Goal: Task Accomplishment & Management: Complete application form

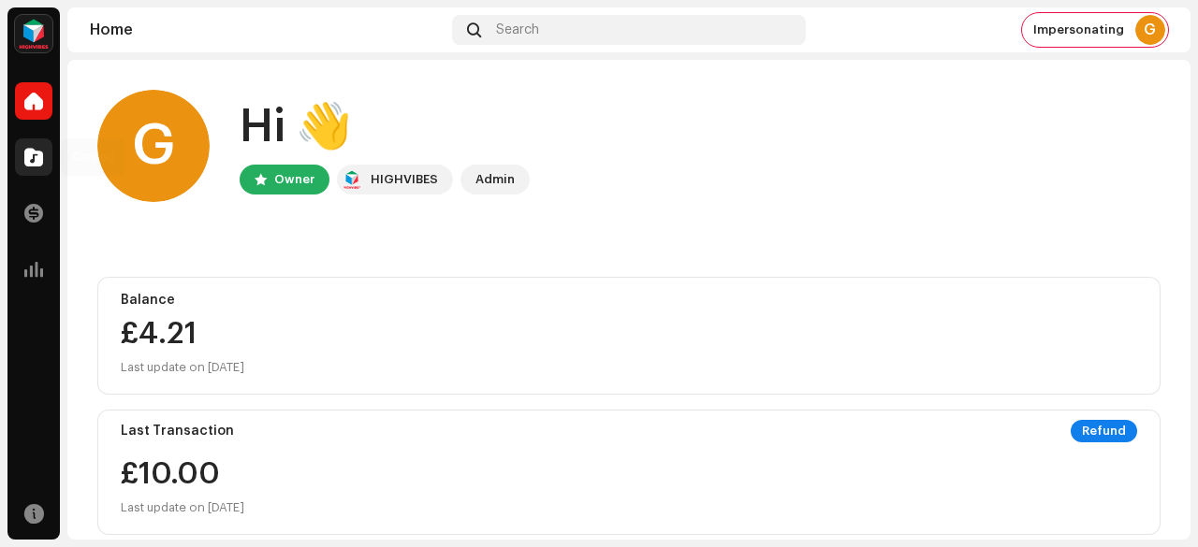
click at [35, 162] on span at bounding box center [33, 157] width 19 height 15
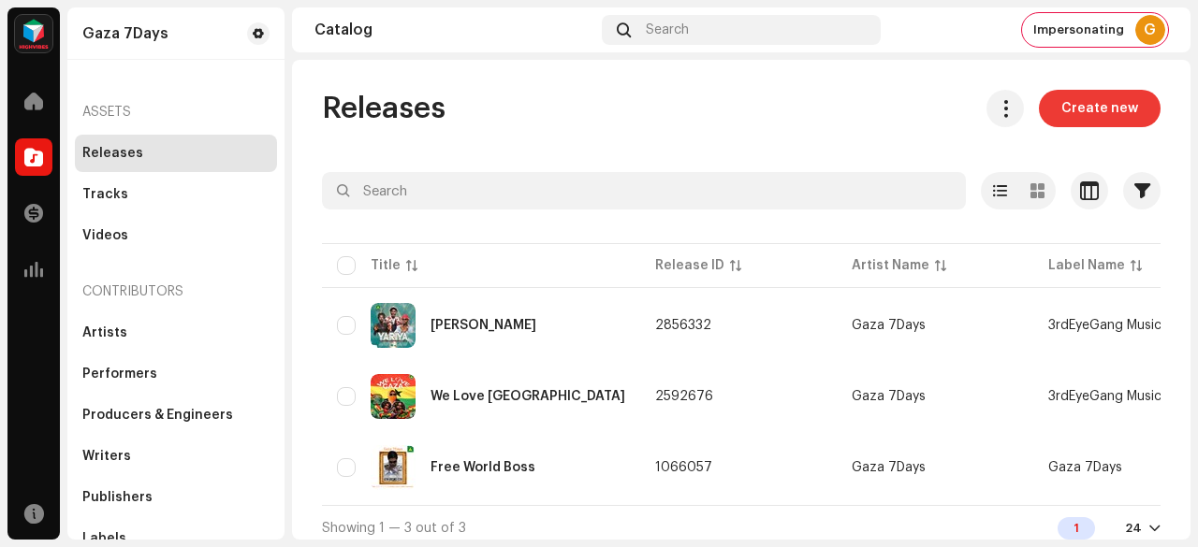
click at [1070, 109] on span "Create new" at bounding box center [1099, 108] width 77 height 37
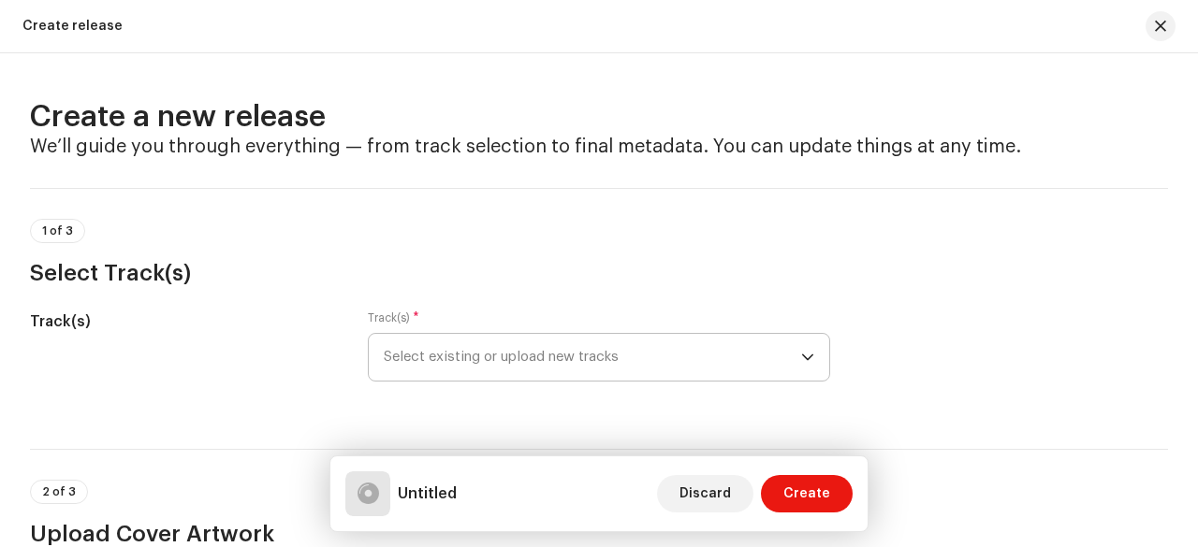
click at [500, 351] on span "Select existing or upload new tracks" at bounding box center [592, 357] width 417 height 47
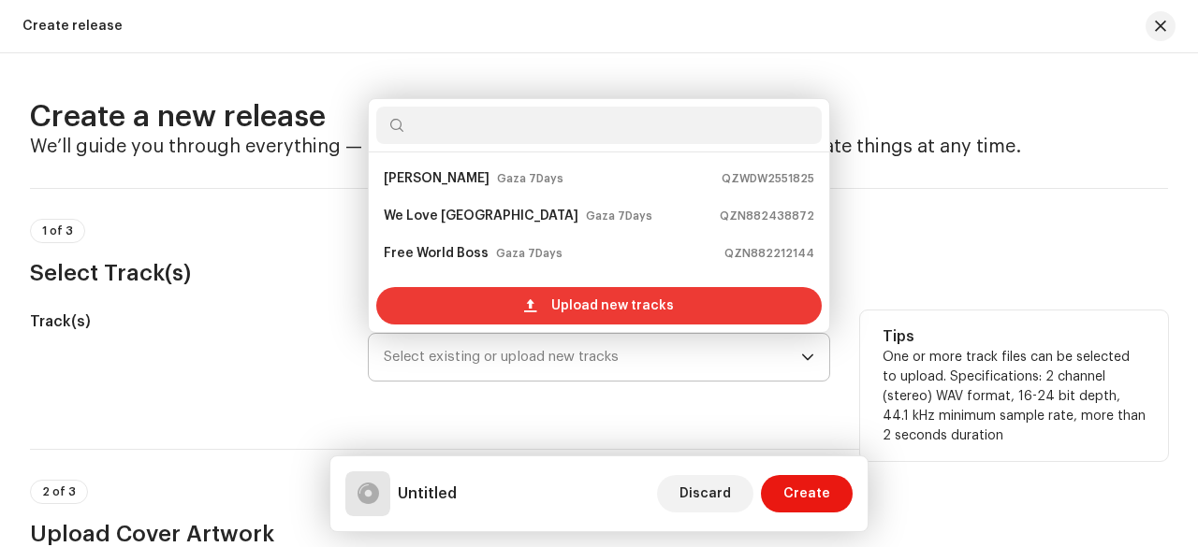
click at [532, 315] on div "Upload new tracks" at bounding box center [598, 305] width 445 height 37
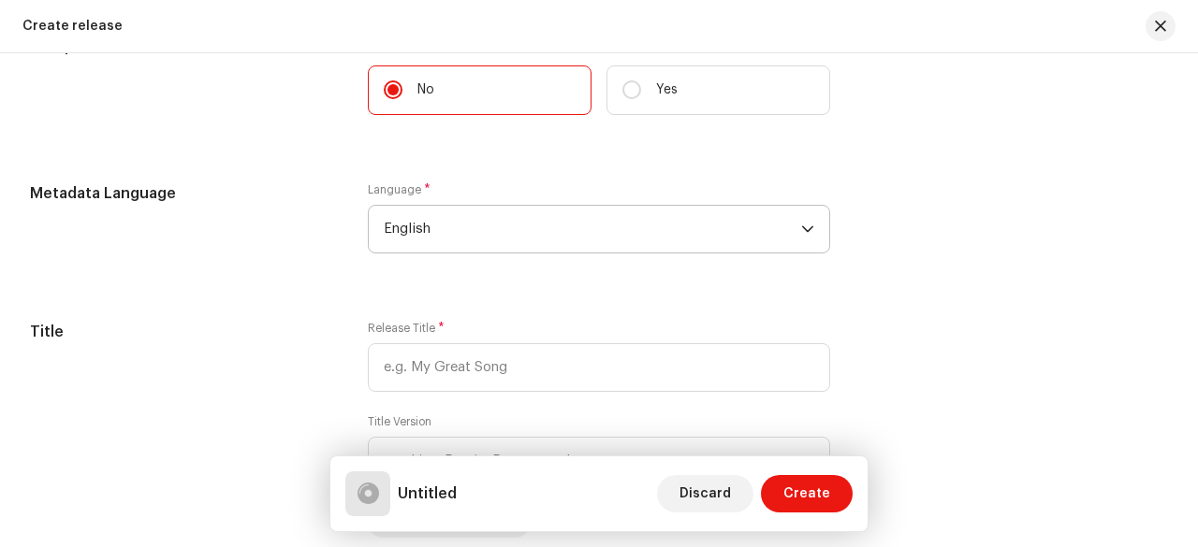
scroll to position [1497, 0]
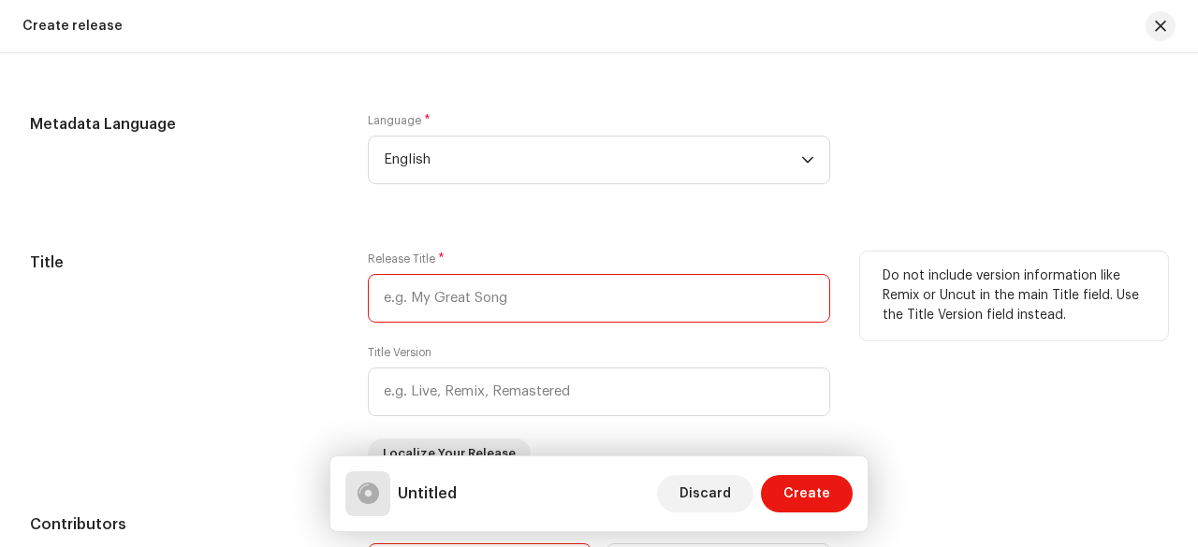
click at [524, 302] on input "text" at bounding box center [599, 298] width 462 height 49
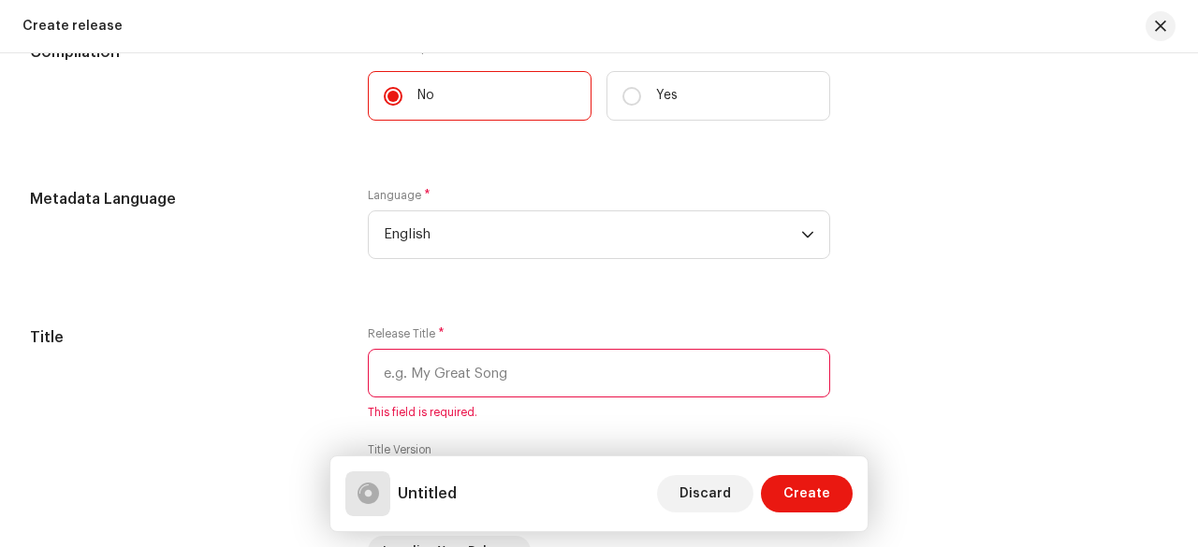
scroll to position [1572, 0]
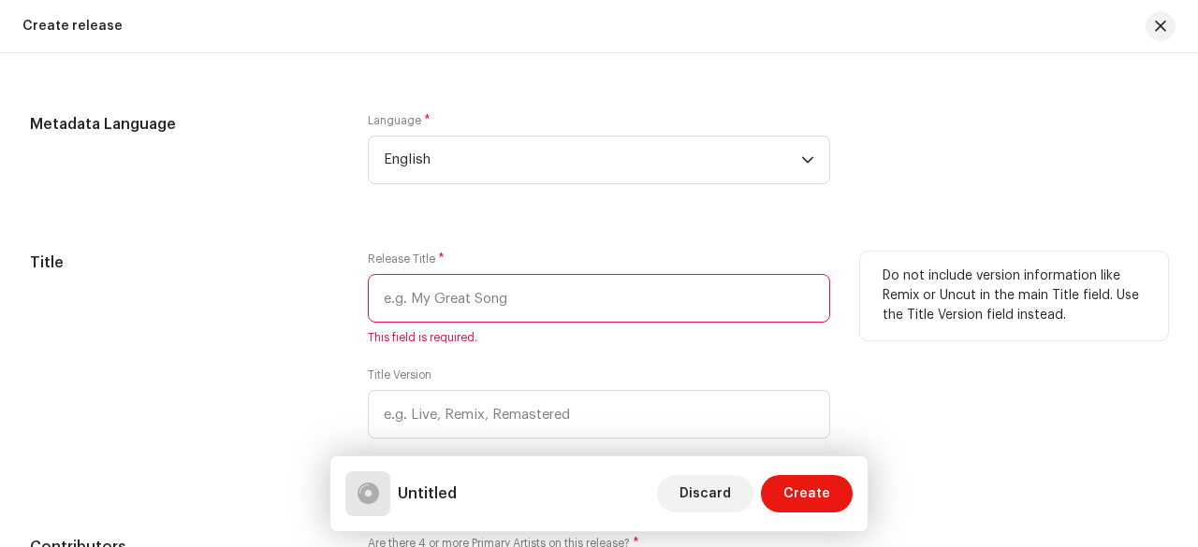
paste input "YARIYA"
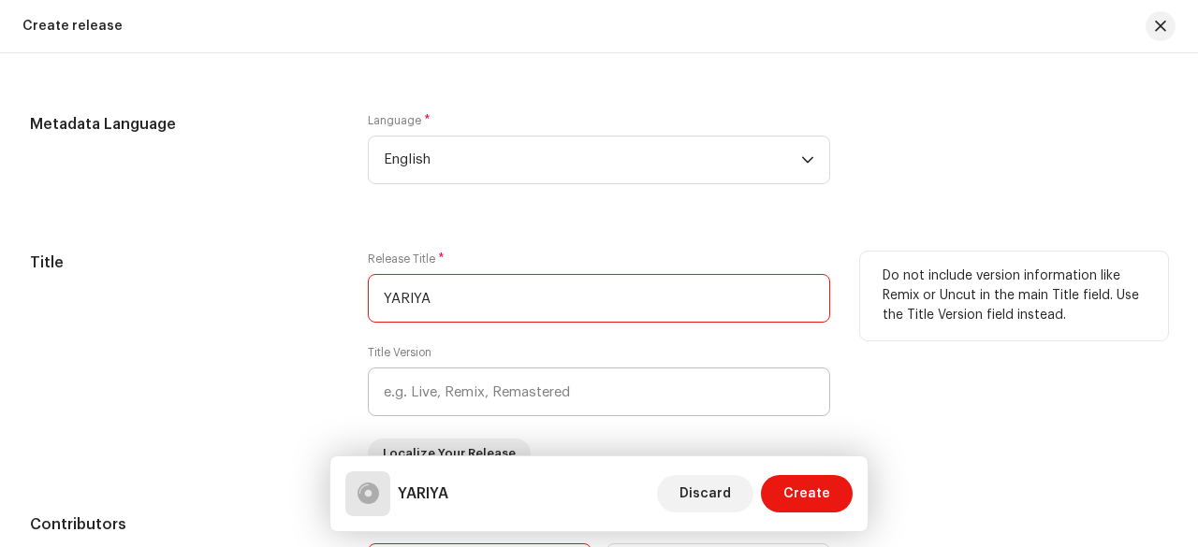
type input "YARIYA"
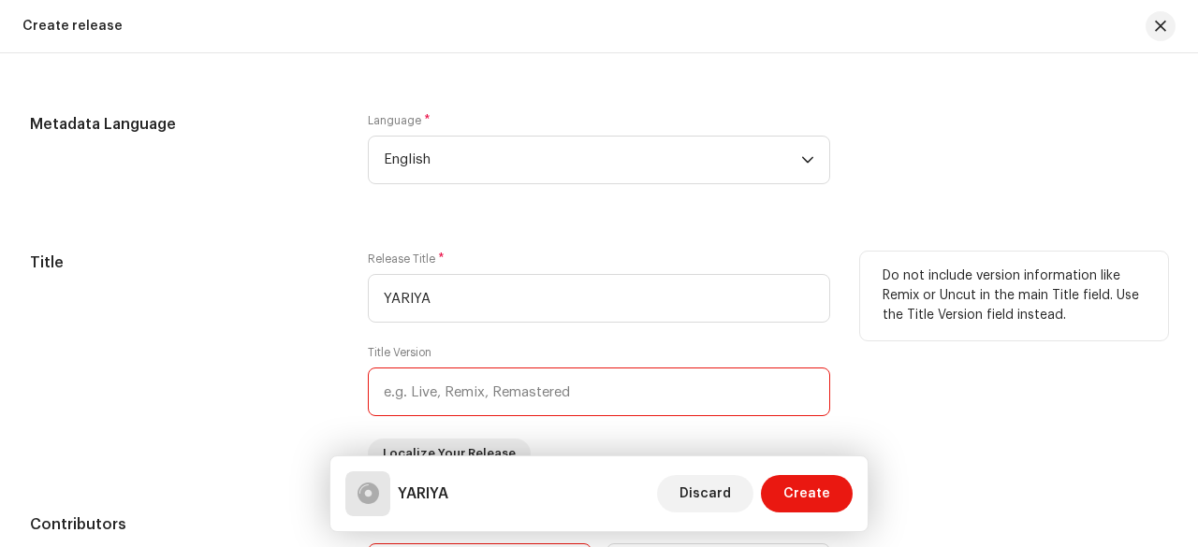
click at [522, 400] on input "text" at bounding box center [599, 392] width 462 height 49
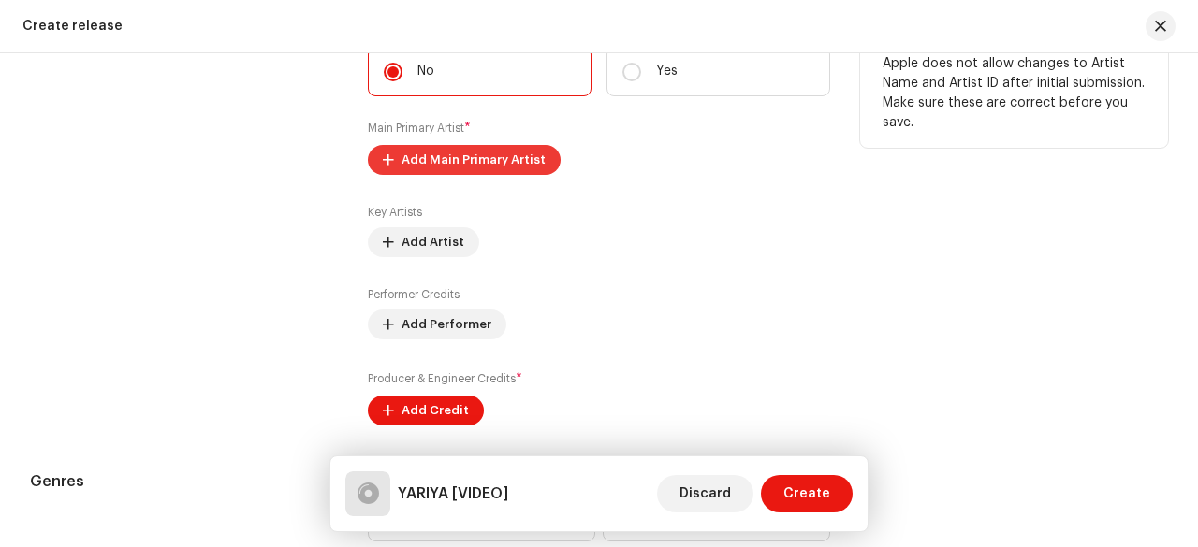
scroll to position [2040, 0]
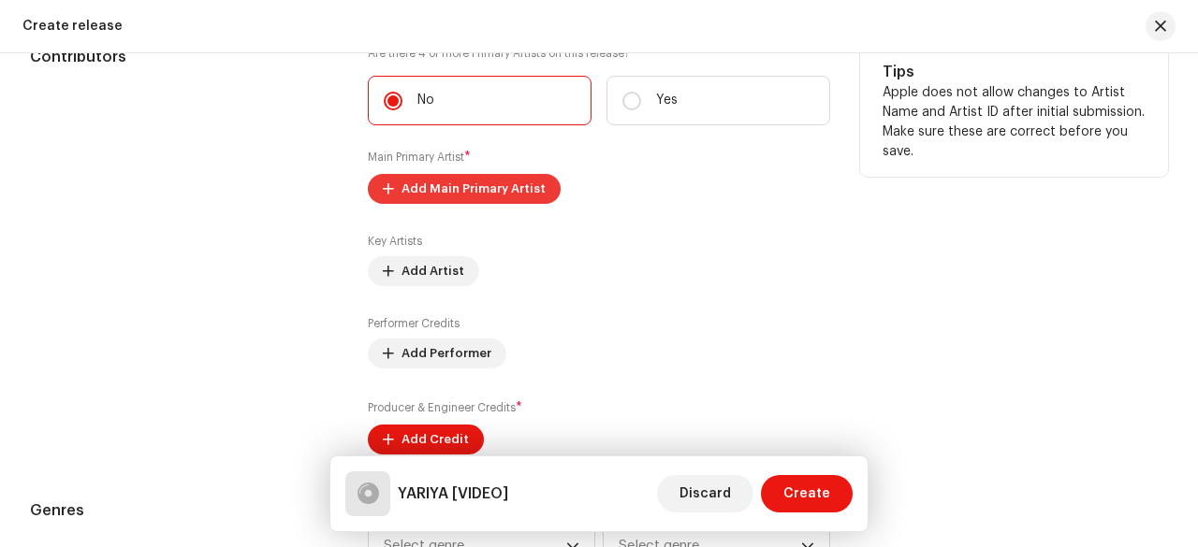
type input "VIDEO"
click at [495, 189] on span "Add Main Primary Artist" at bounding box center [473, 188] width 144 height 37
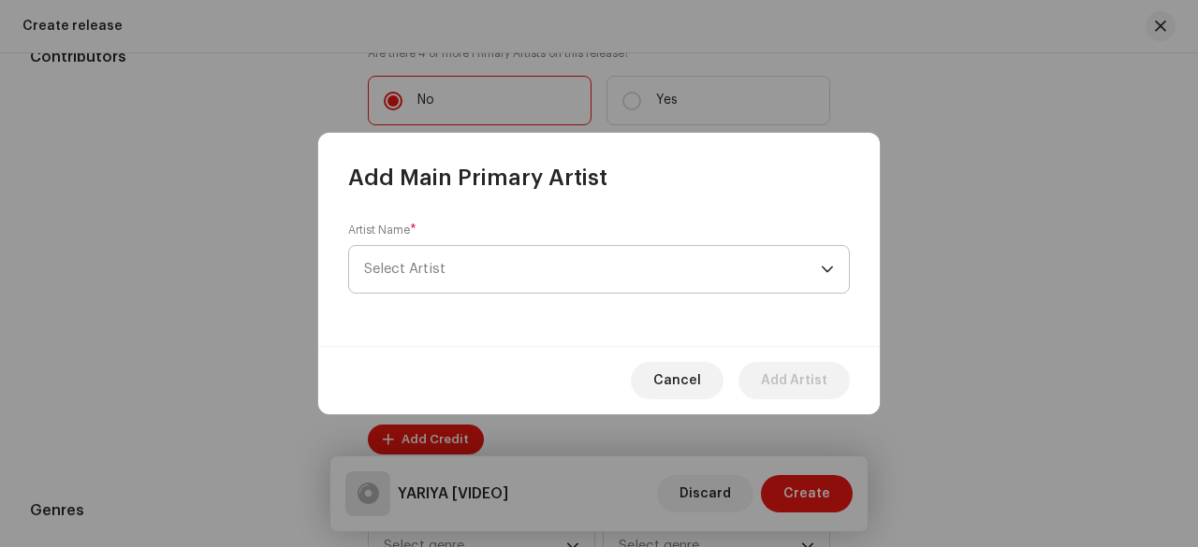
click at [536, 283] on span "Select Artist" at bounding box center [592, 269] width 457 height 47
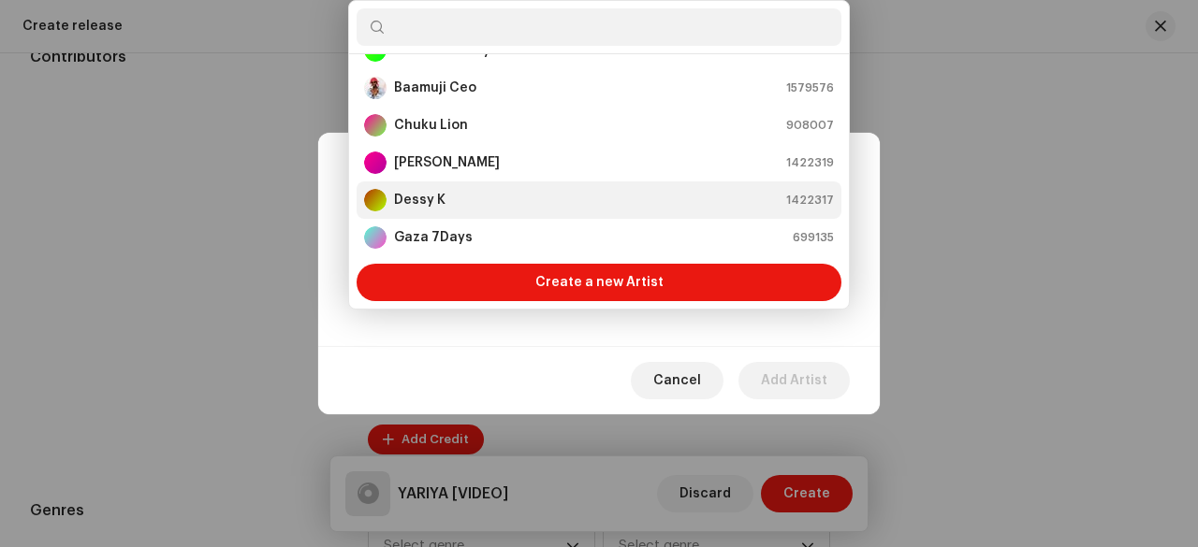
scroll to position [0, 0]
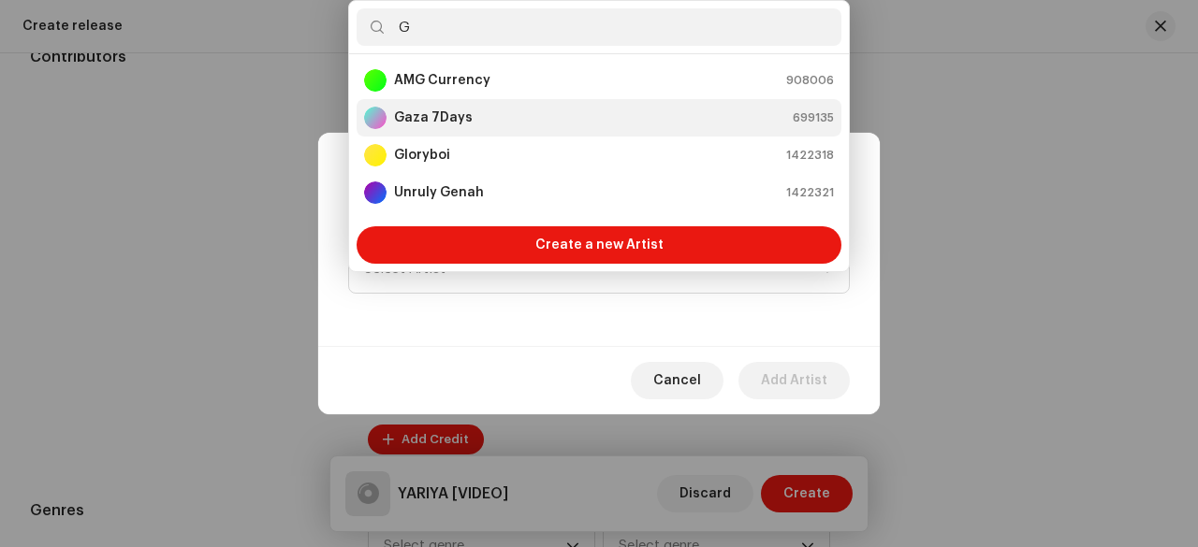
type input "G"
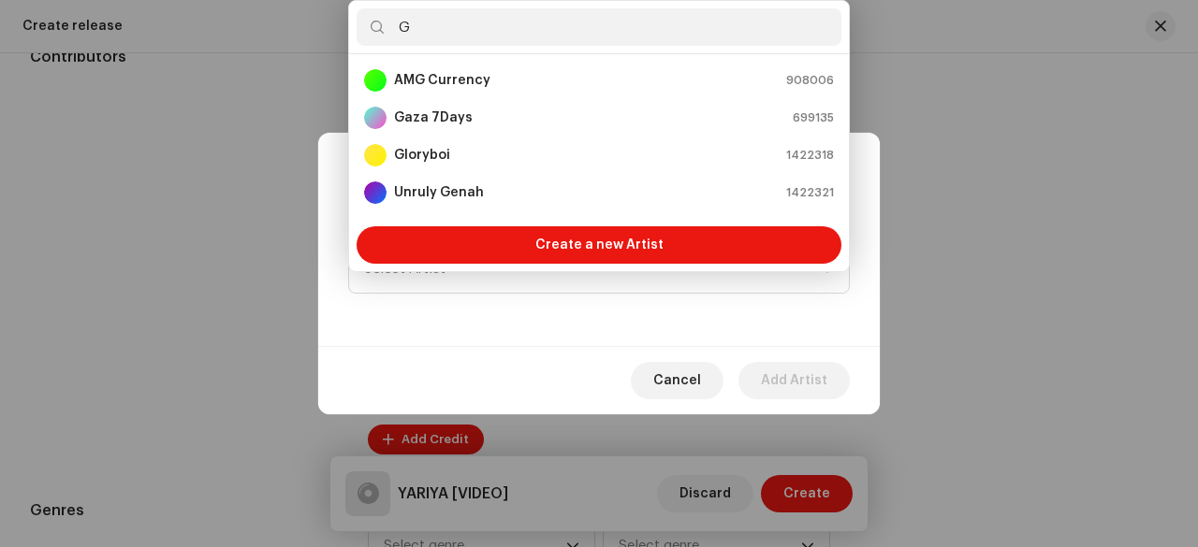
click at [497, 119] on div "Gaza 7Days 699135" at bounding box center [599, 118] width 470 height 22
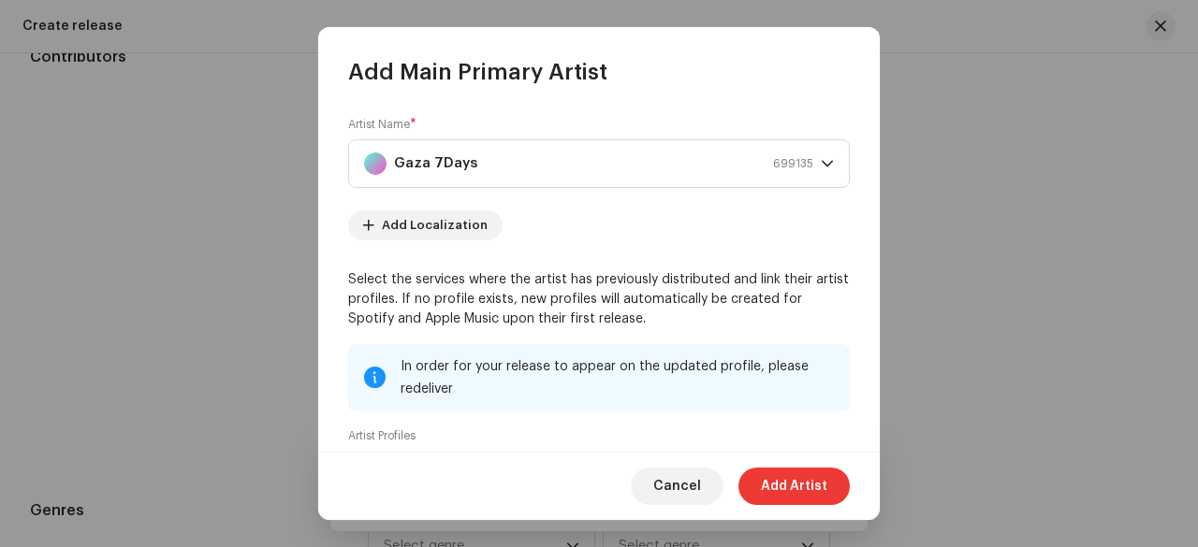
click at [785, 478] on span "Add Artist" at bounding box center [794, 486] width 66 height 37
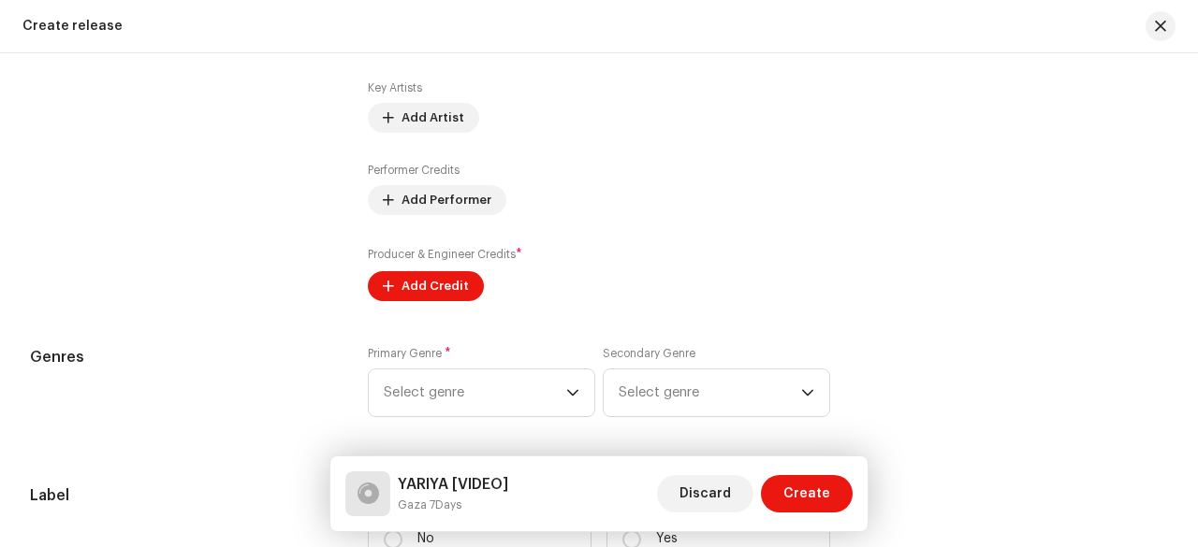
scroll to position [2227, 0]
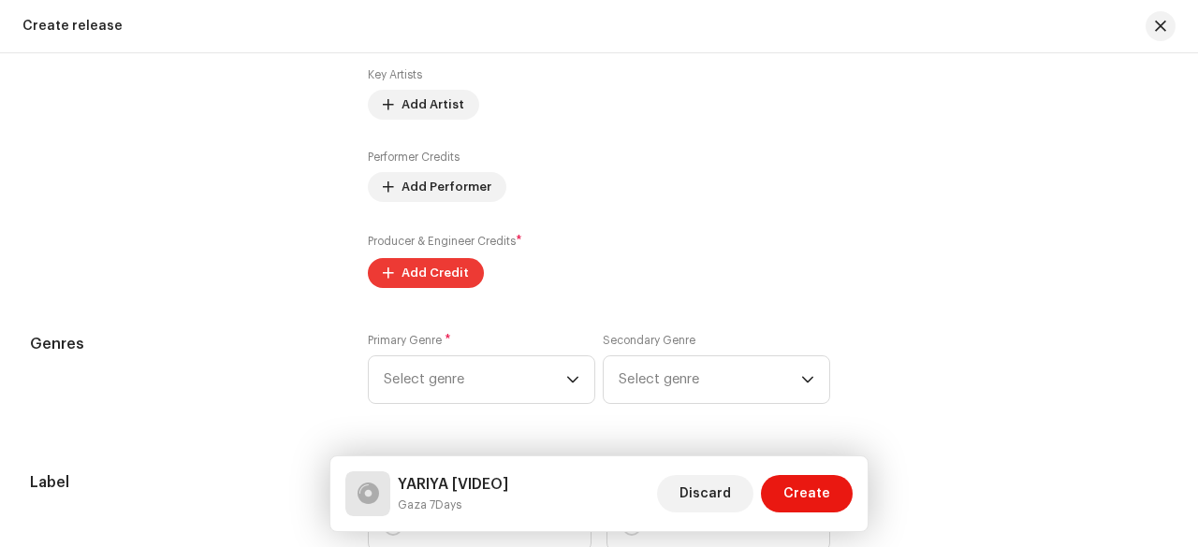
click at [451, 278] on span "Add Credit" at bounding box center [434, 273] width 67 height 37
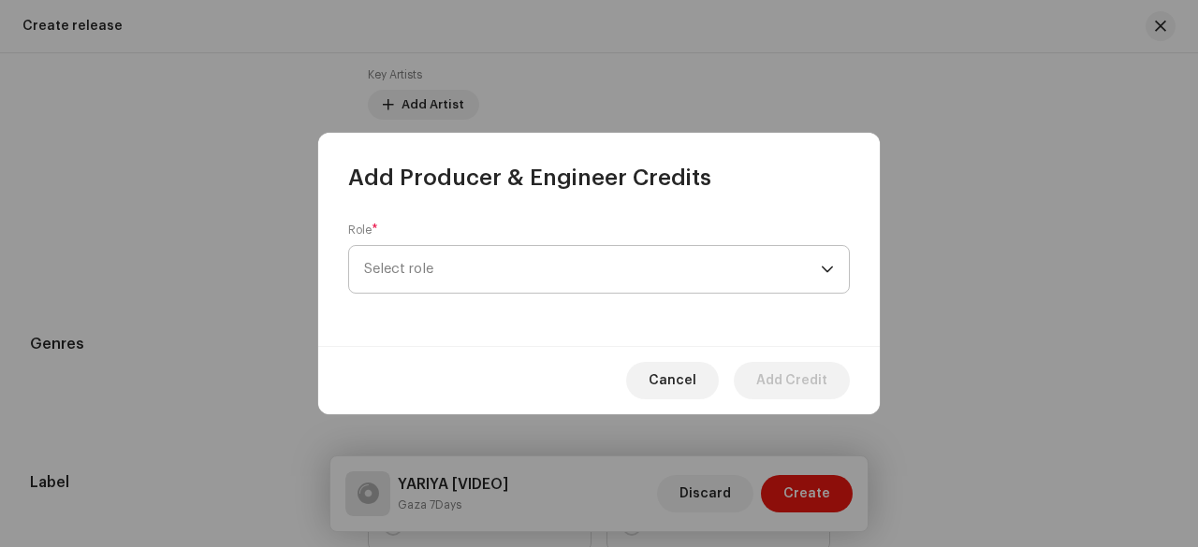
click at [512, 277] on span "Select role" at bounding box center [592, 269] width 457 height 47
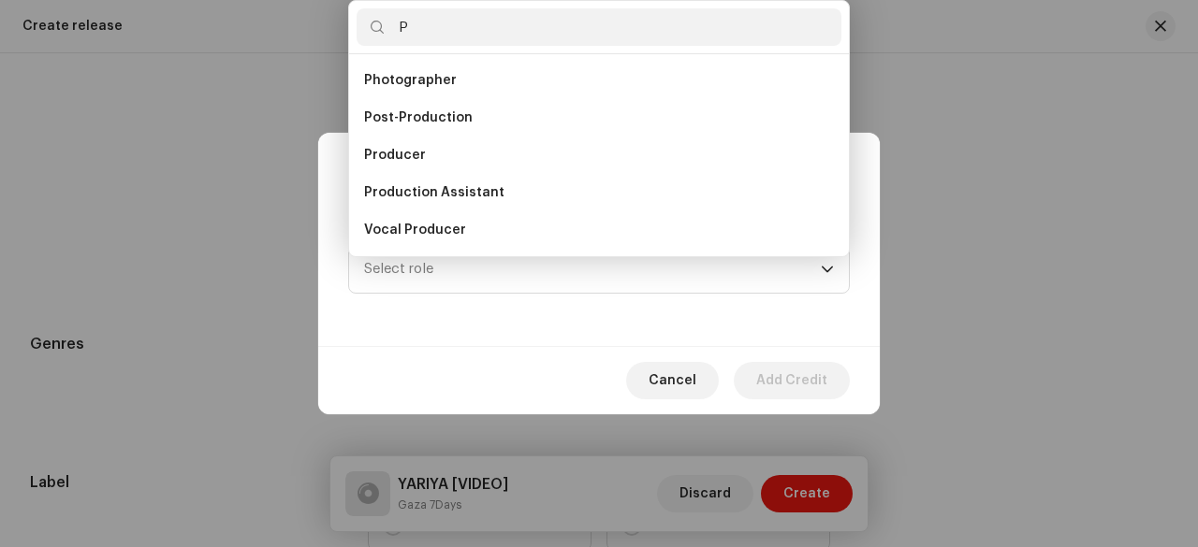
scroll to position [30, 0]
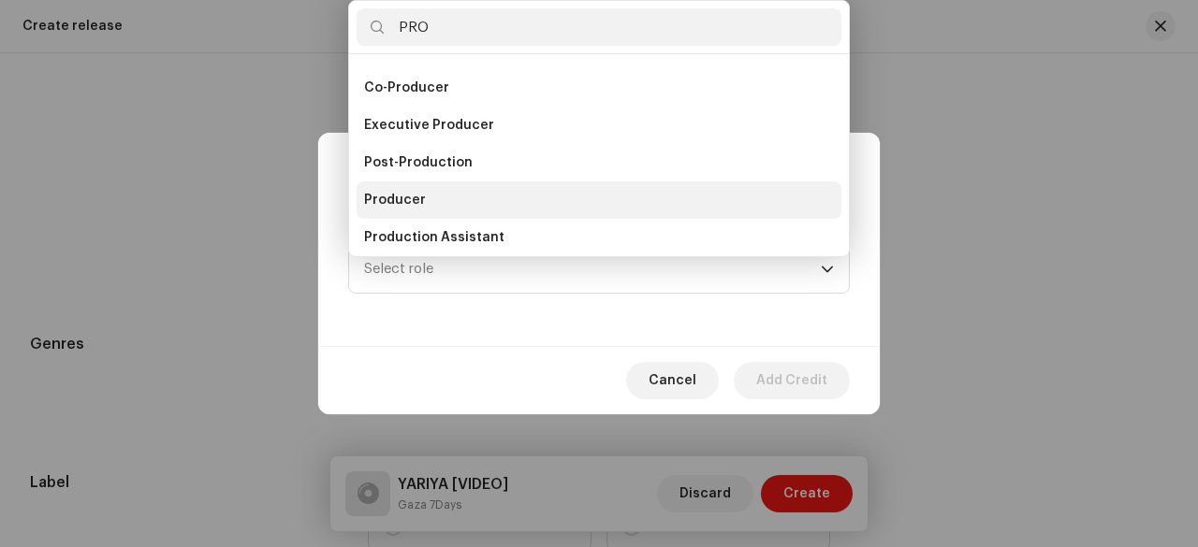
type input "PRO"
click at [475, 183] on li "Producer" at bounding box center [599, 200] width 485 height 37
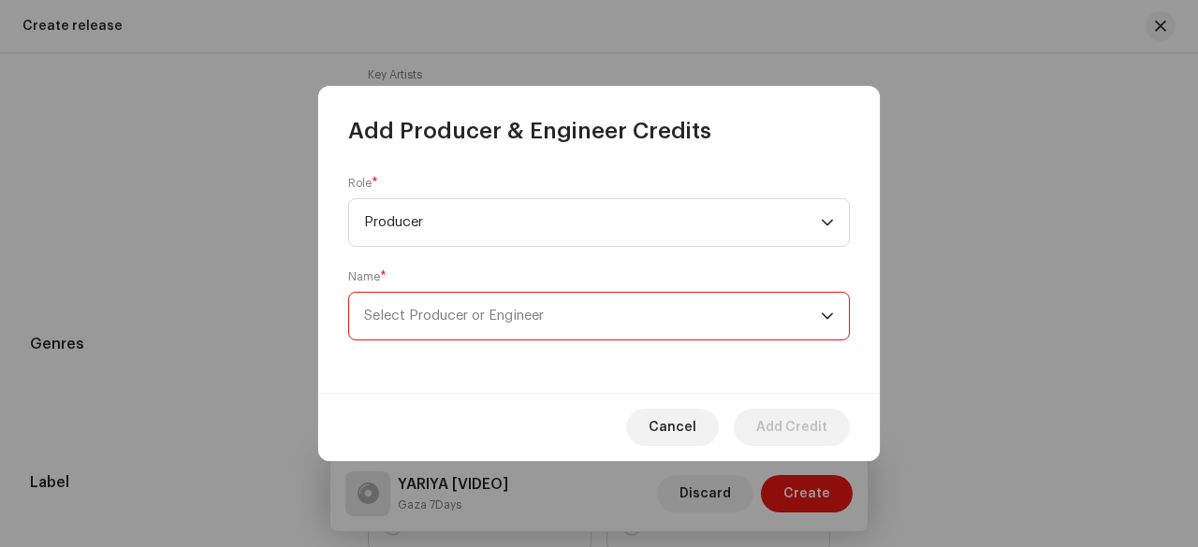
click at [491, 321] on span "Select Producer or Engineer" at bounding box center [454, 316] width 180 height 14
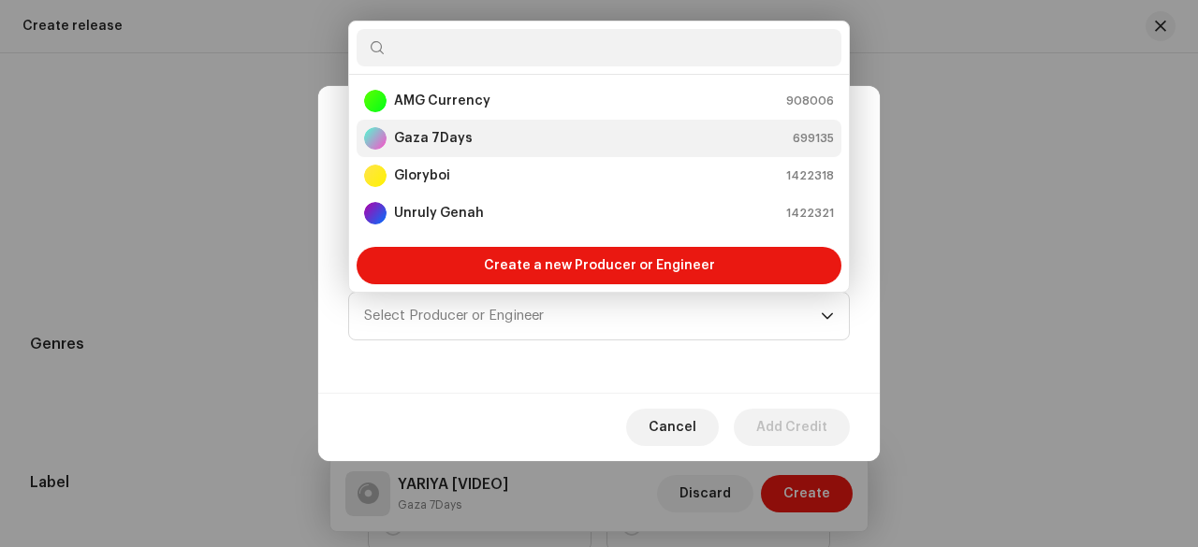
click at [507, 132] on div "Gaza 7Days 699135" at bounding box center [599, 138] width 470 height 22
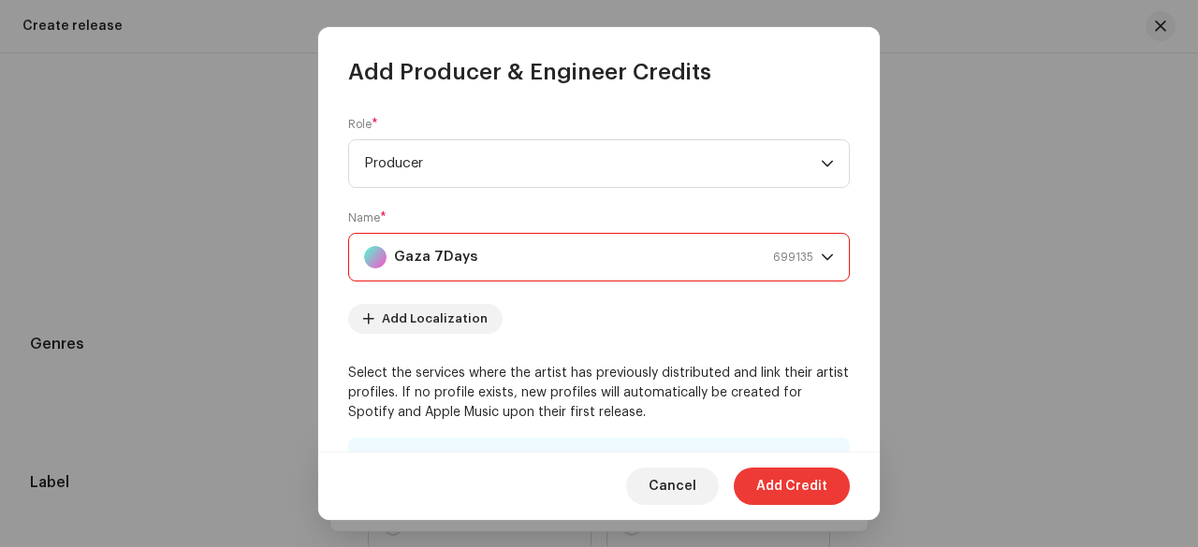
click at [779, 483] on span "Add Credit" at bounding box center [791, 486] width 71 height 37
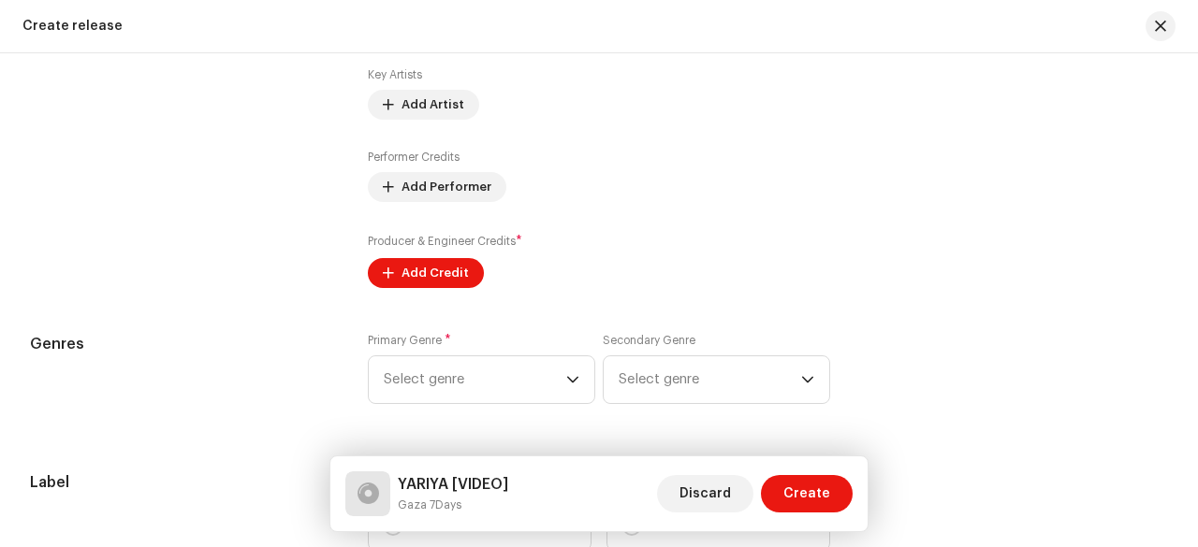
scroll to position [2414, 0]
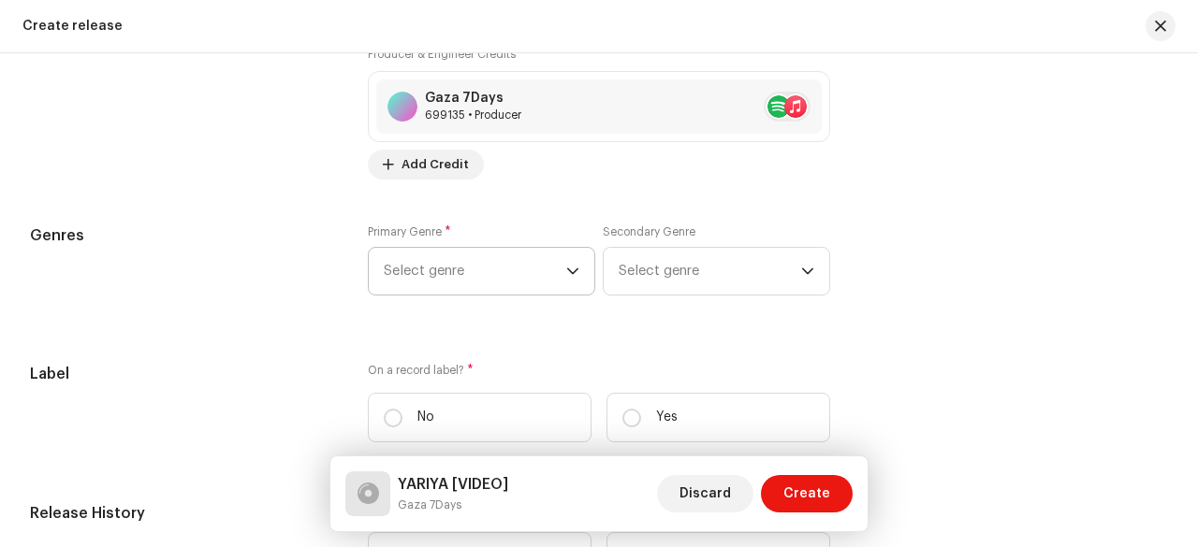
click at [484, 267] on span "Select genre" at bounding box center [475, 271] width 182 height 47
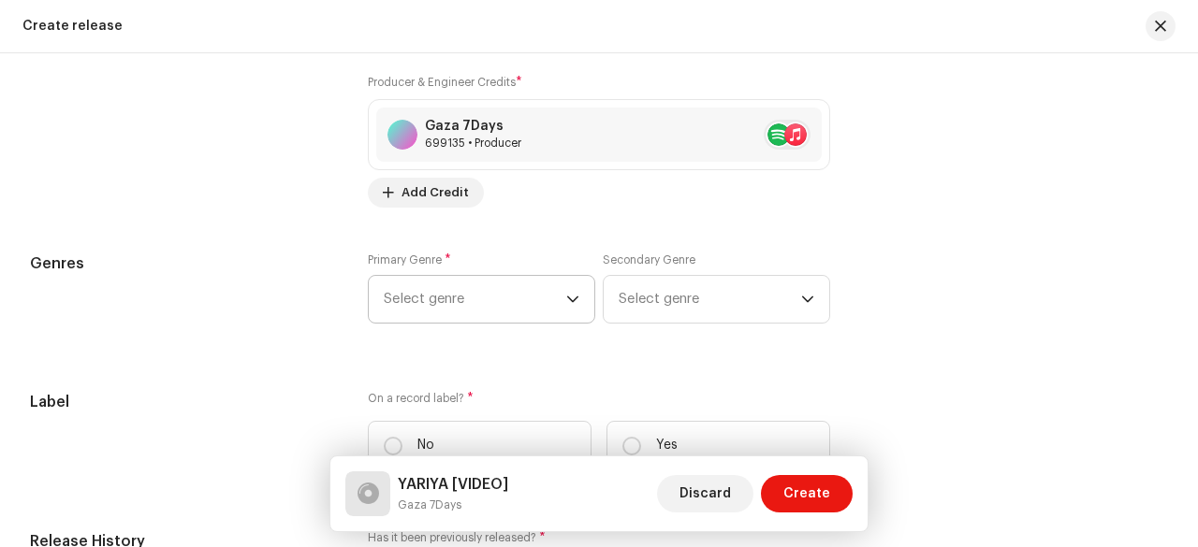
scroll to position [2380, 0]
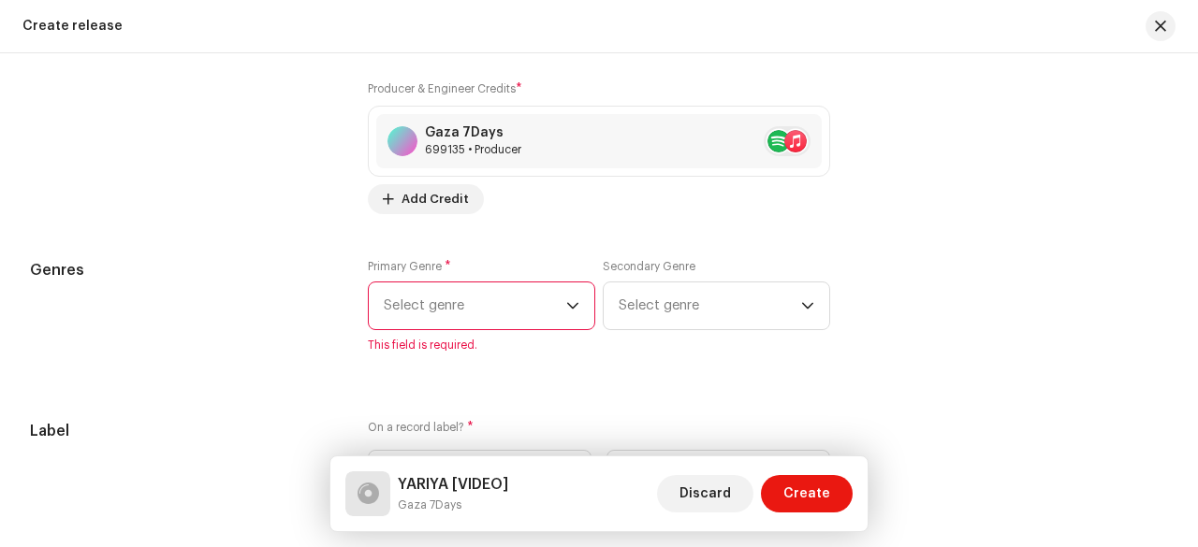
click at [481, 312] on span "Select genre" at bounding box center [475, 306] width 182 height 47
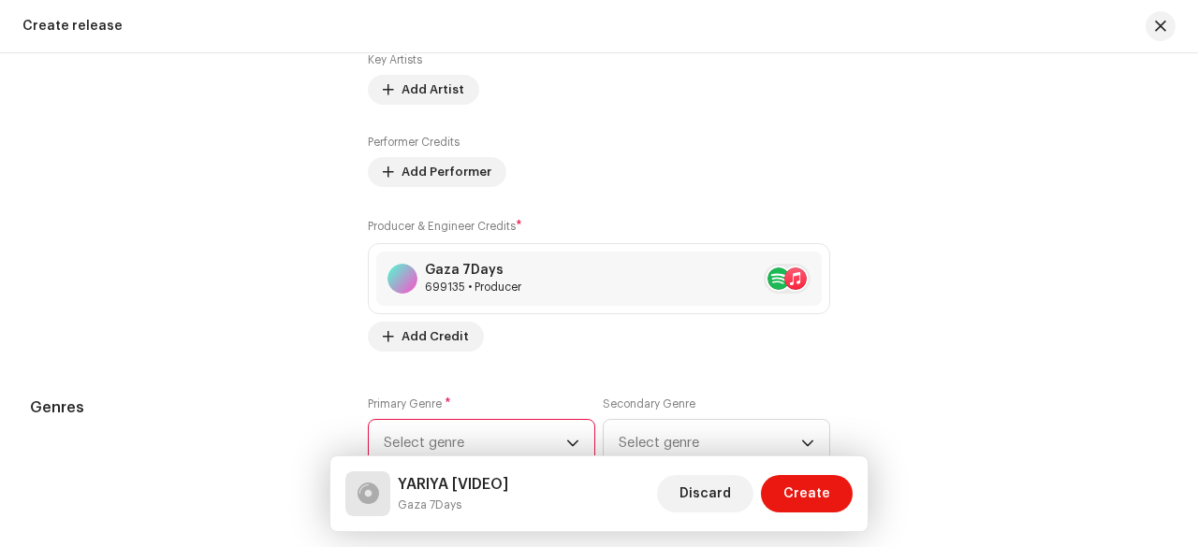
scroll to position [2237, 0]
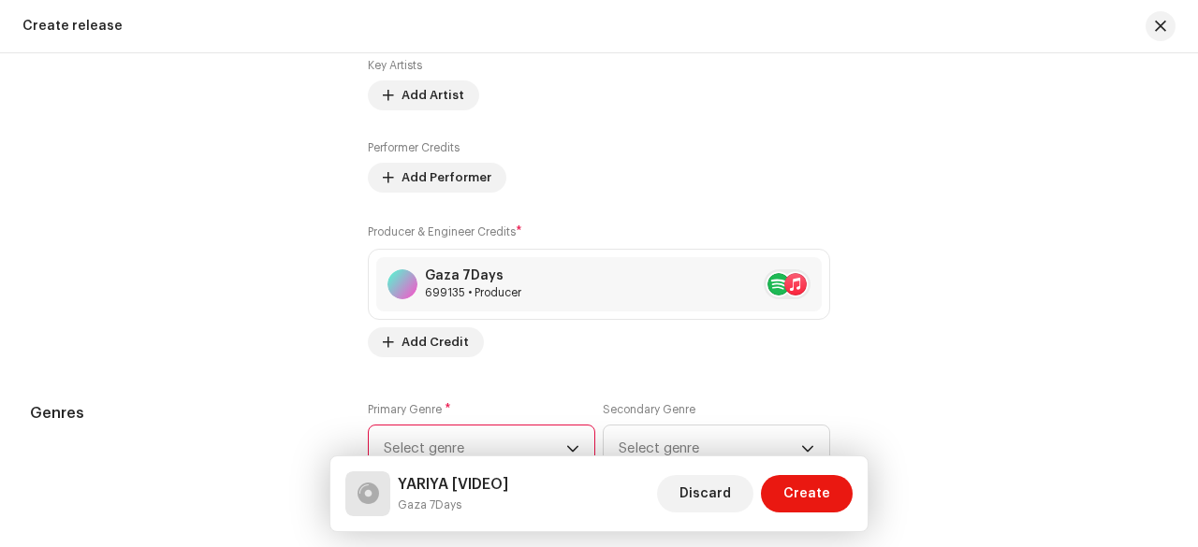
click at [485, 437] on span "Select genre" at bounding box center [475, 449] width 182 height 47
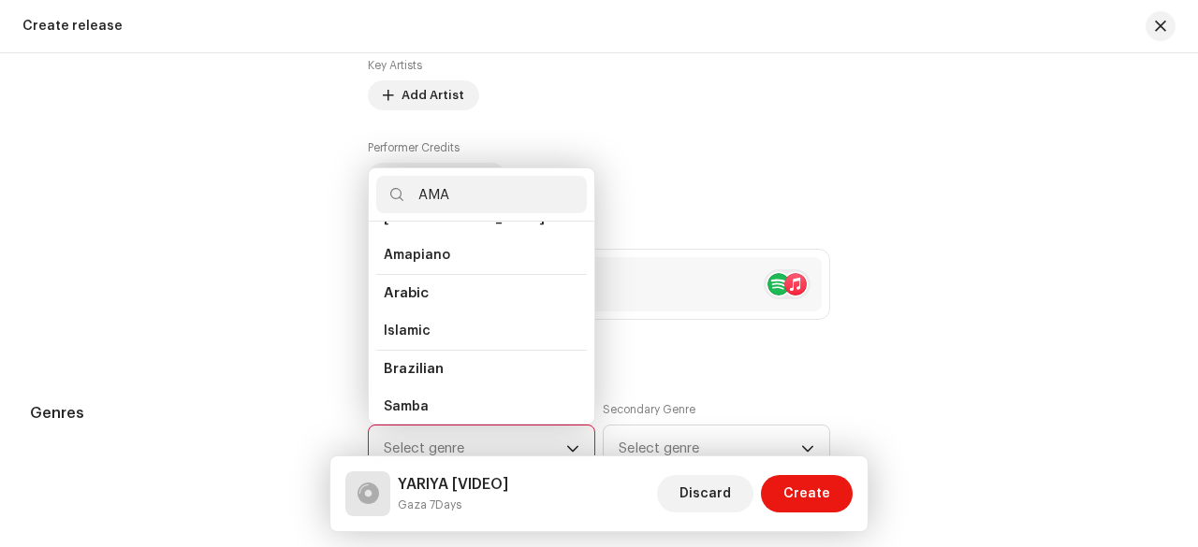
scroll to position [0, 0]
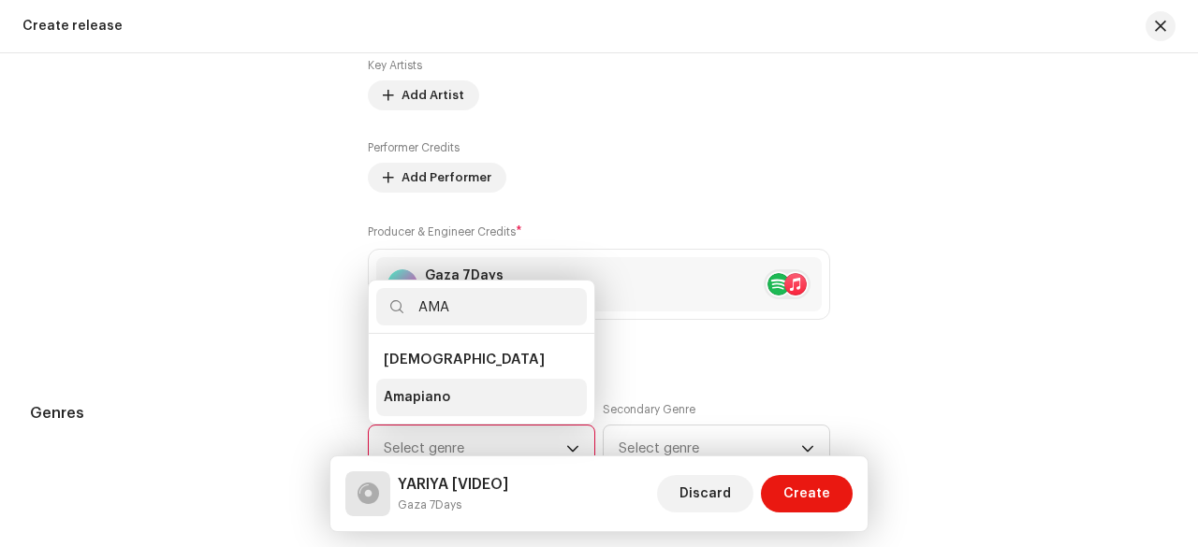
type input "AMA"
click at [455, 377] on li "[DEMOGRAPHIC_DATA]" at bounding box center [481, 360] width 211 height 37
click at [453, 385] on li "Amapiano" at bounding box center [481, 397] width 211 height 37
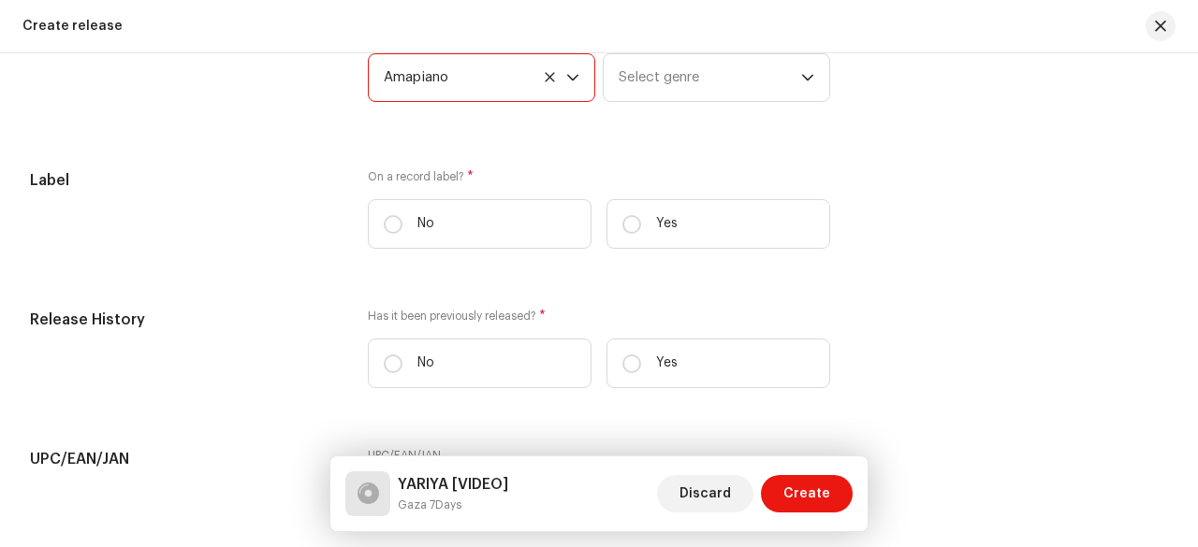
scroll to position [2611, 0]
click at [393, 230] on label "No" at bounding box center [480, 222] width 224 height 50
click at [393, 230] on input "No" at bounding box center [393, 221] width 19 height 19
radio input "true"
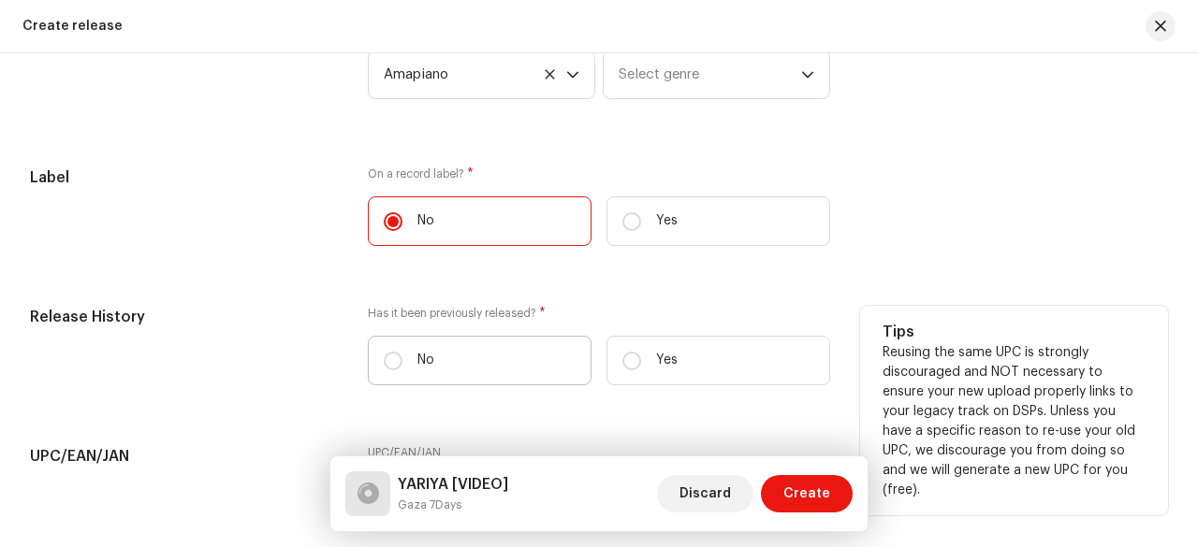
click at [402, 366] on label "No" at bounding box center [480, 361] width 224 height 50
click at [402, 366] on input "No" at bounding box center [393, 361] width 19 height 19
radio input "true"
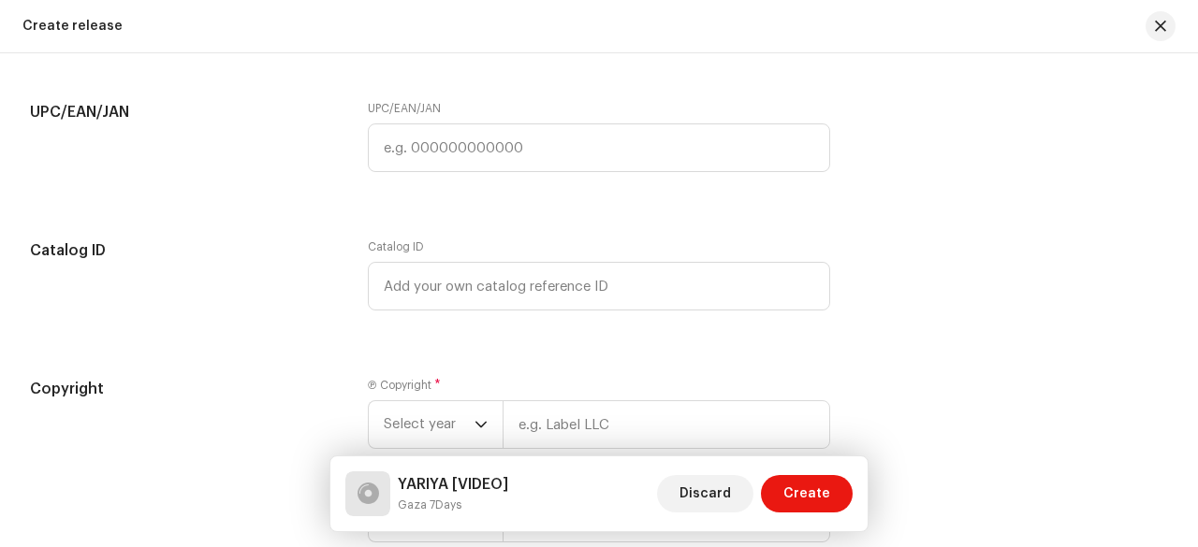
scroll to position [2985, 0]
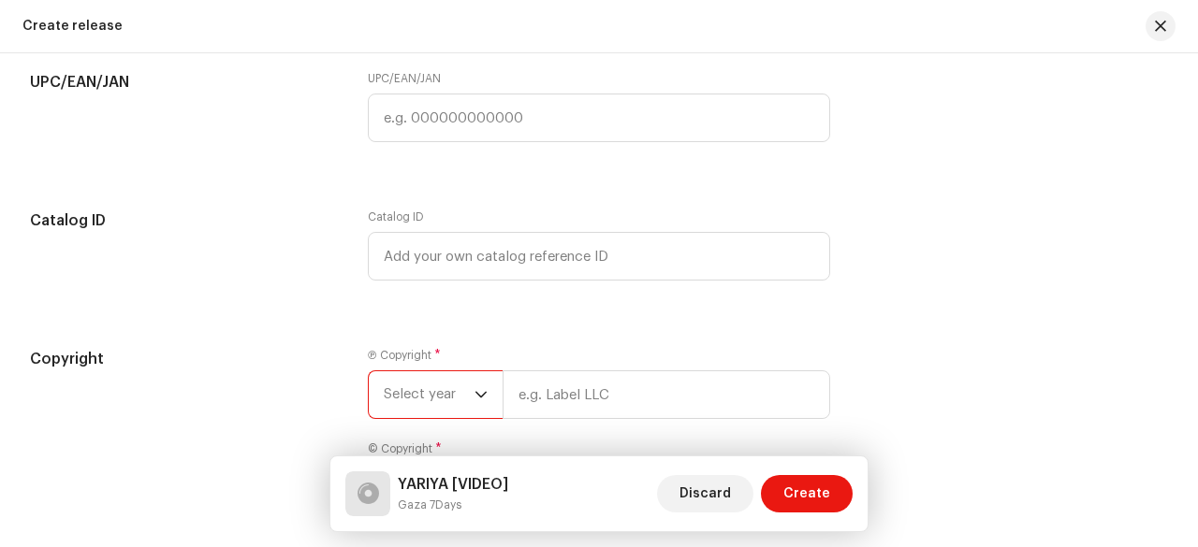
click at [468, 381] on span "Select year" at bounding box center [429, 395] width 91 height 47
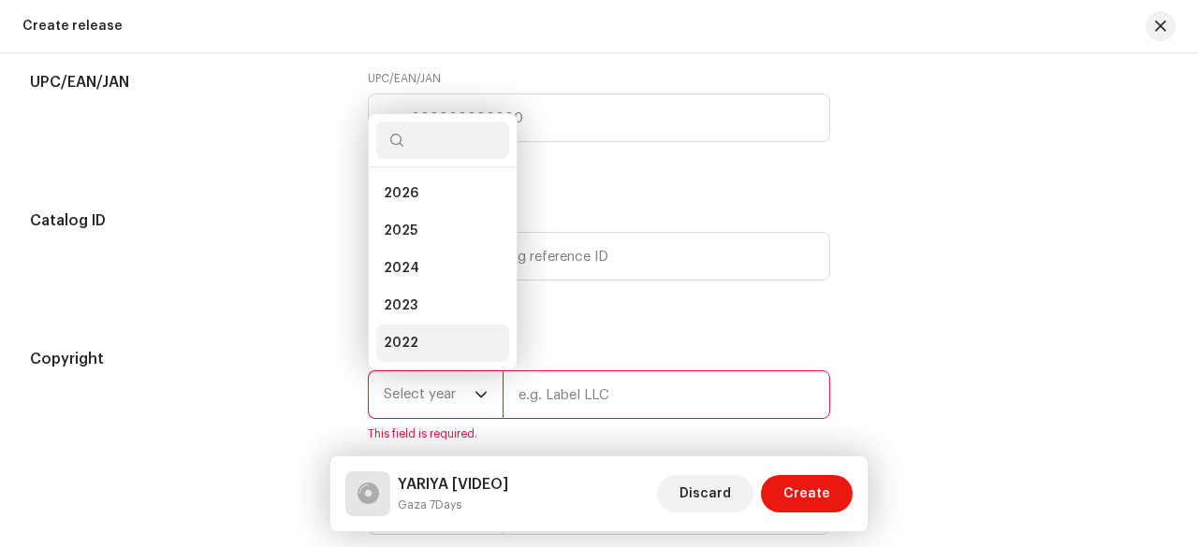
scroll to position [30, 0]
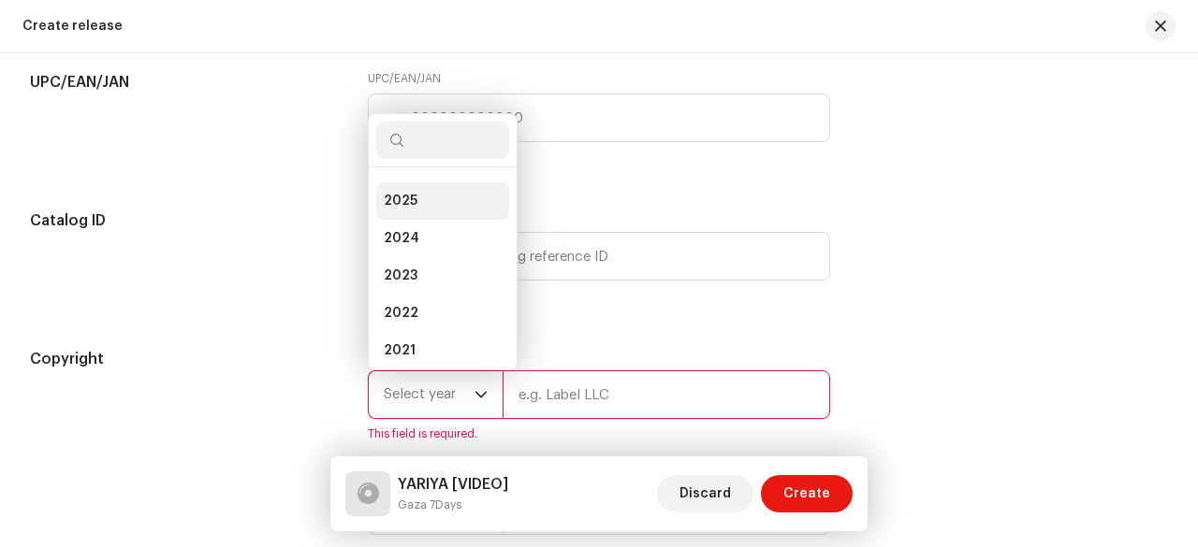
click at [393, 200] on span "2025" at bounding box center [401, 201] width 34 height 19
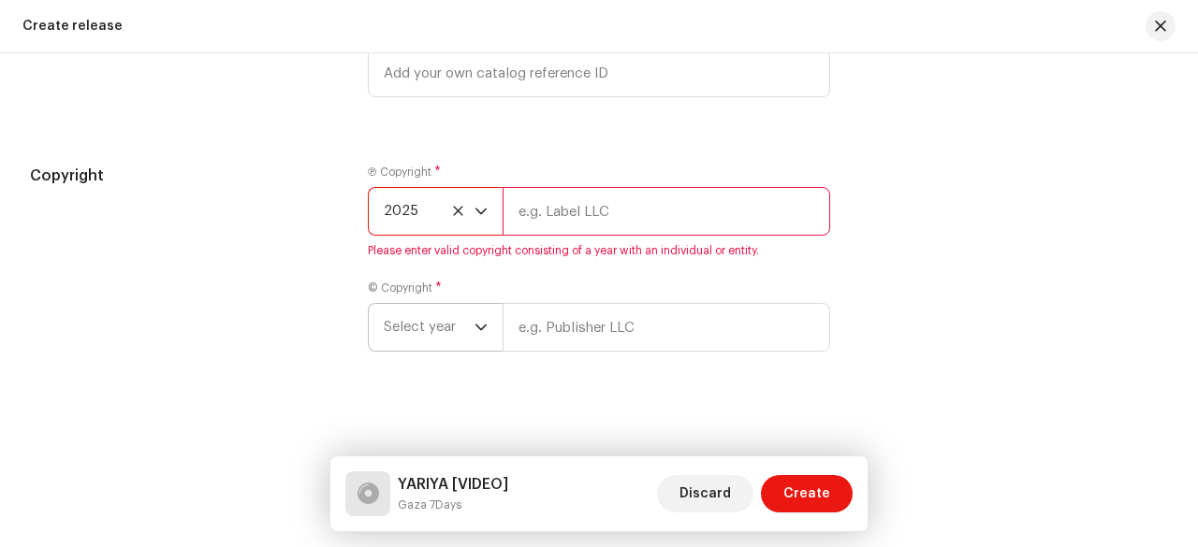
scroll to position [3172, 0]
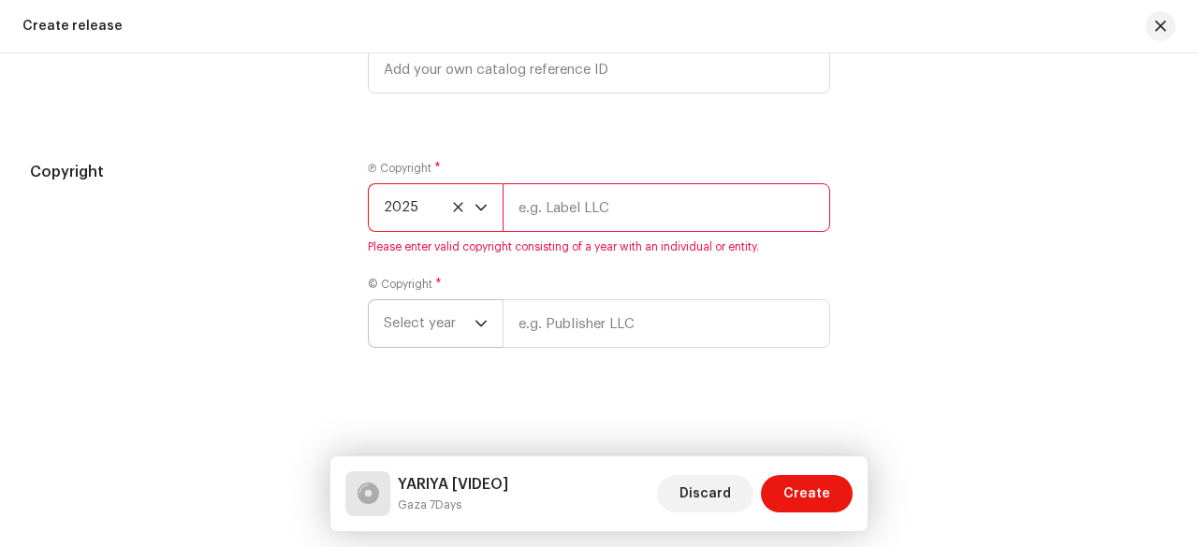
click at [430, 313] on span "Select year" at bounding box center [429, 323] width 91 height 47
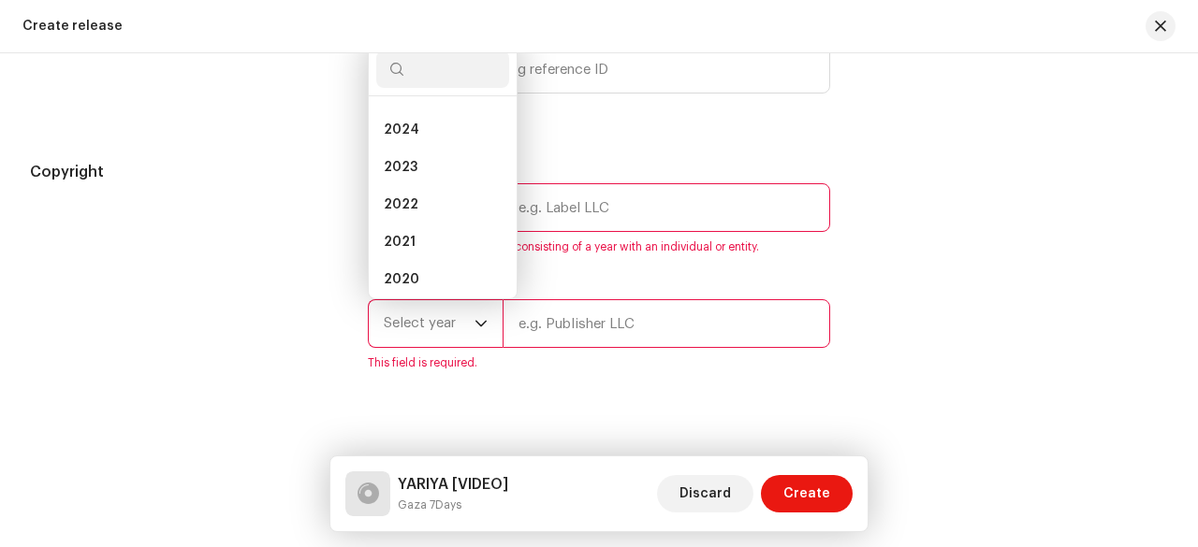
scroll to position [45, 0]
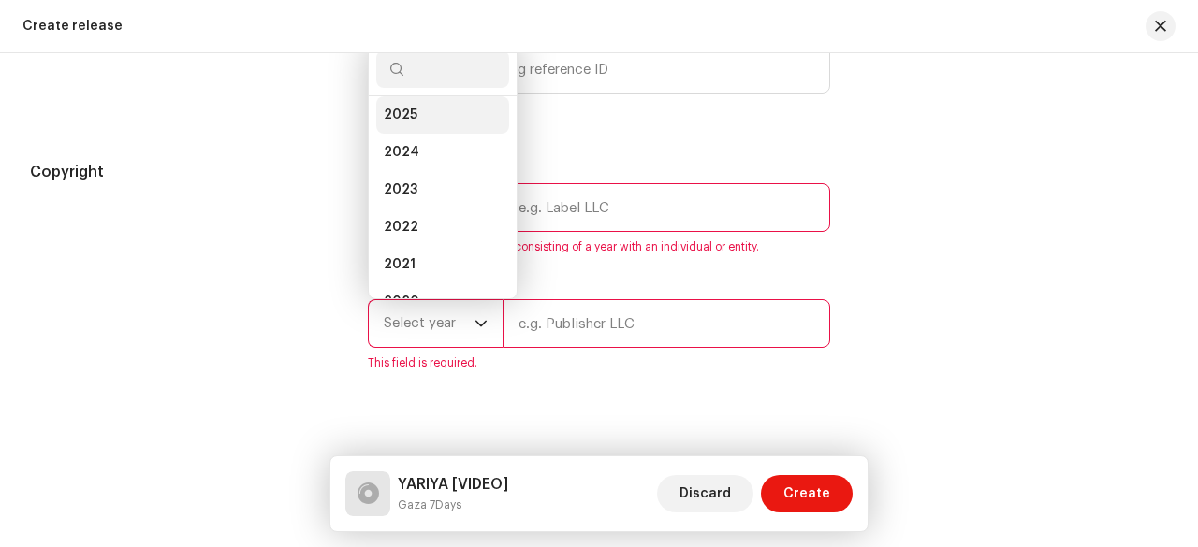
click at [423, 98] on li "2025" at bounding box center [442, 114] width 133 height 37
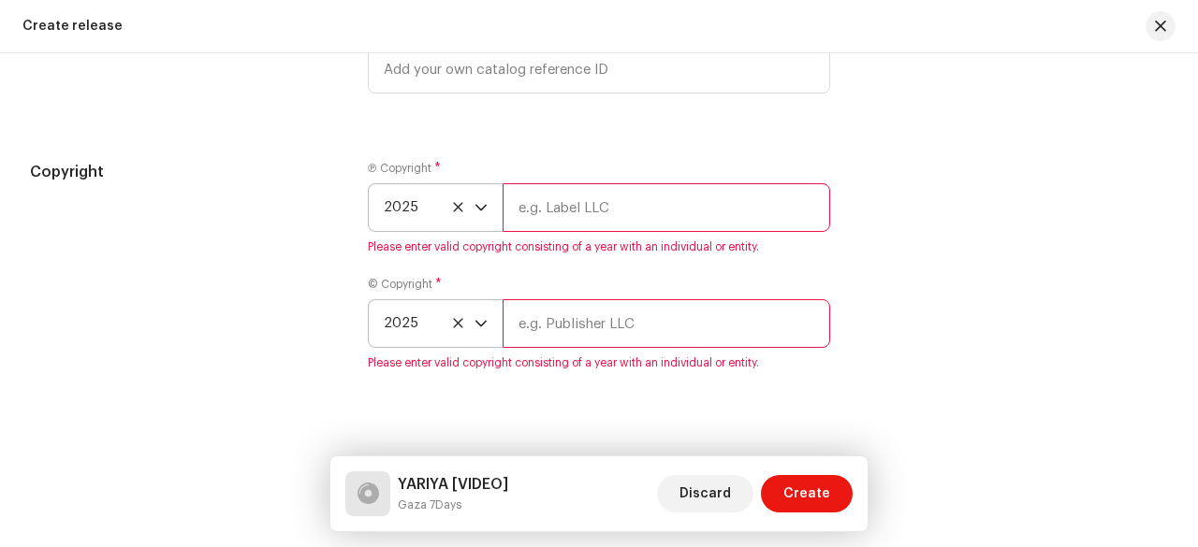
click at [558, 185] on input "text" at bounding box center [667, 207] width 328 height 49
drag, startPoint x: 397, startPoint y: 508, endPoint x: 522, endPoint y: 506, distance: 125.4
click at [522, 506] on div "YARIYA [VIDEO] Gaza 7Days Discard Create" at bounding box center [598, 494] width 507 height 45
copy small "Gaza 7Days"
click at [610, 198] on input "text" at bounding box center [667, 207] width 328 height 49
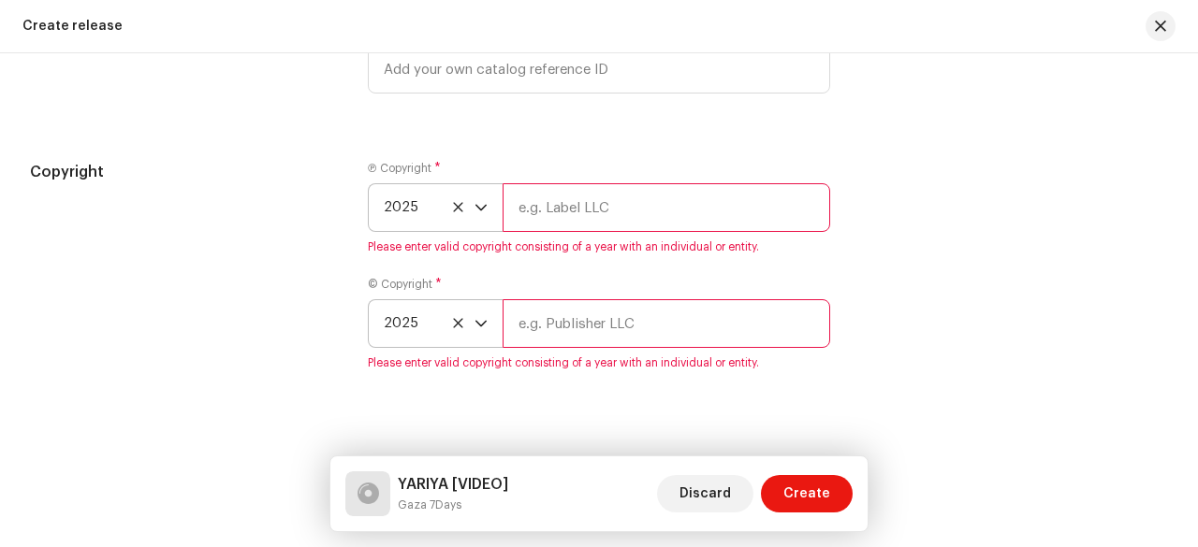
paste input "Gaza 7Days"
type input "Gaza 7Days"
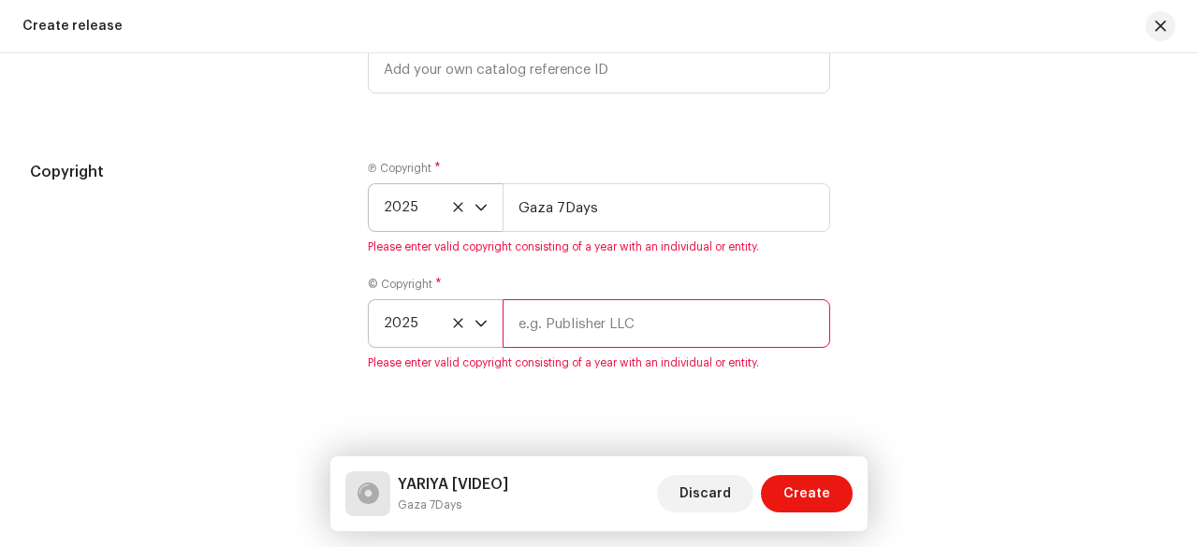
click at [569, 333] on div "© Copyright * 2025 Please enter valid copyright consisting of a year with an in…" at bounding box center [599, 324] width 462 height 94
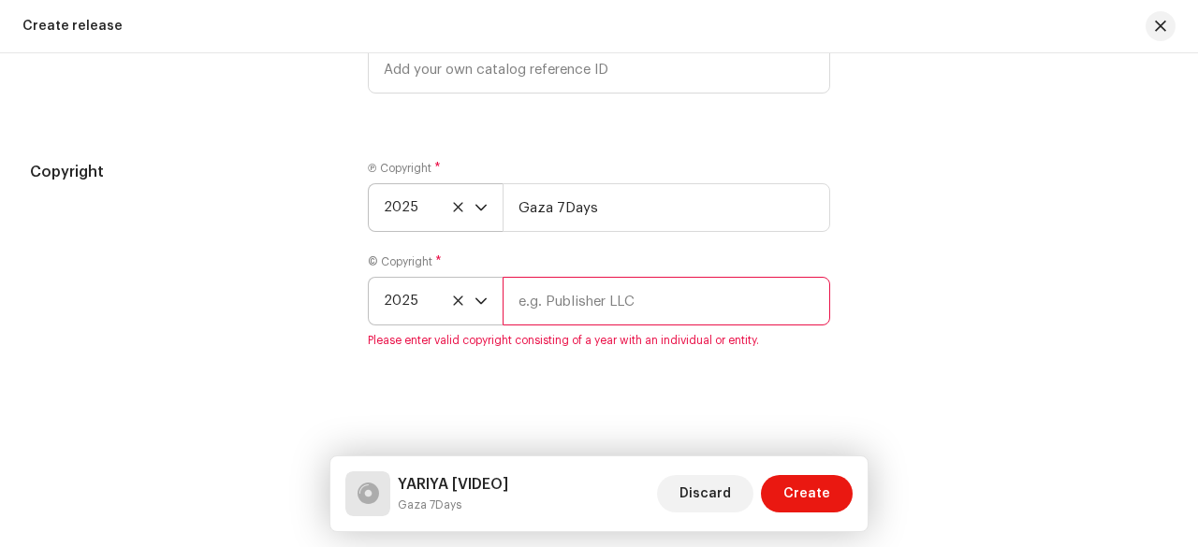
paste input "Gaza 7Days"
type input "Gaza 7Days"
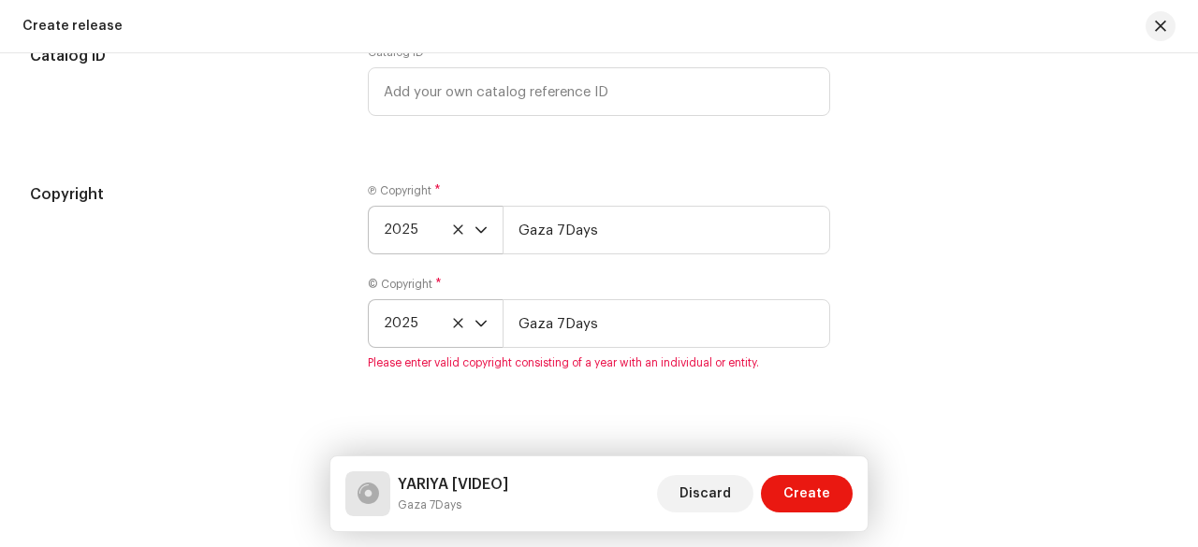
click at [885, 230] on div "Copyright Ⓟ Copyright * 2025 Gaza 7Days © Copyright * 2025 Gaza 7Days Please en…" at bounding box center [599, 288] width 1138 height 210
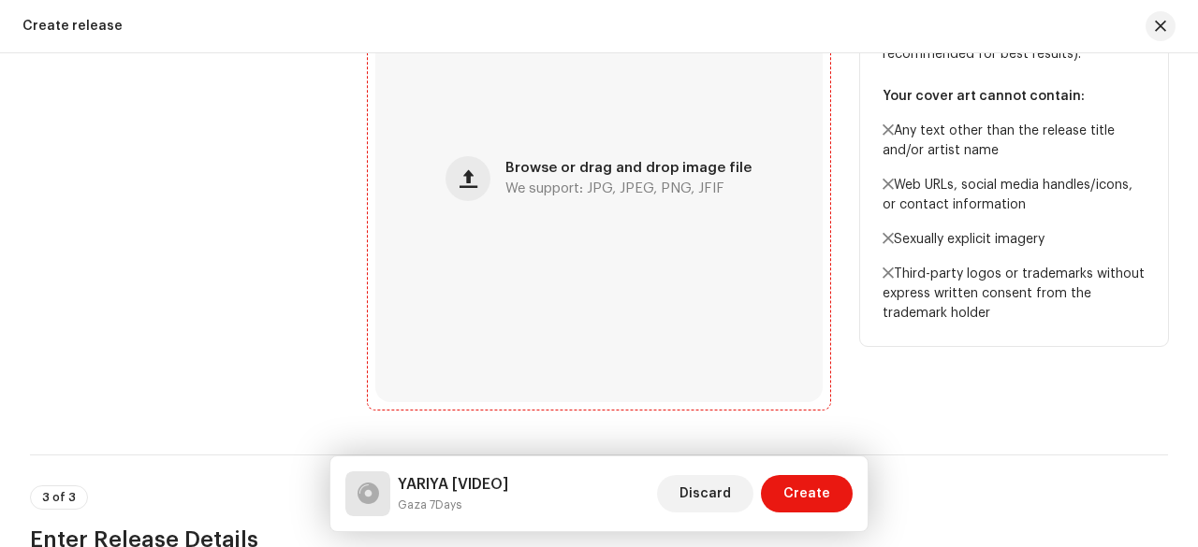
scroll to position [810, 0]
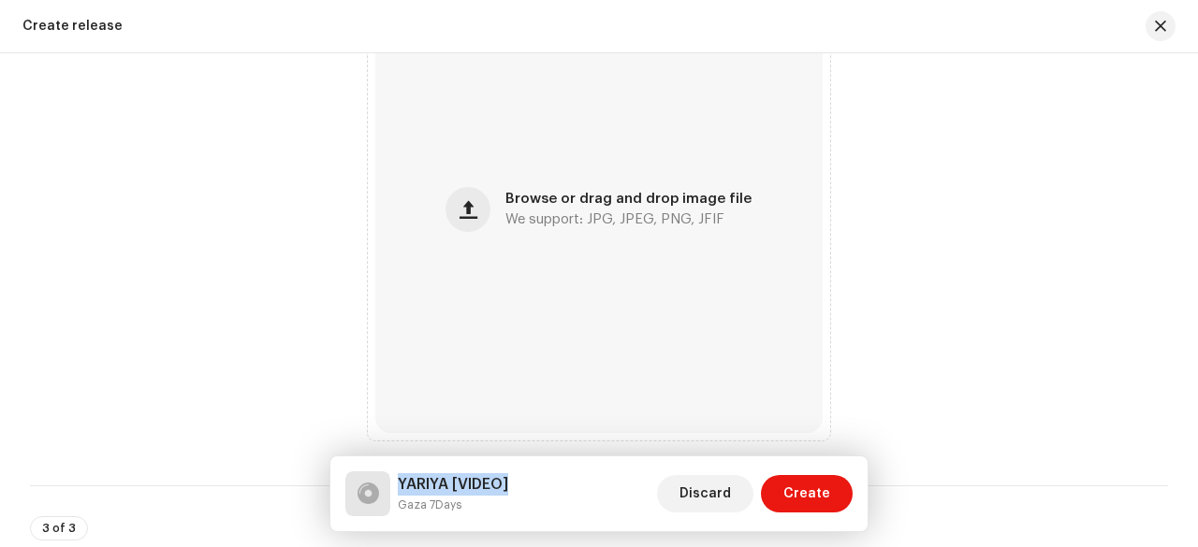
drag, startPoint x: 401, startPoint y: 485, endPoint x: 579, endPoint y: 477, distance: 178.9
click at [579, 477] on div "YARIYA [VIDEO] Gaza 7Days Discard Create" at bounding box center [598, 494] width 507 height 45
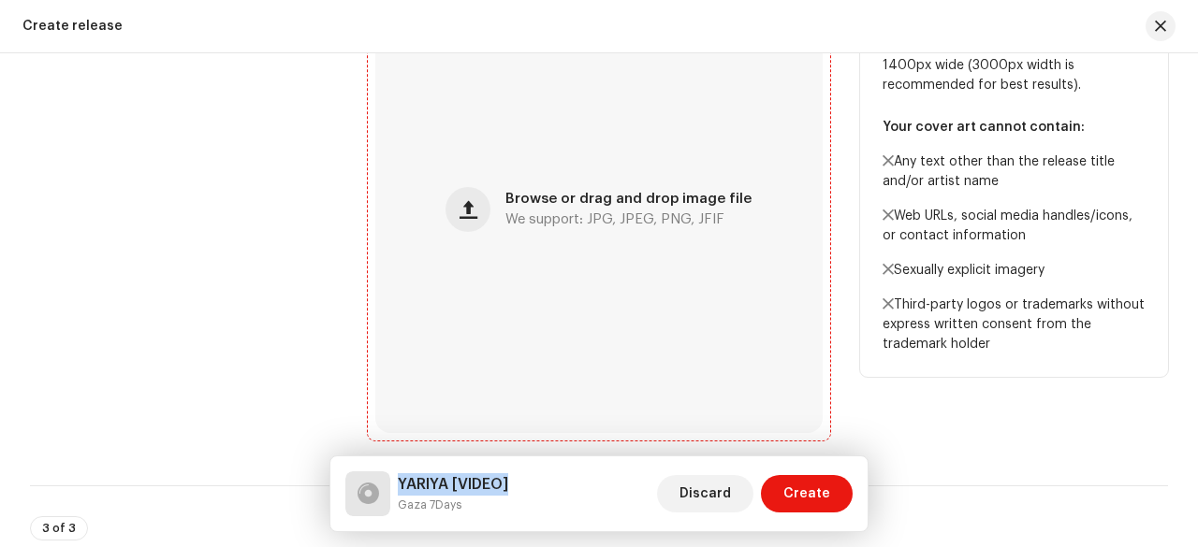
copy h5 "YARIYA [VIDEO]"
click at [581, 211] on div "Browse or drag and drop image file We support: JPG, JPEG, PNG, JFIF" at bounding box center [628, 210] width 246 height 34
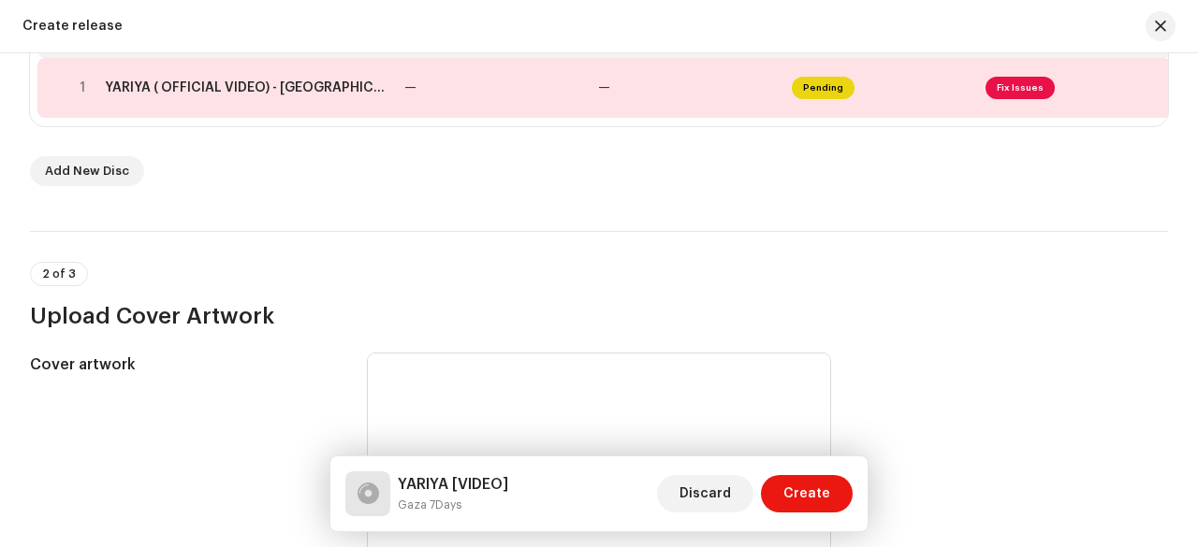
scroll to position [155, 0]
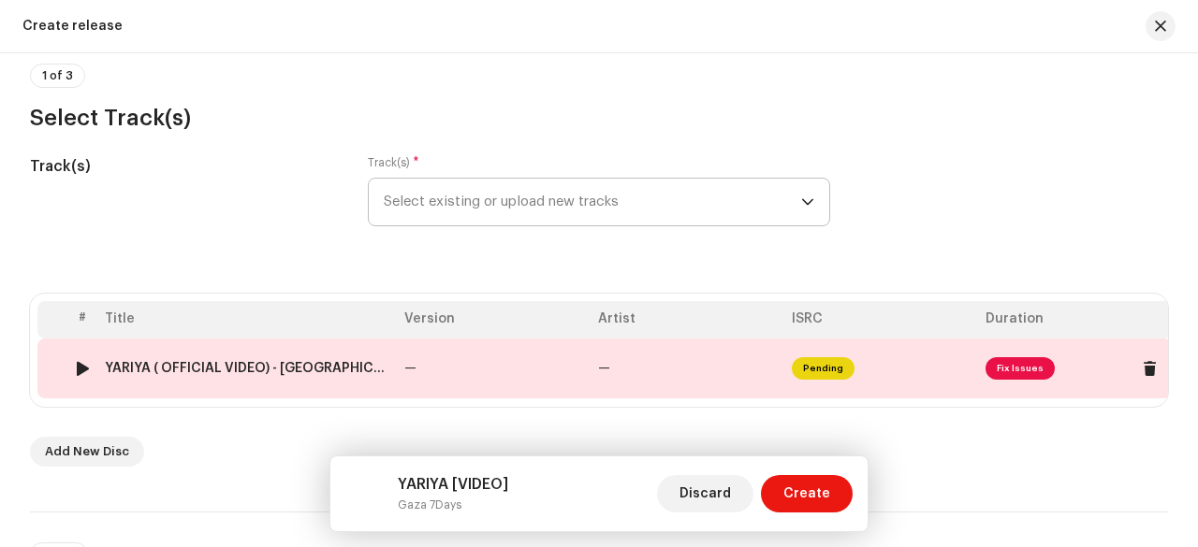
click at [502, 356] on td "—" at bounding box center [494, 369] width 194 height 60
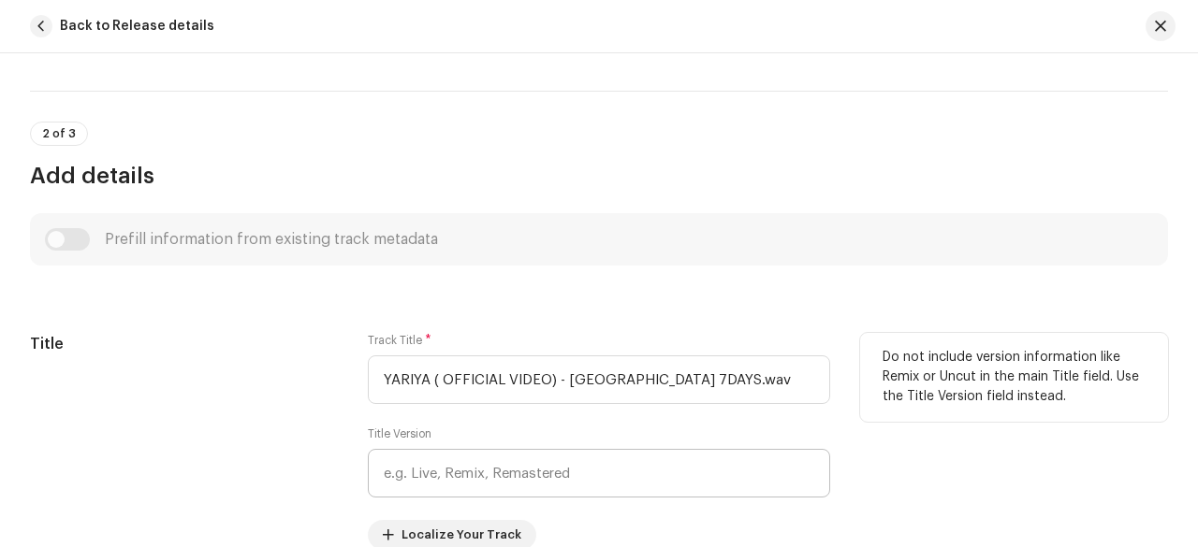
scroll to position [468, 0]
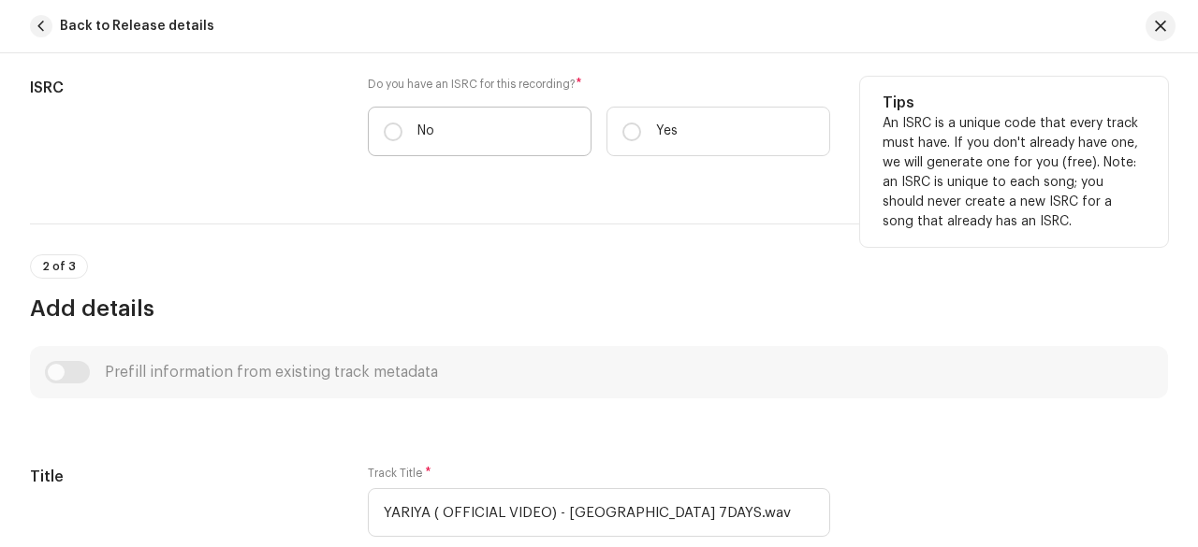
drag, startPoint x: 468, startPoint y: 118, endPoint x: 475, endPoint y: 143, distance: 26.4
click at [468, 120] on label "No" at bounding box center [480, 132] width 224 height 50
click at [402, 123] on input "No" at bounding box center [393, 132] width 19 height 19
radio input "true"
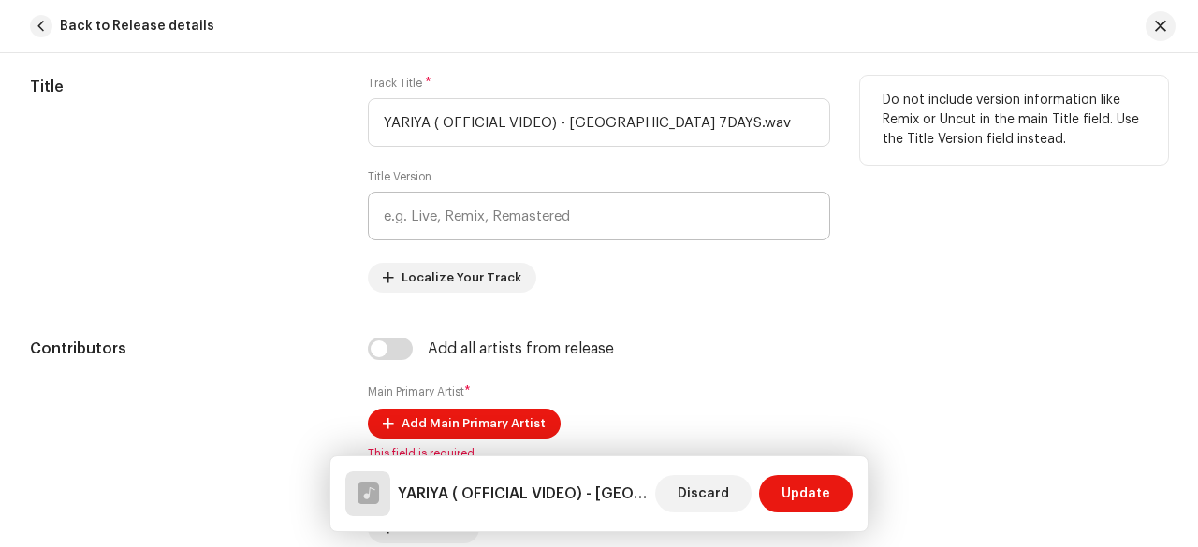
scroll to position [936, 0]
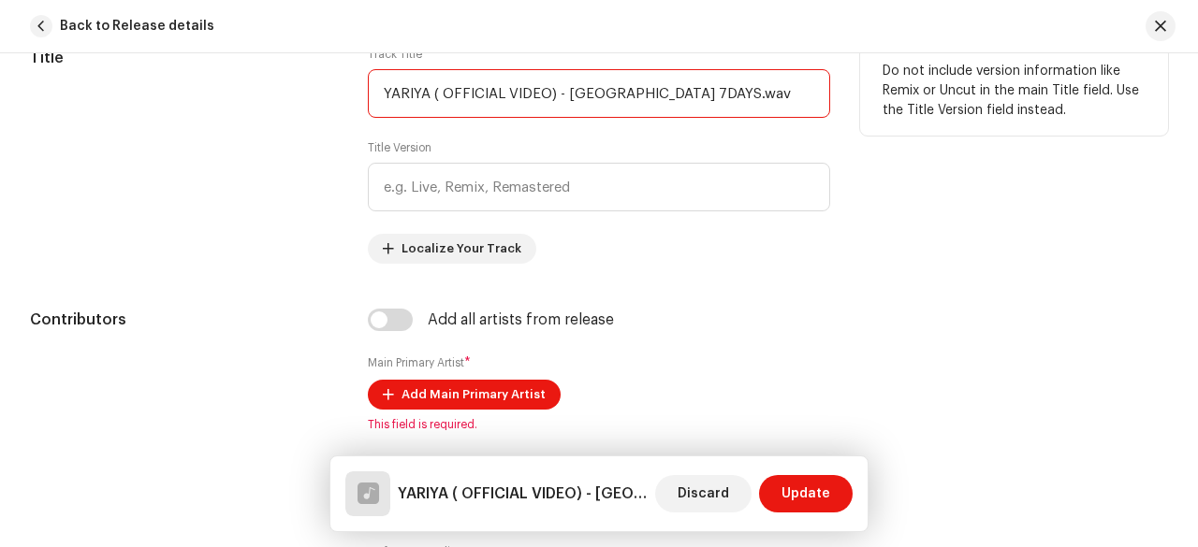
drag, startPoint x: 651, startPoint y: 103, endPoint x: 164, endPoint y: 102, distance: 487.5
click at [164, 102] on div "Title Track Title * [PERSON_NAME] ( OFFICIAL VIDEO) - Gaza 7DAYS.wav Title Vers…" at bounding box center [599, 155] width 1138 height 217
paste input "[VIDEO]"
drag, startPoint x: 434, startPoint y: 89, endPoint x: 479, endPoint y: 91, distance: 45.0
click at [479, 91] on input "YARIYA [VIDEO]" at bounding box center [599, 93] width 462 height 49
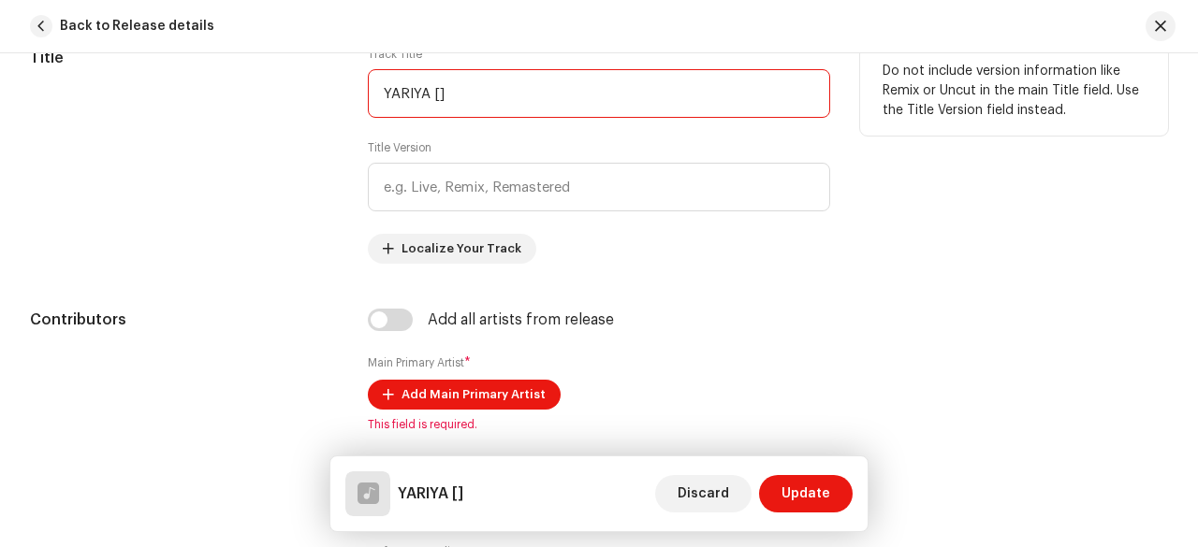
click at [494, 93] on input "YARIYA []" at bounding box center [599, 93] width 462 height 49
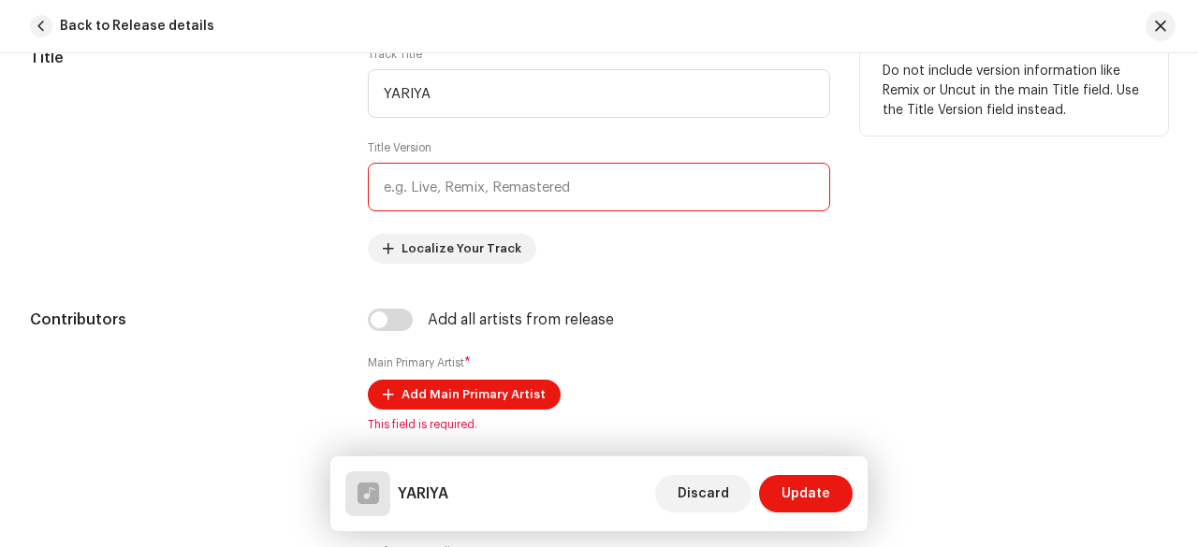
type input "YARIYA"
click at [445, 186] on input "text" at bounding box center [599, 187] width 462 height 49
paste input "VIDEO"
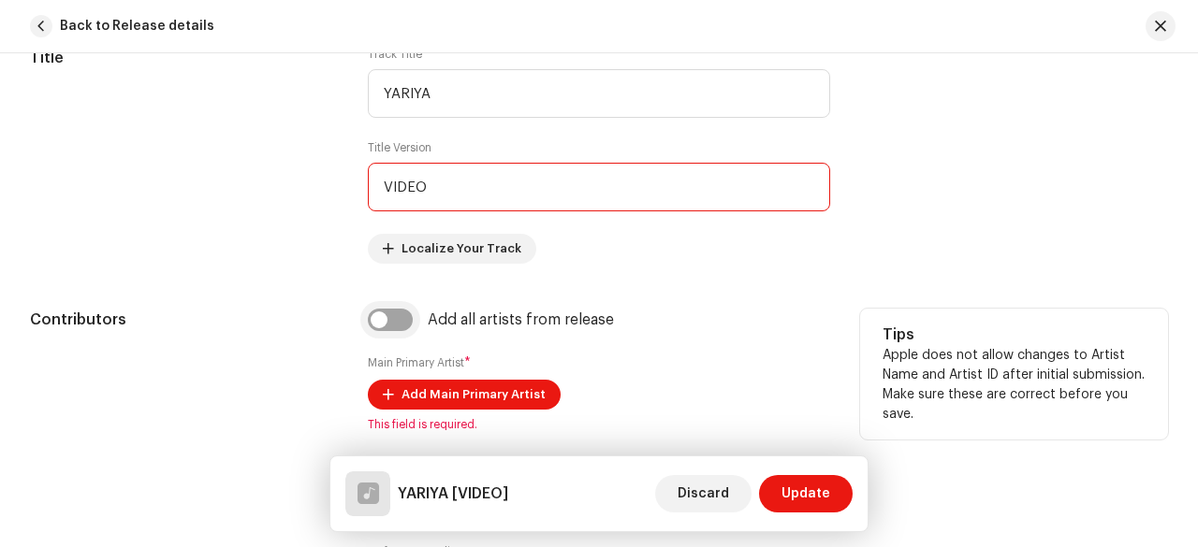
type input "VIDEO"
click at [399, 320] on input "checkbox" at bounding box center [390, 320] width 45 height 22
checkbox input "true"
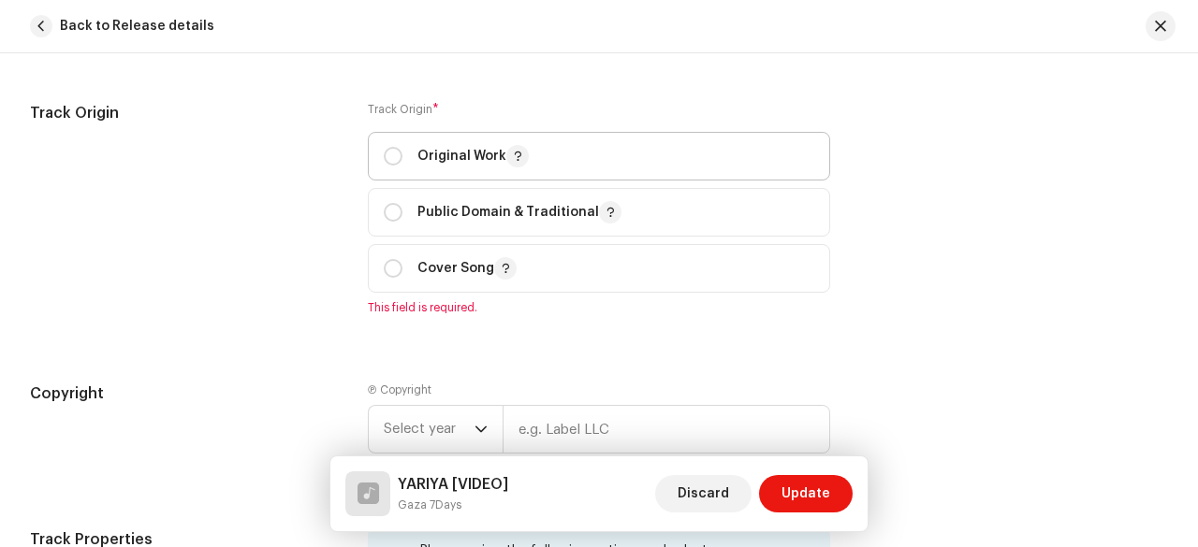
click at [447, 150] on p "Original Work" at bounding box center [472, 156] width 111 height 22
radio input "true"
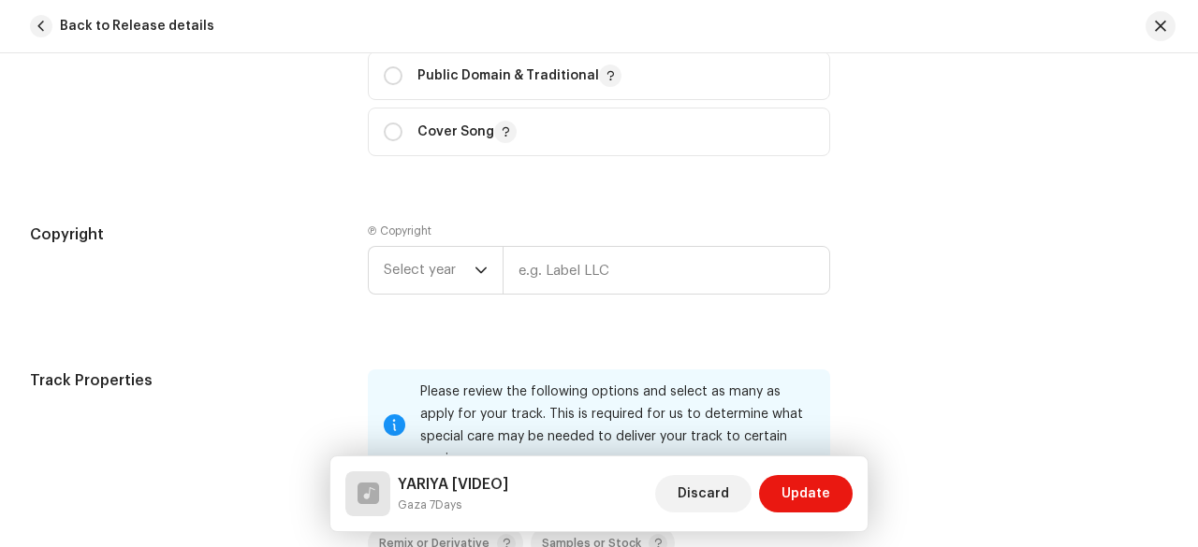
scroll to position [2527, 0]
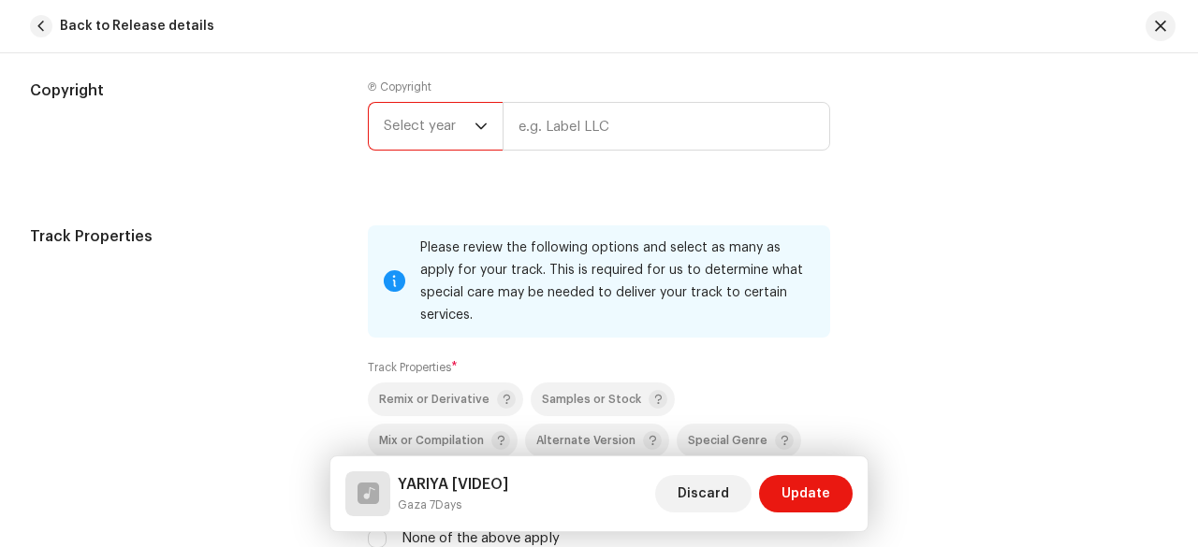
click at [438, 109] on span "Select year" at bounding box center [429, 126] width 91 height 47
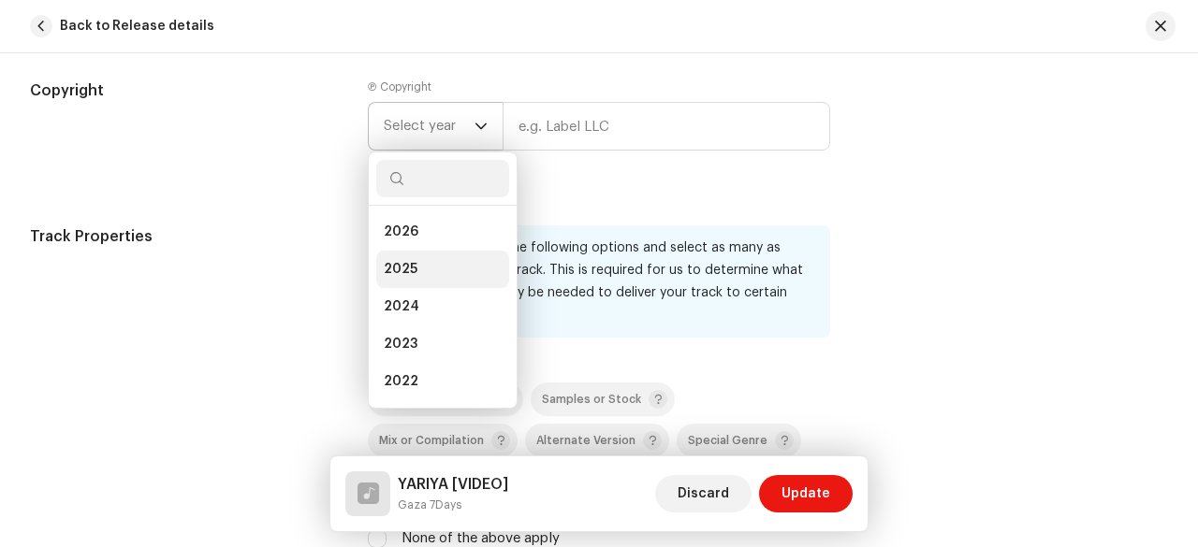
drag, startPoint x: 408, startPoint y: 269, endPoint x: 413, endPoint y: 259, distance: 10.5
click at [408, 268] on span "2025" at bounding box center [401, 269] width 34 height 19
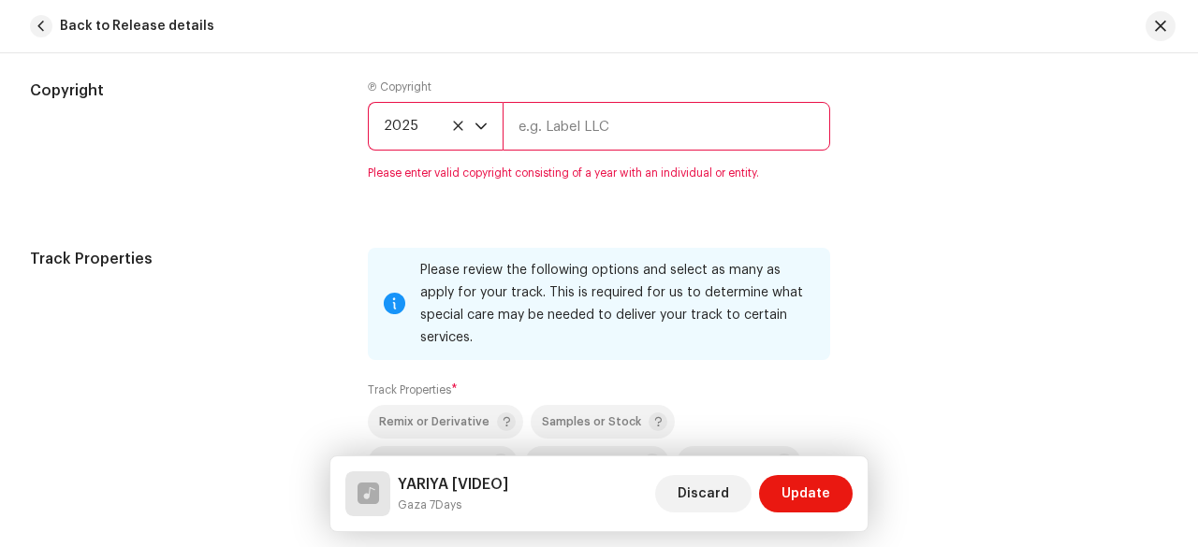
click at [558, 114] on input "text" at bounding box center [667, 126] width 328 height 49
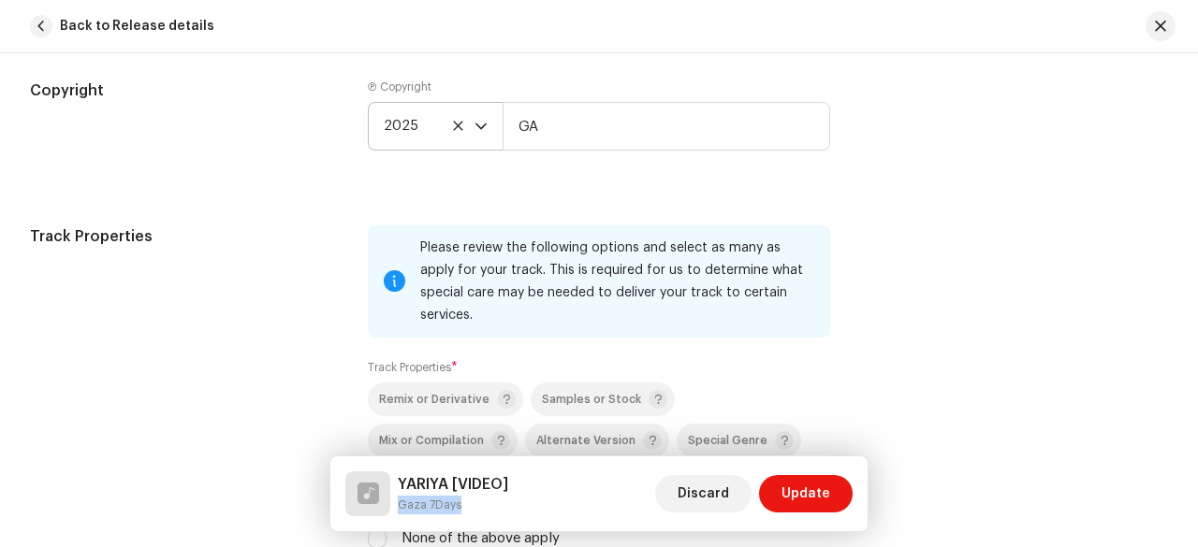
drag, startPoint x: 398, startPoint y: 506, endPoint x: 475, endPoint y: 507, distance: 77.7
click at [475, 507] on div "YARIYA [VIDEO] Gaza 7Days" at bounding box center [426, 494] width 163 height 45
copy small "Gaza 7Days"
click at [566, 125] on input "GA" at bounding box center [667, 126] width 328 height 49
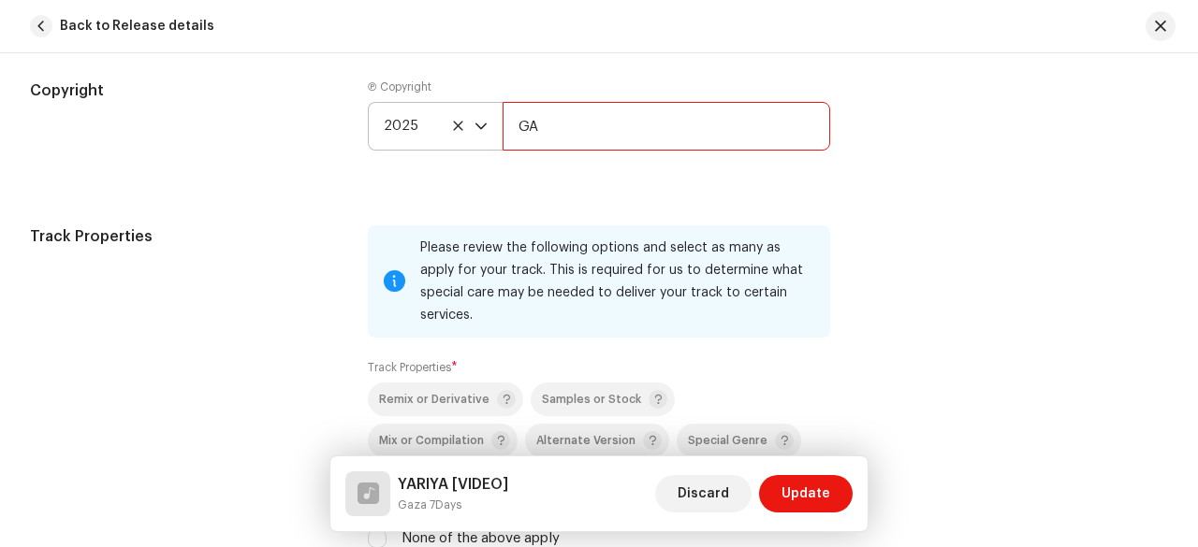
paste input "aza 7Days"
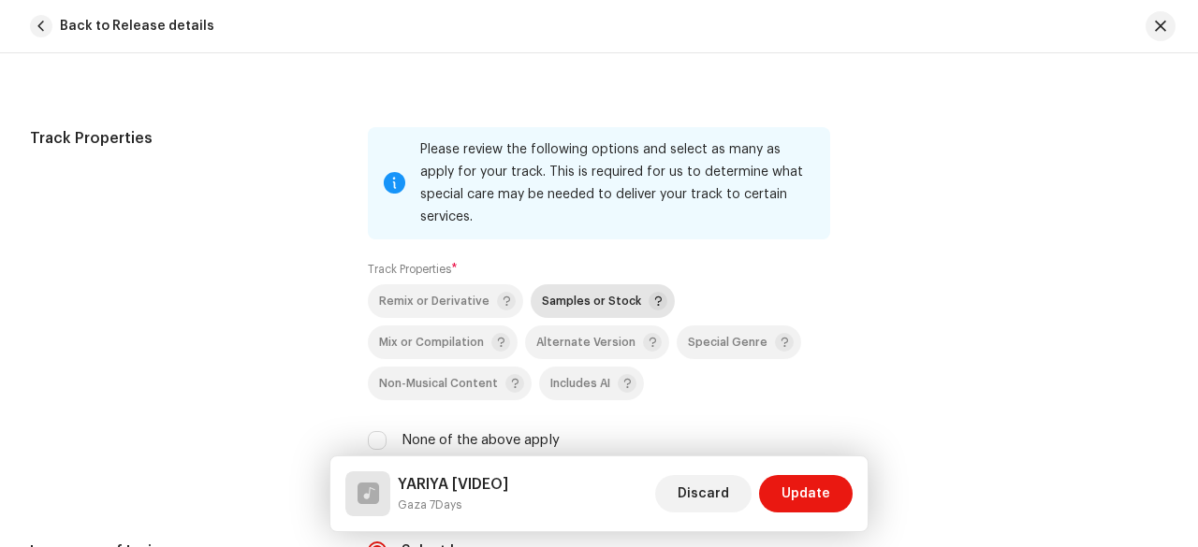
scroll to position [2807, 0]
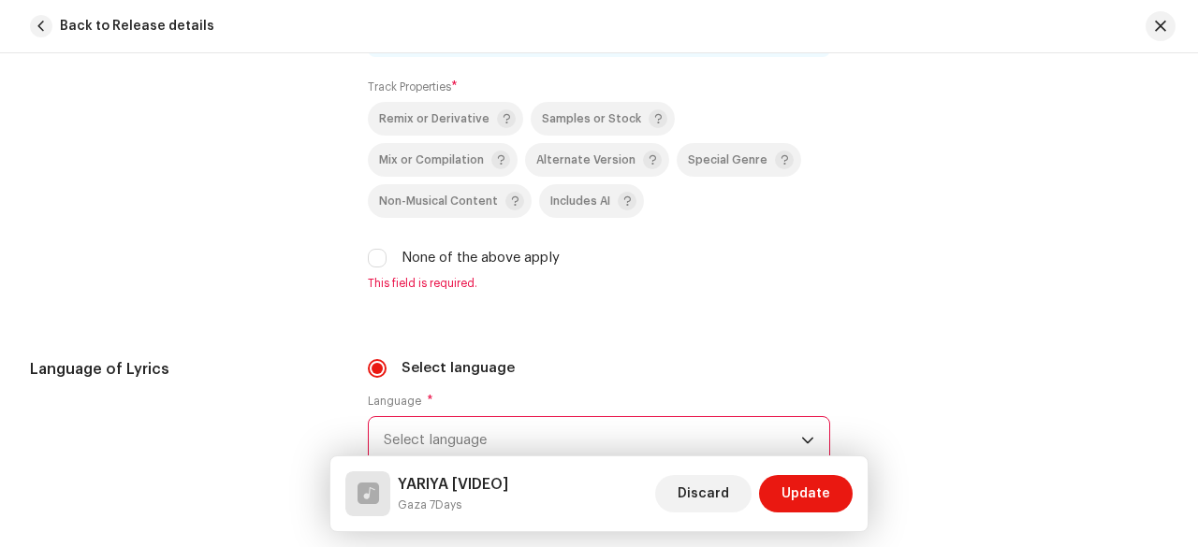
type input "Gaza 7Days"
click at [467, 248] on label "None of the above apply" at bounding box center [480, 258] width 158 height 21
click at [386, 249] on input "None of the above apply" at bounding box center [377, 258] width 19 height 19
checkbox input "true"
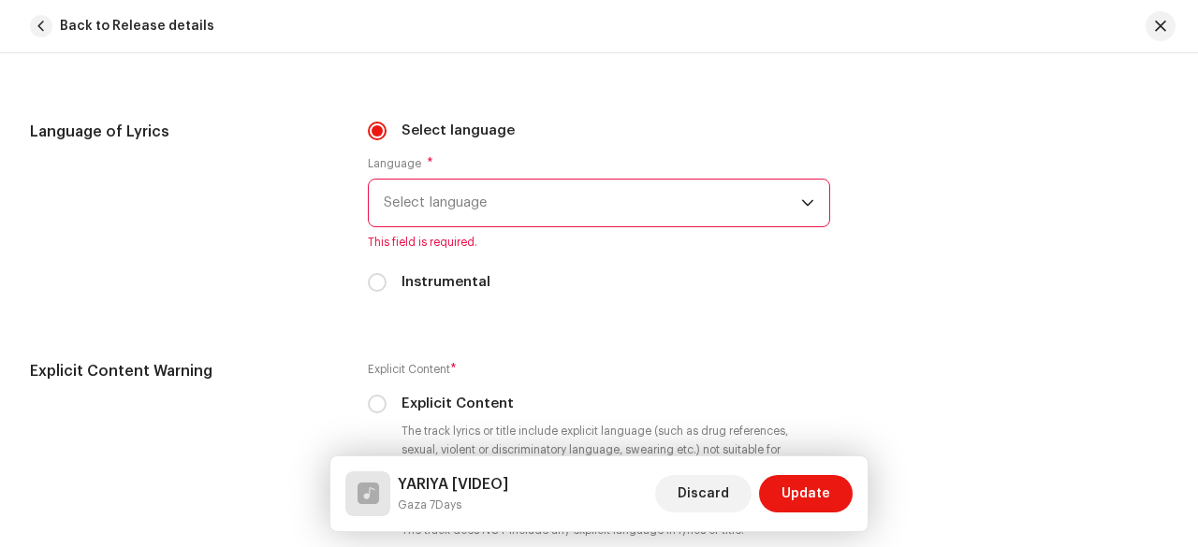
scroll to position [2901, 0]
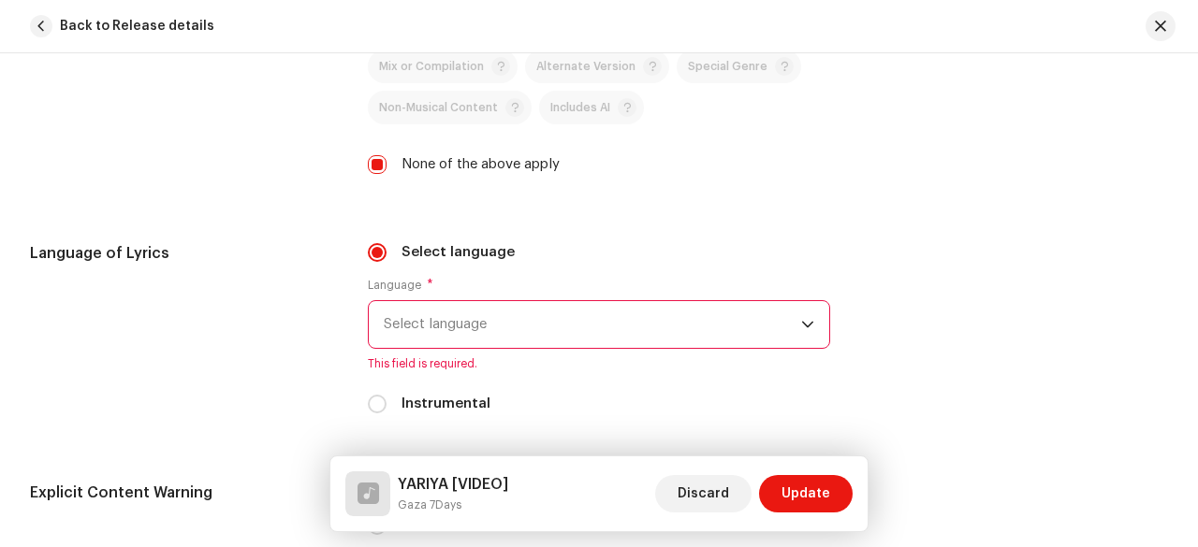
click at [539, 301] on span "Select language" at bounding box center [592, 324] width 417 height 47
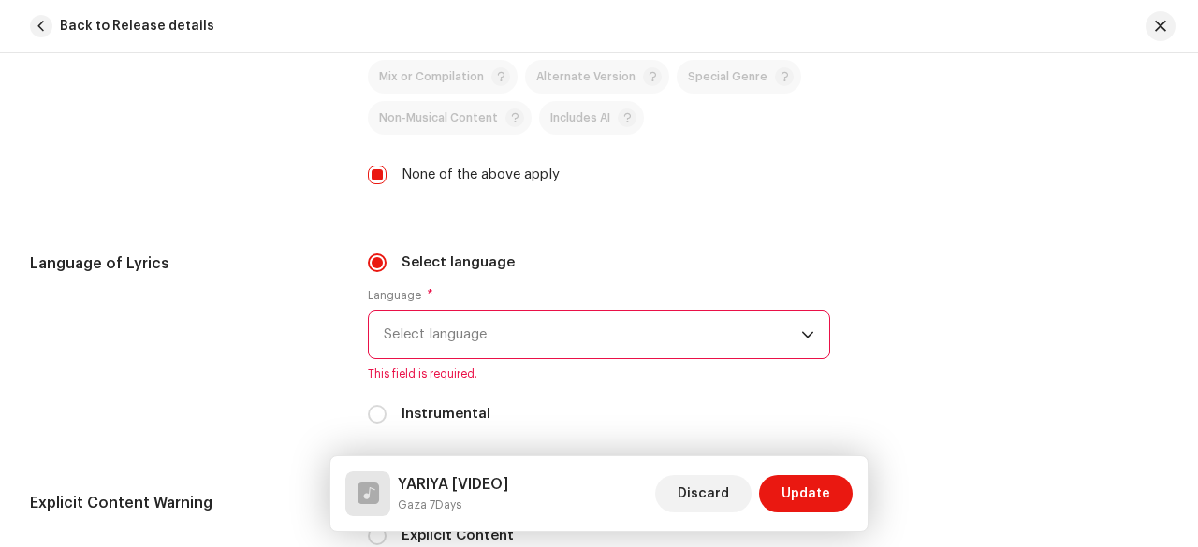
scroll to position [2884, 0]
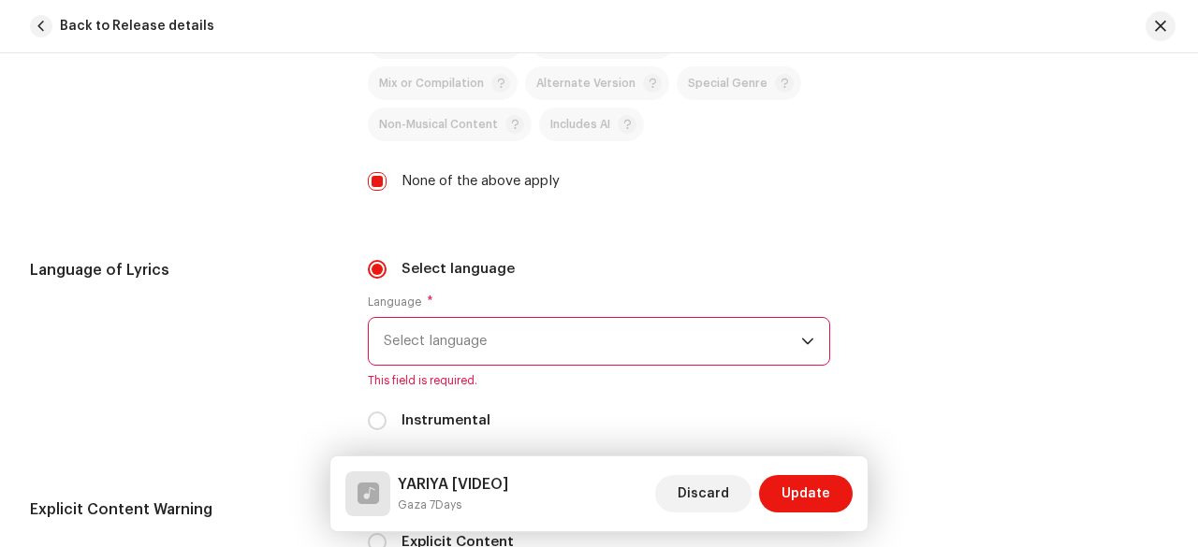
click at [500, 318] on span "Select language" at bounding box center [592, 341] width 417 height 47
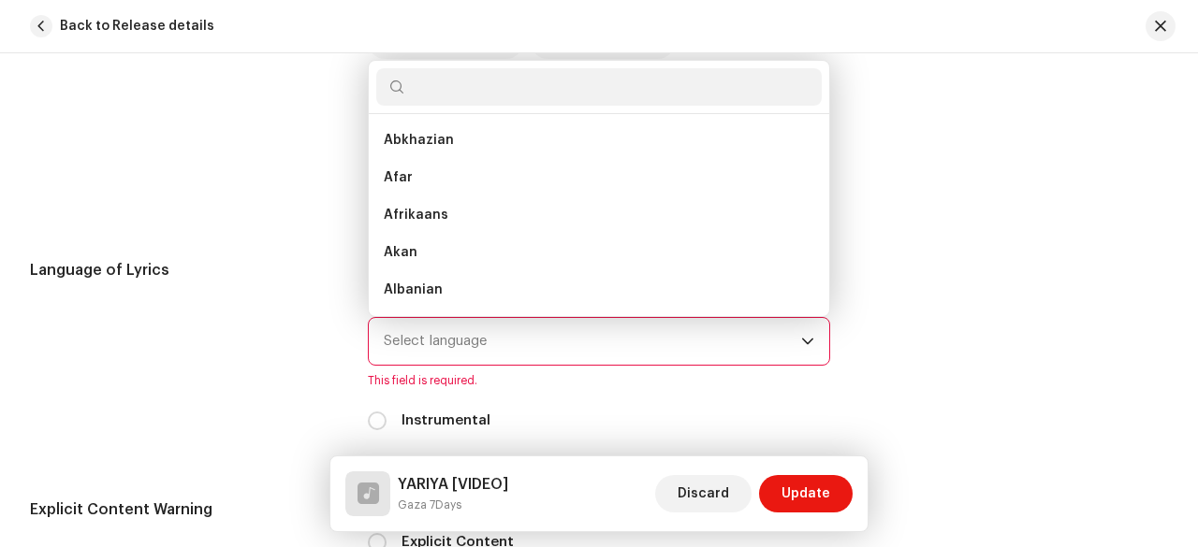
type input "A"
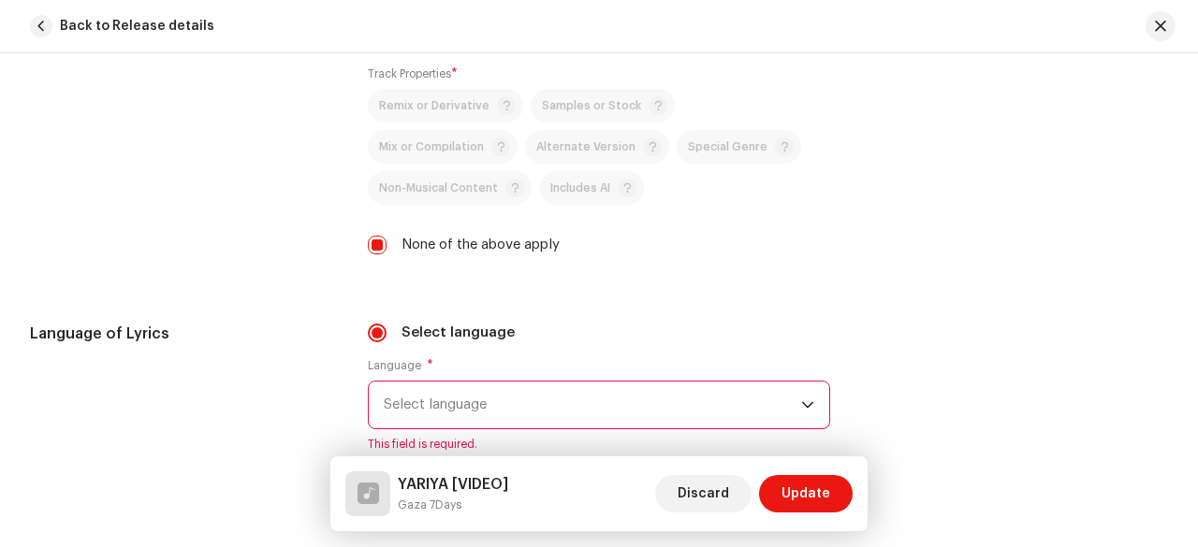
scroll to position [2791, 0]
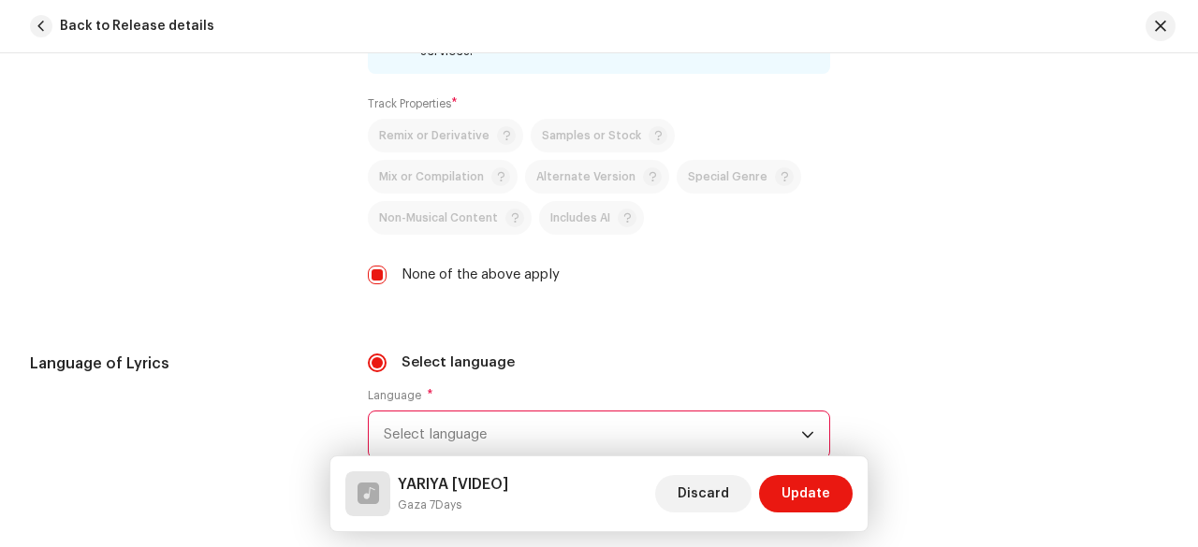
click at [475, 412] on span "Select language" at bounding box center [592, 435] width 417 height 47
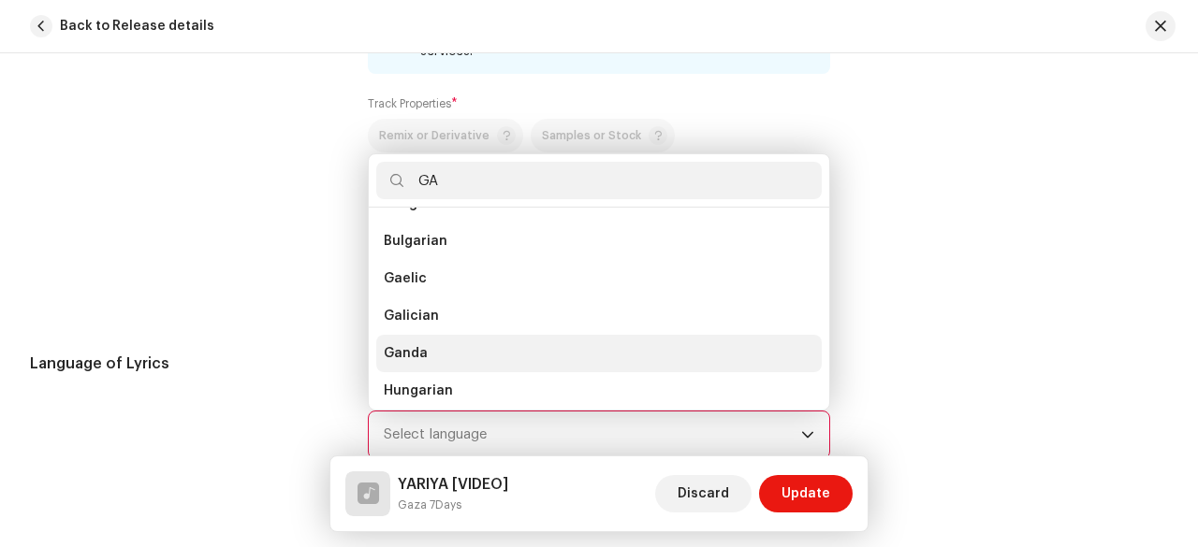
type input "G"
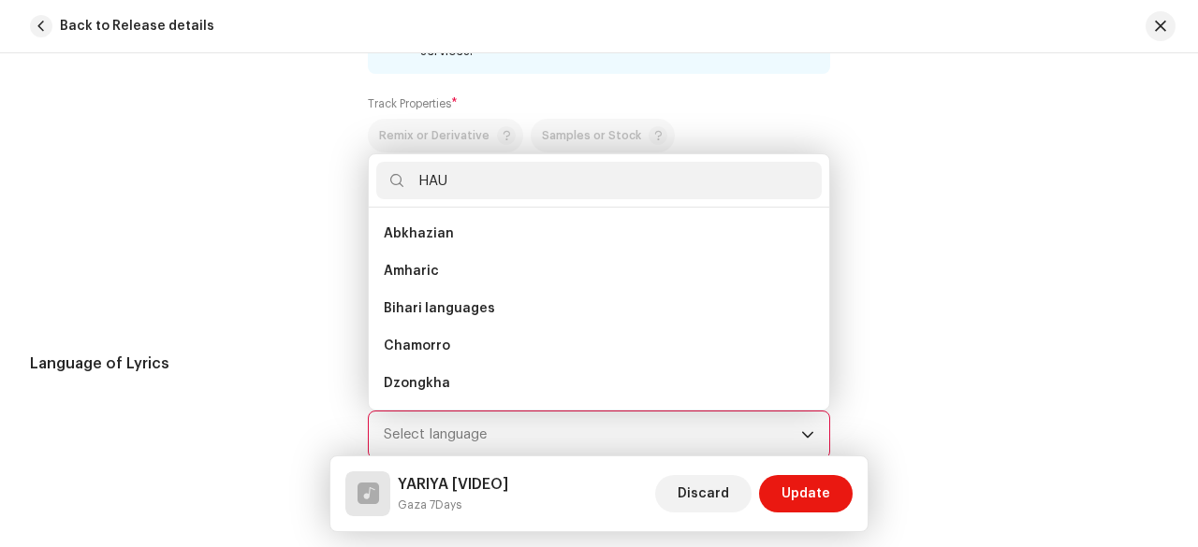
scroll to position [0, 0]
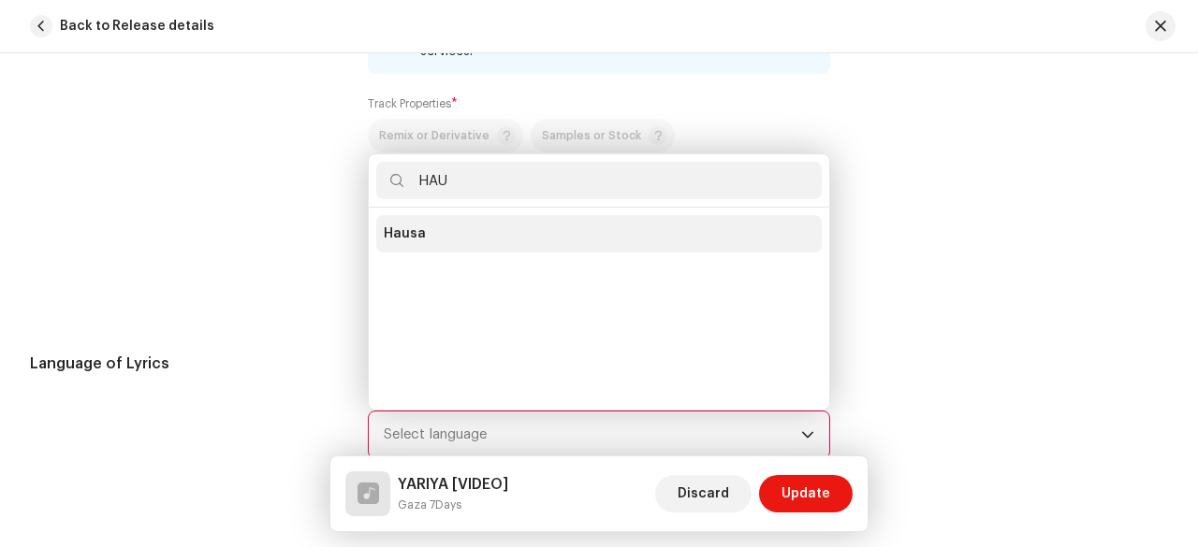
type input "HAU"
click at [459, 215] on li "Hausa" at bounding box center [598, 233] width 445 height 37
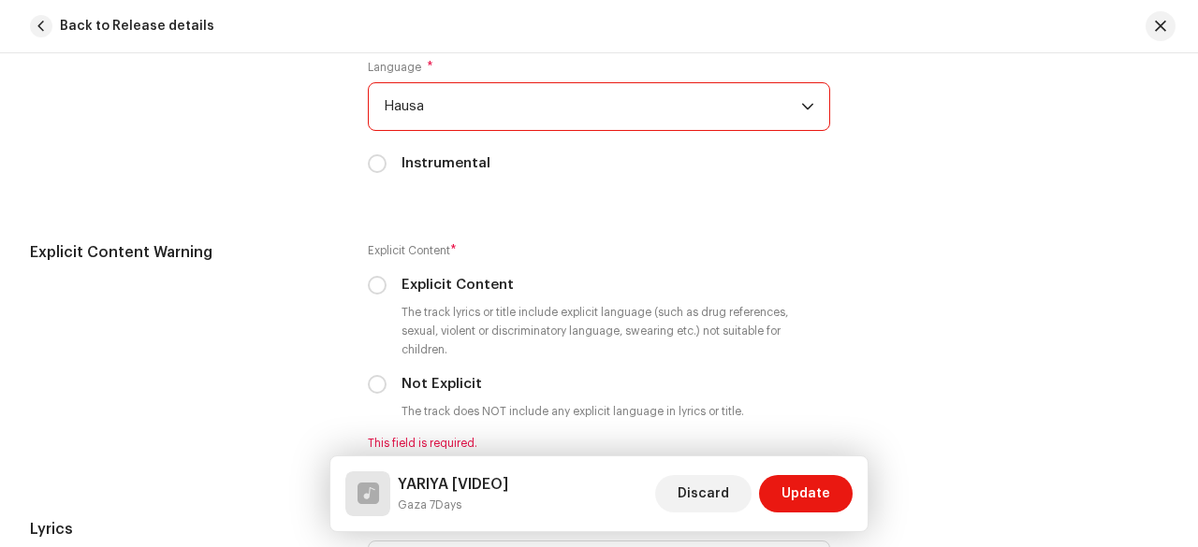
scroll to position [3258, 0]
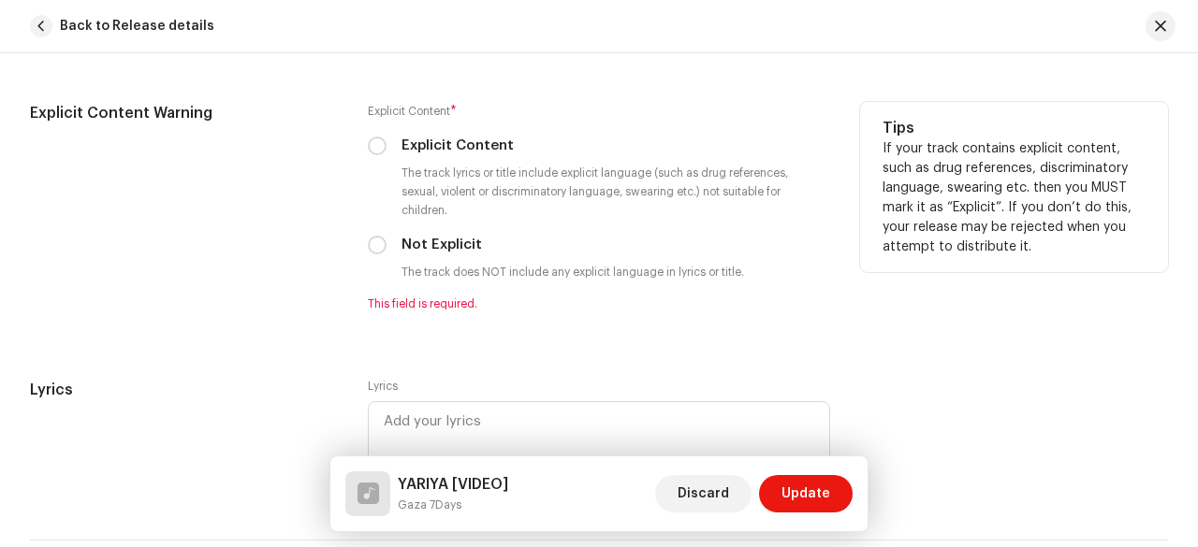
click at [439, 136] on label "Explicit Content" at bounding box center [457, 146] width 112 height 21
click at [386, 137] on input "Explicit Content" at bounding box center [377, 146] width 19 height 19
radio input "true"
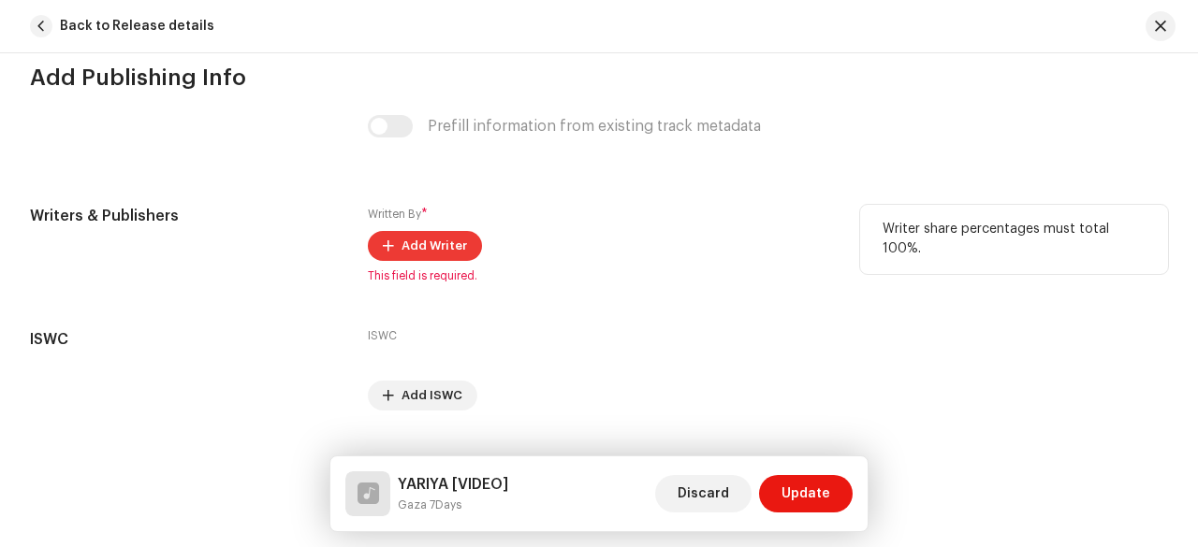
scroll to position [3799, 0]
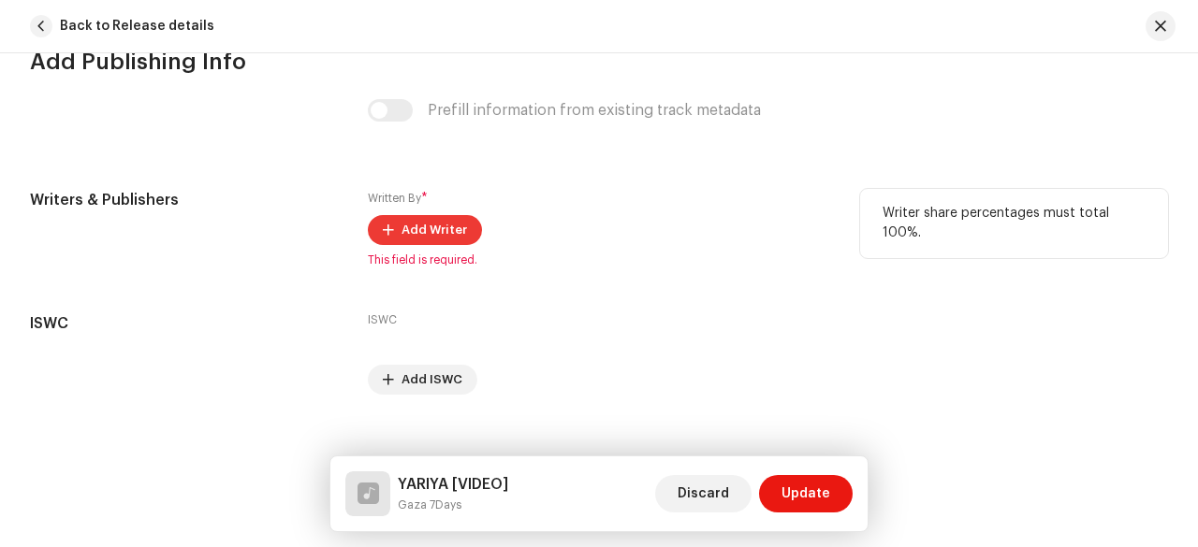
click at [451, 211] on span "Add Writer" at bounding box center [434, 229] width 66 height 37
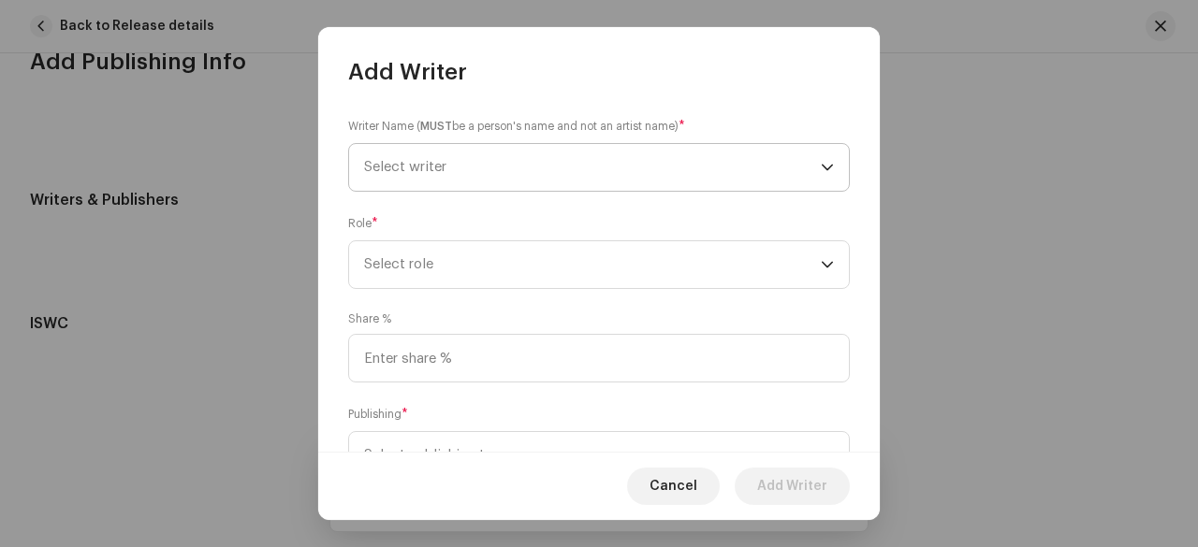
click at [575, 147] on span "Select writer" at bounding box center [592, 167] width 457 height 47
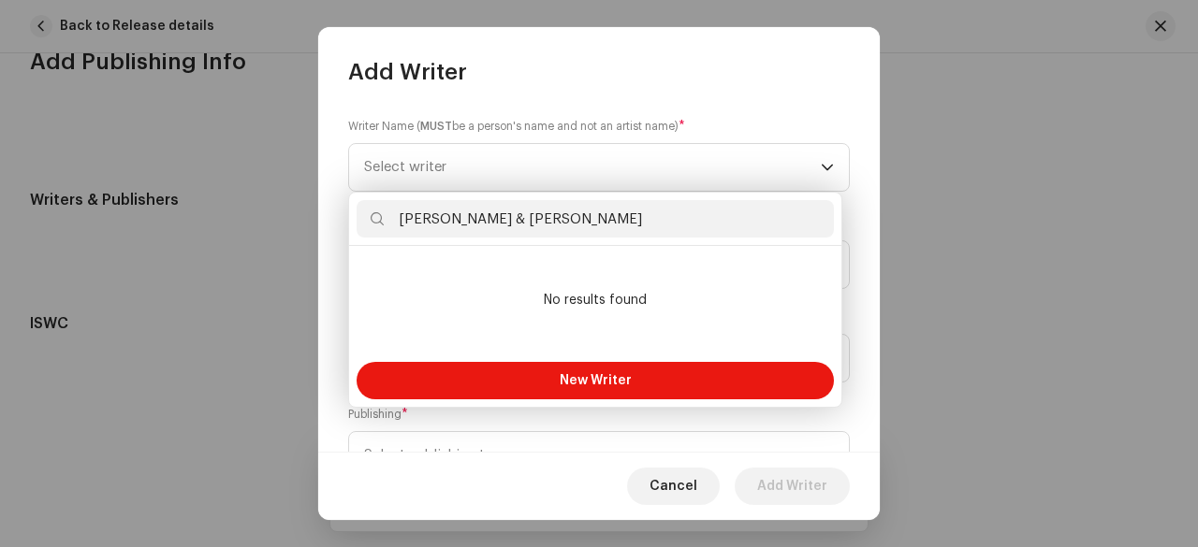
drag, startPoint x: 477, startPoint y: 219, endPoint x: 492, endPoint y: 224, distance: 15.7
click at [492, 224] on input "[PERSON_NAME] & [PERSON_NAME]" at bounding box center [595, 218] width 477 height 37
type input "[PERSON_NAME] [PERSON_NAME]"
drag, startPoint x: 438, startPoint y: 222, endPoint x: 328, endPoint y: 224, distance: 110.4
click at [328, 224] on body "Gaza 7Days Home Catalog Transactions Analytics Resources Gaza 7Days Assets Rele…" at bounding box center [599, 289] width 1198 height 579
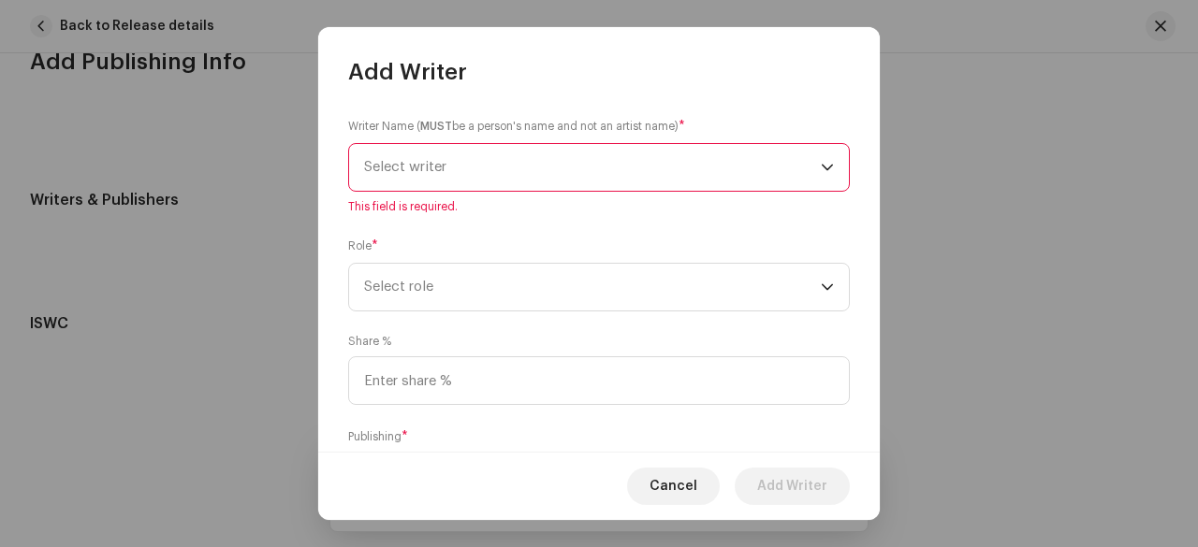
click at [436, 177] on span "Select writer" at bounding box center [592, 167] width 457 height 47
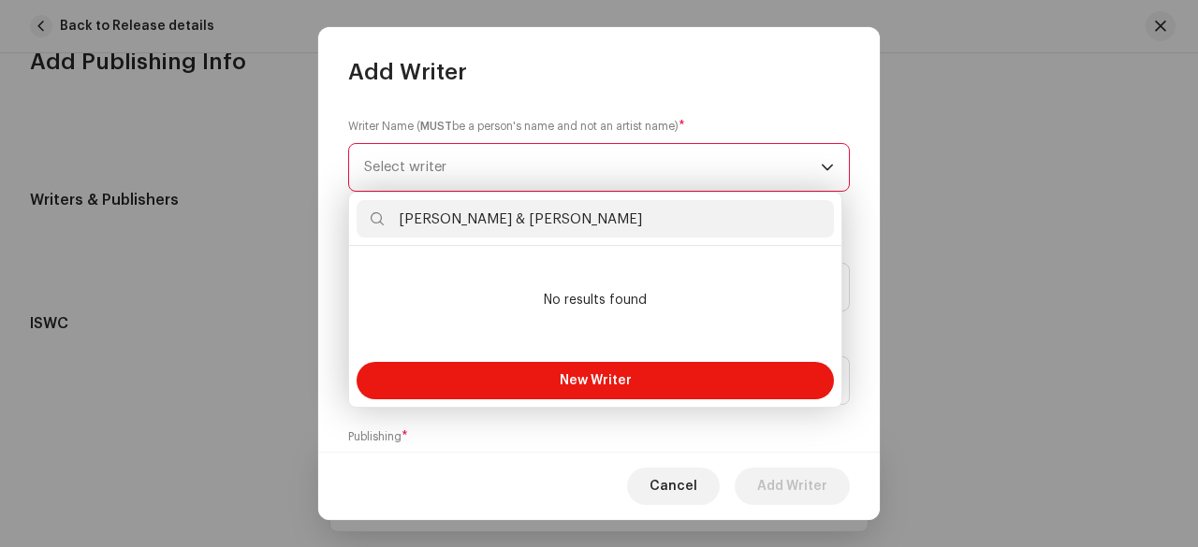
drag, startPoint x: 477, startPoint y: 212, endPoint x: 607, endPoint y: 212, distance: 130.1
click at [607, 212] on input "[PERSON_NAME] & [PERSON_NAME]" at bounding box center [595, 218] width 477 height 37
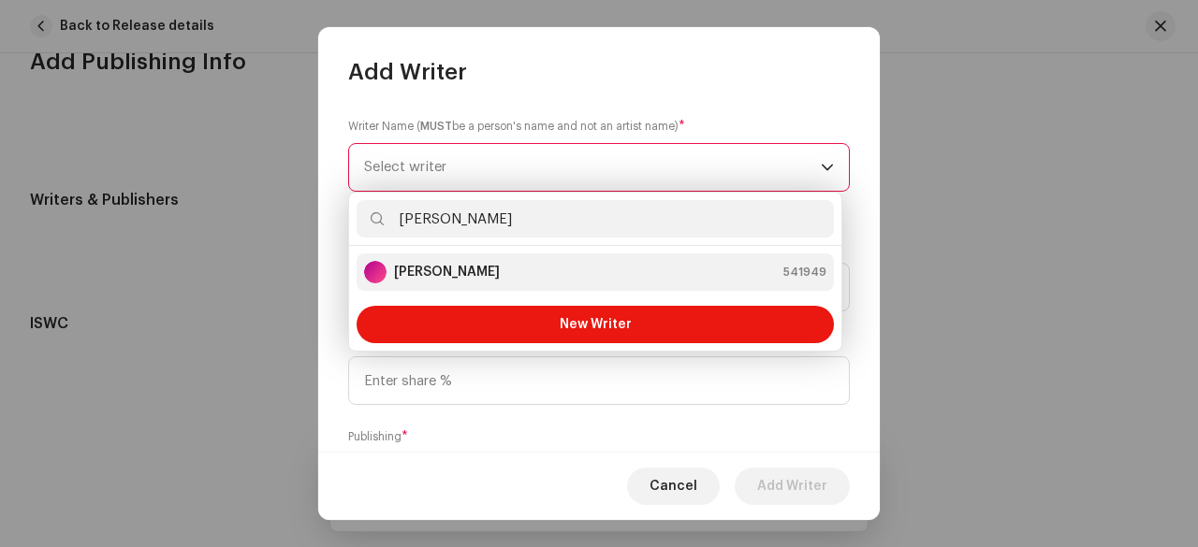
type input "[PERSON_NAME]"
click at [511, 273] on div "[PERSON_NAME] 541949" at bounding box center [595, 272] width 462 height 22
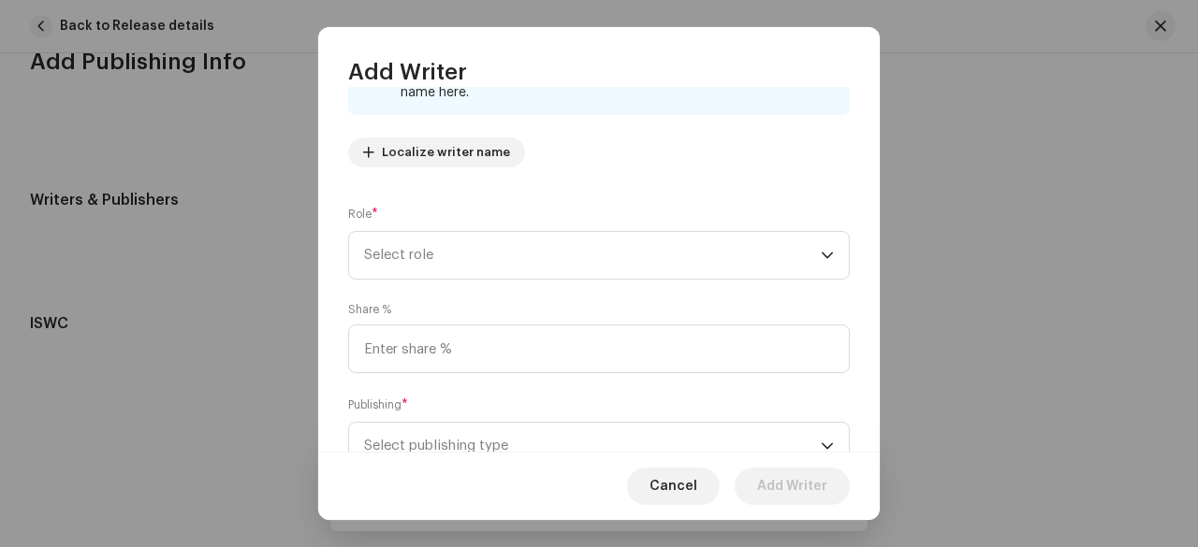
scroll to position [187, 0]
click at [499, 272] on span "Select role" at bounding box center [592, 249] width 457 height 47
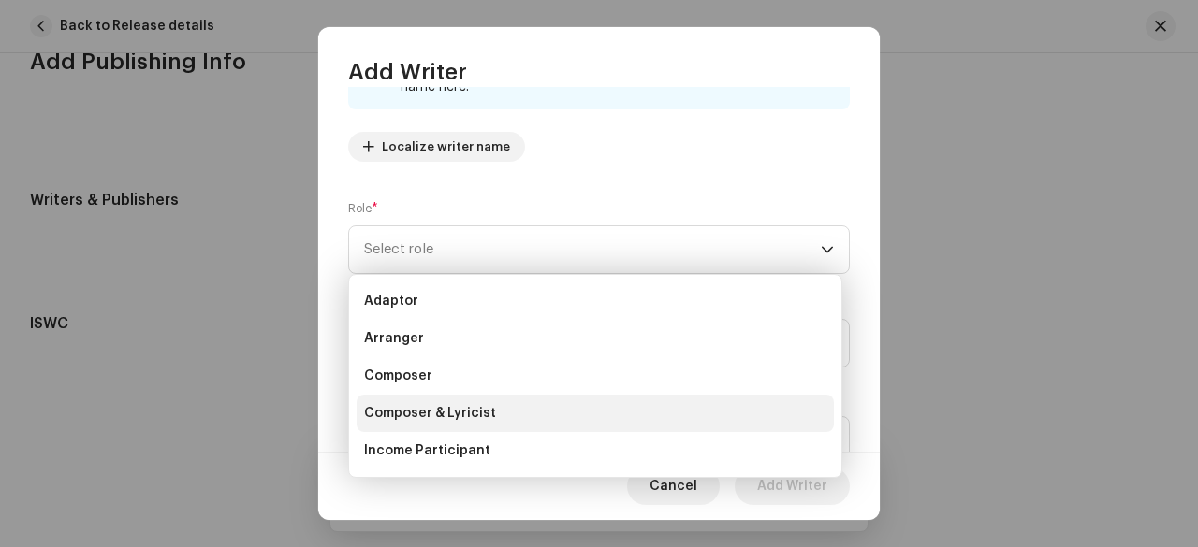
click at [461, 420] on span "Composer & Lyricist" at bounding box center [430, 413] width 132 height 19
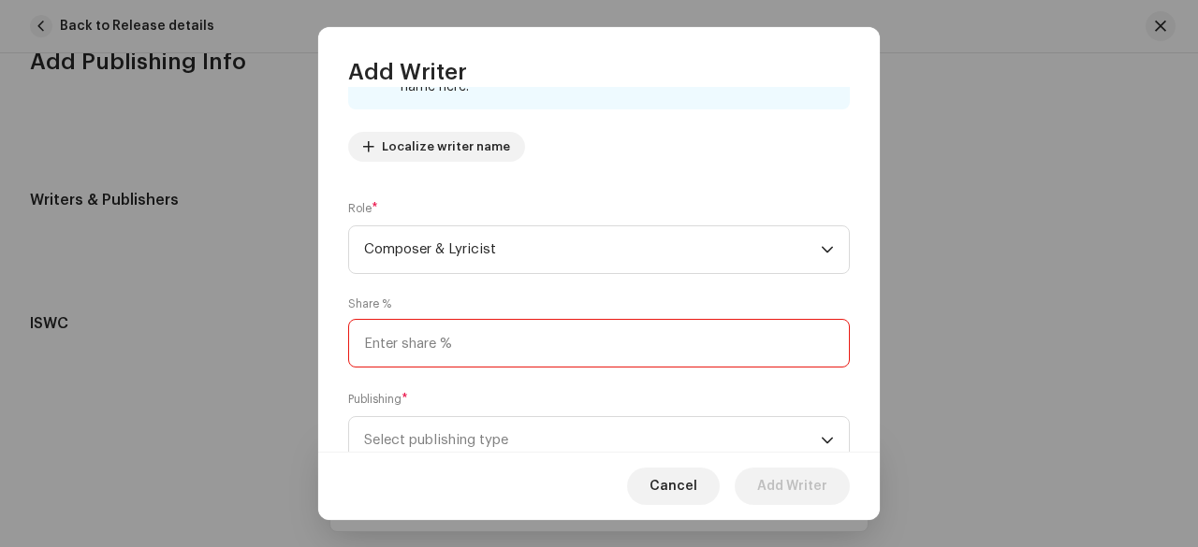
click at [477, 348] on input at bounding box center [599, 343] width 502 height 49
type input "50.00"
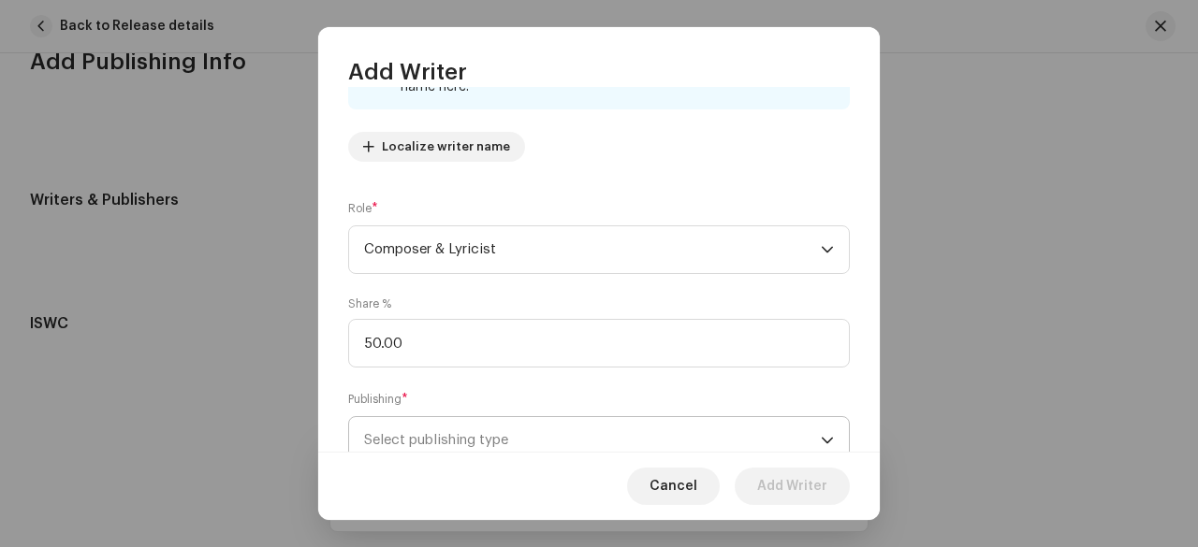
click at [466, 435] on span "Select publishing type" at bounding box center [592, 440] width 457 height 47
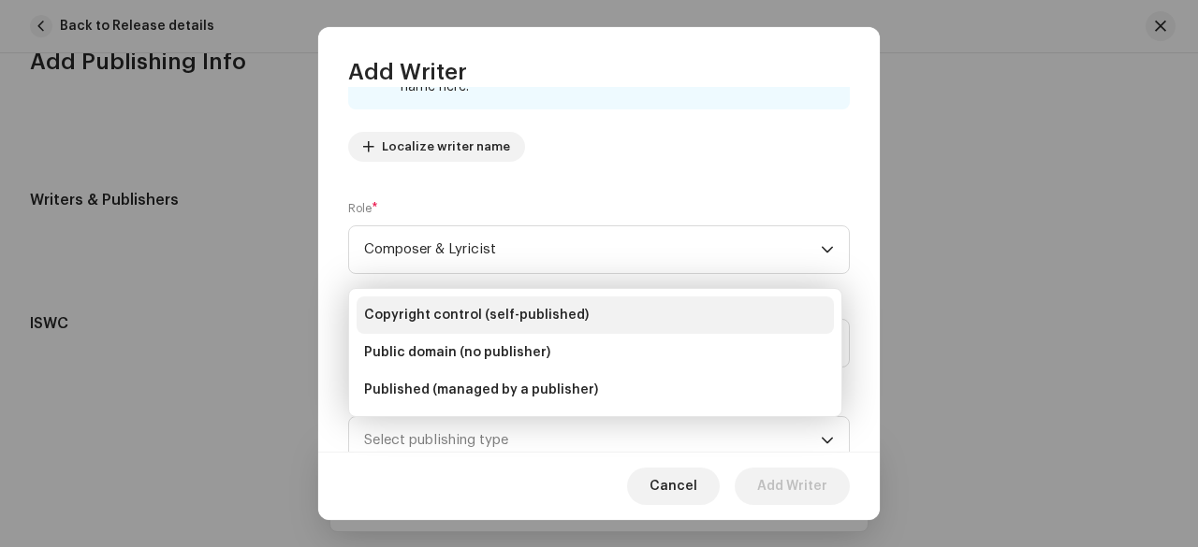
click at [496, 315] on span "Copyright control (self-published)" at bounding box center [476, 315] width 225 height 19
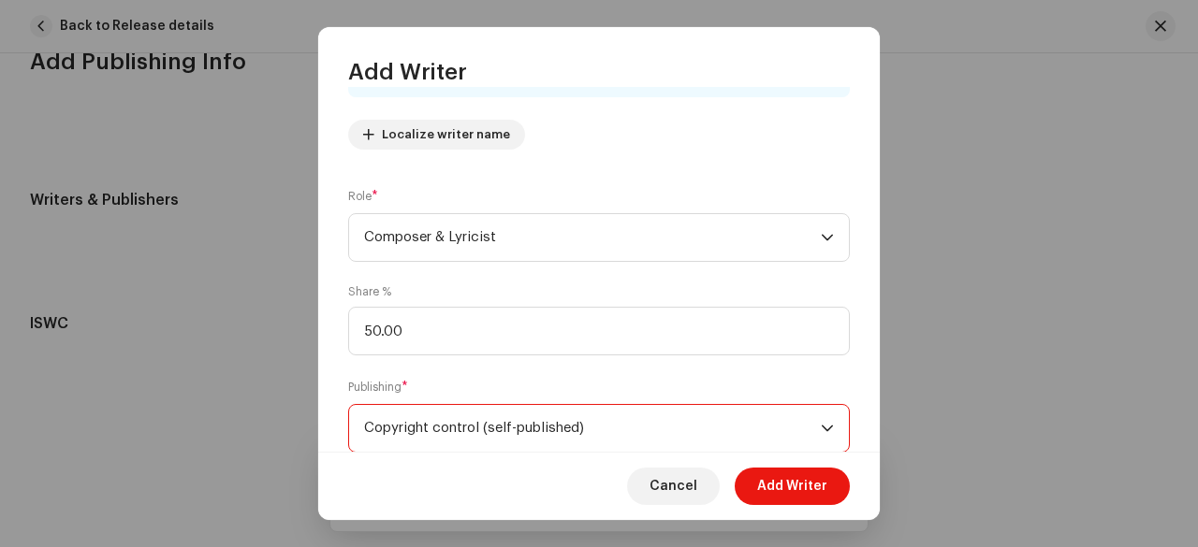
scroll to position [253, 0]
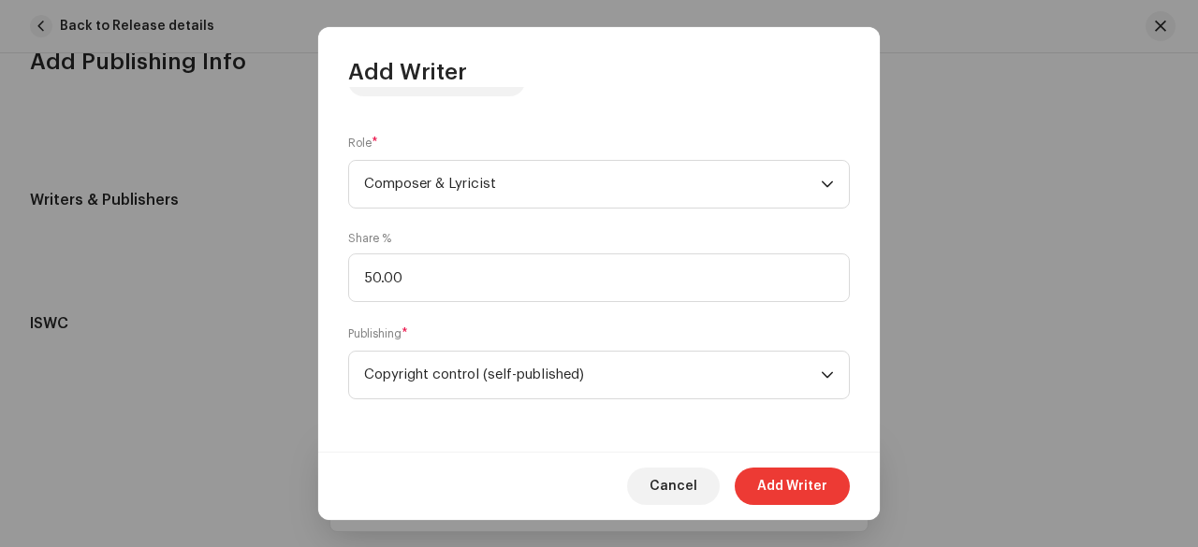
click at [787, 494] on span "Add Writer" at bounding box center [792, 486] width 70 height 37
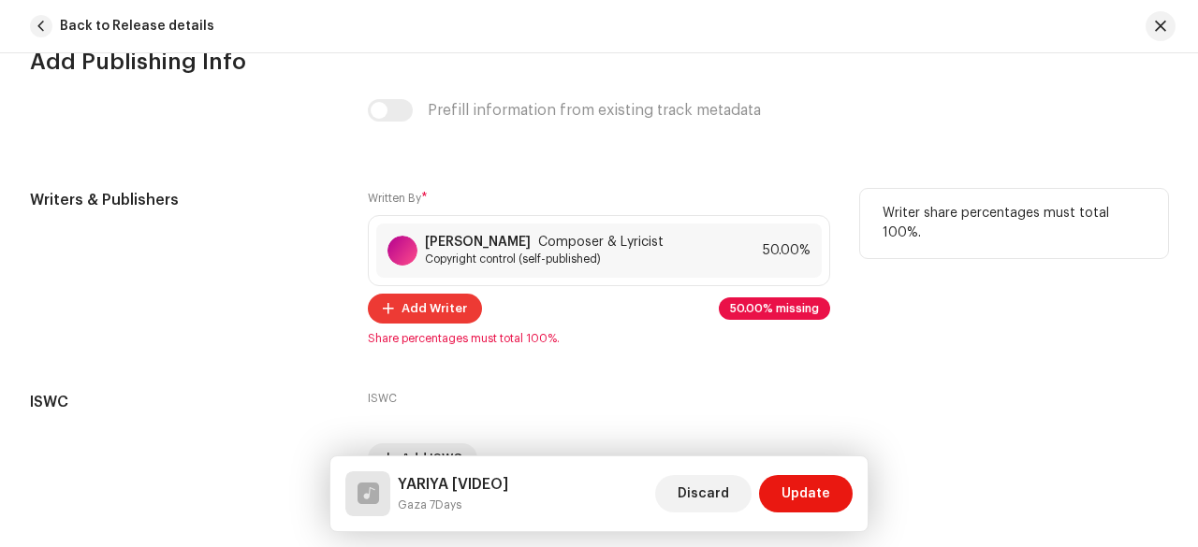
click at [447, 290] on span "Add Writer" at bounding box center [434, 308] width 66 height 37
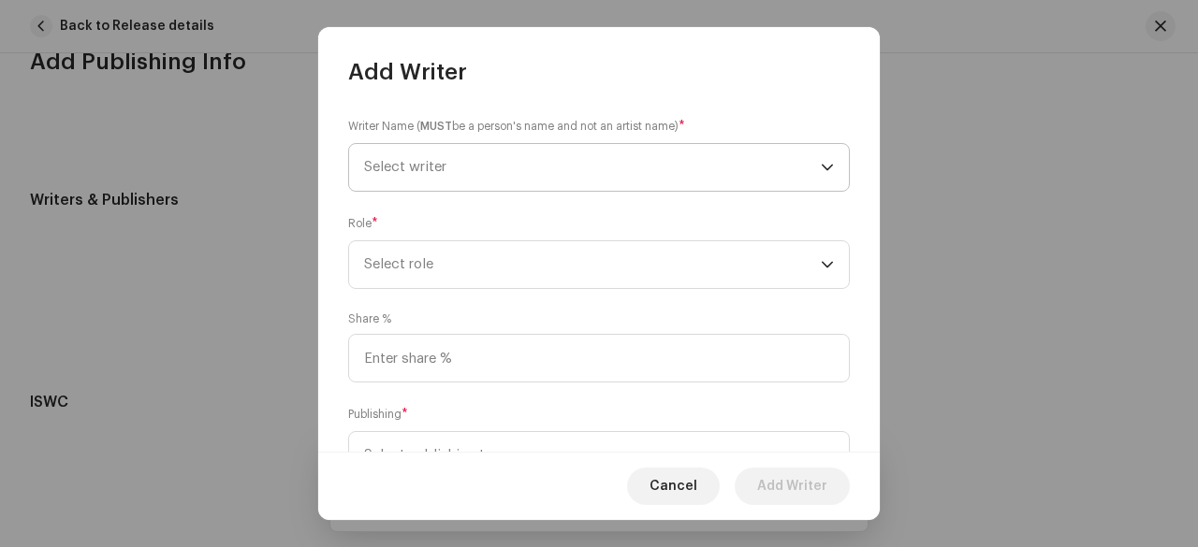
click at [563, 158] on span "Select writer" at bounding box center [592, 167] width 457 height 47
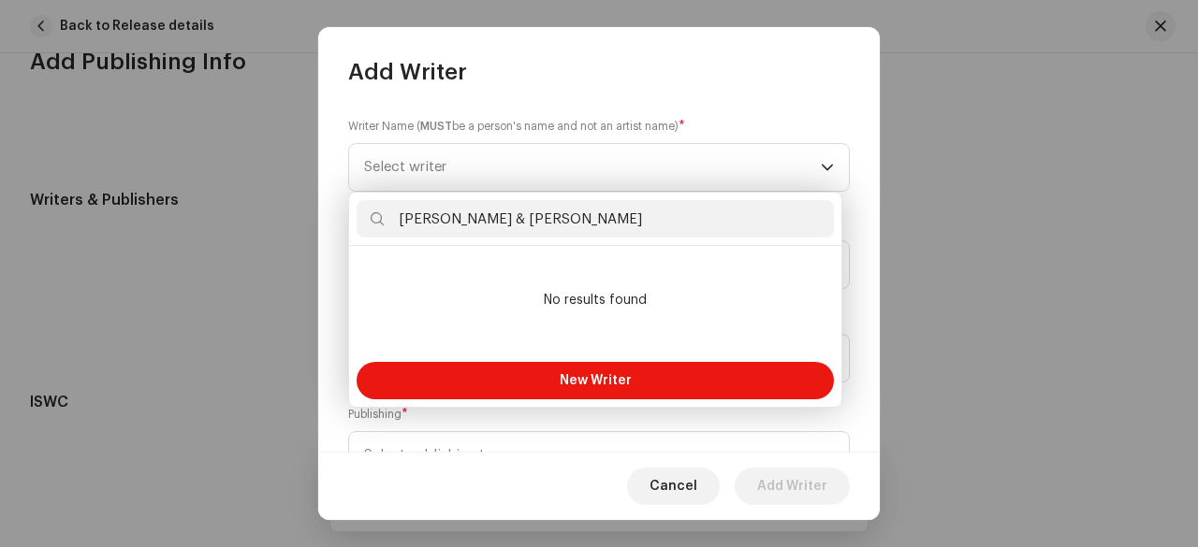
drag, startPoint x: 486, startPoint y: 218, endPoint x: 436, endPoint y: 218, distance: 49.6
click at [436, 218] on input "[PERSON_NAME] & [PERSON_NAME]" at bounding box center [595, 218] width 477 height 37
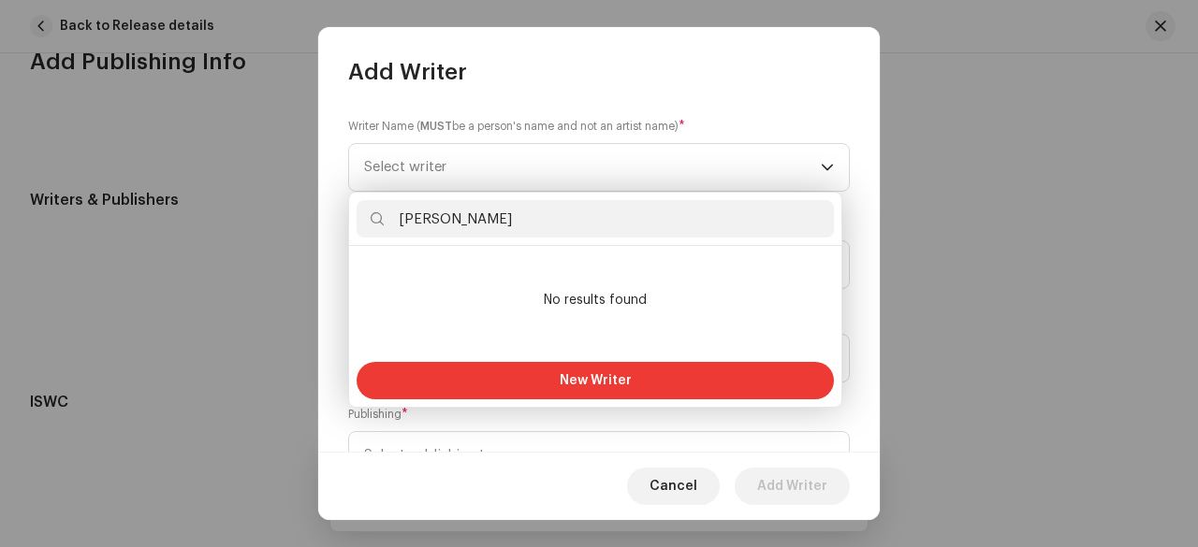
type input "[PERSON_NAME]"
click at [563, 373] on button "New Writer" at bounding box center [595, 380] width 477 height 37
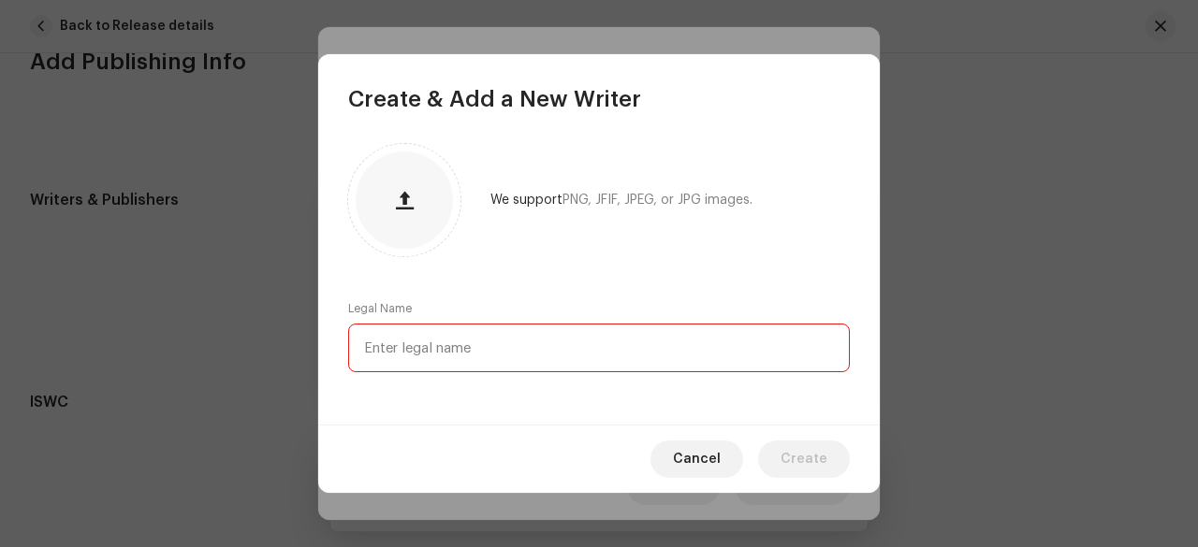
click at [563, 338] on input "text" at bounding box center [599, 348] width 502 height 49
paste input "[PERSON_NAME]"
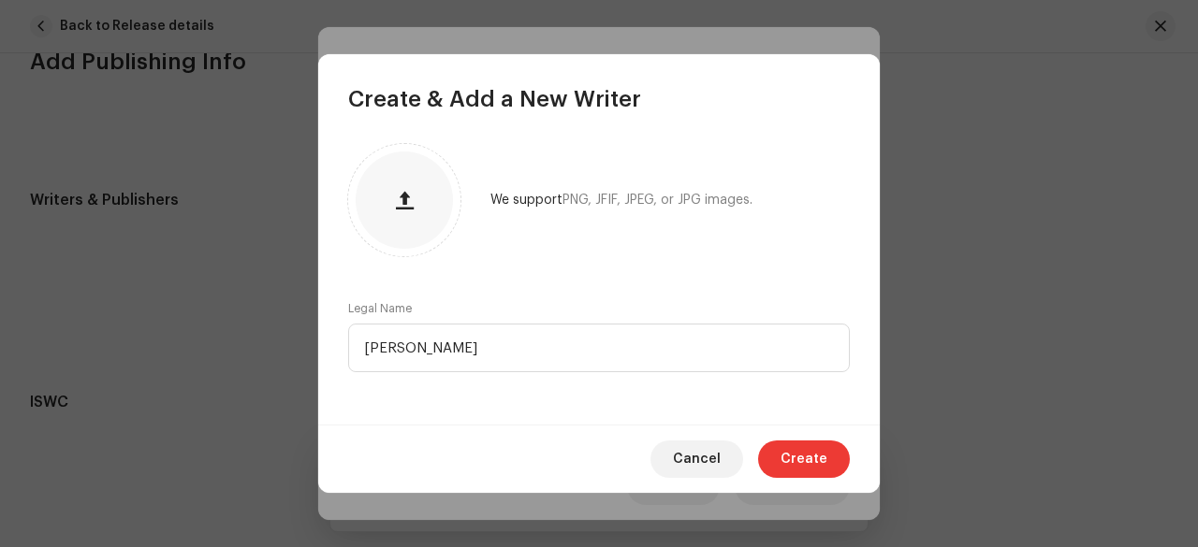
type input "[PERSON_NAME]"
click at [780, 459] on button "Create" at bounding box center [804, 459] width 92 height 37
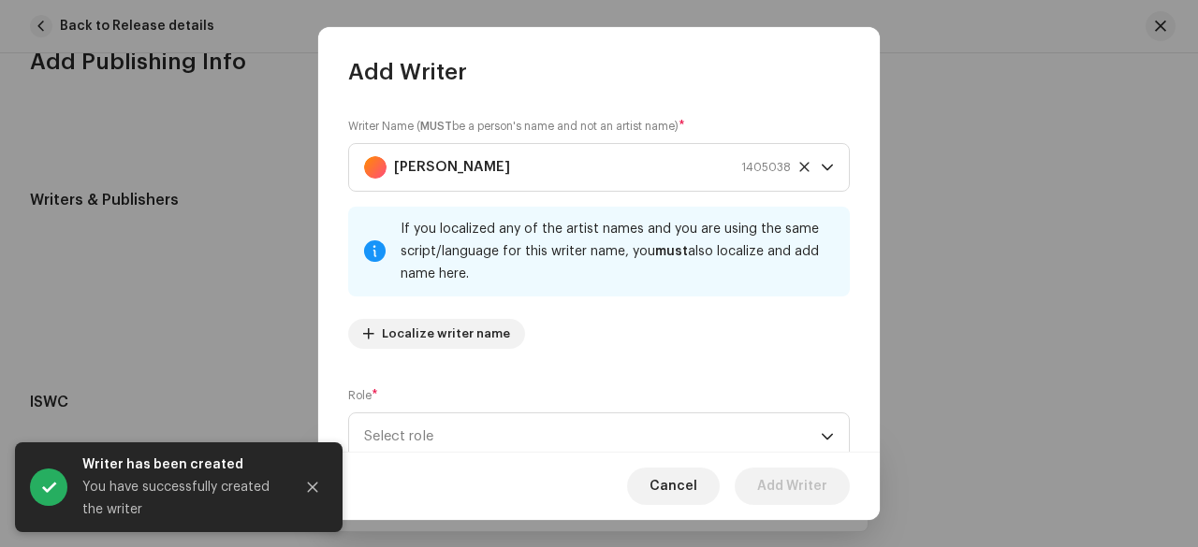
scroll to position [187, 0]
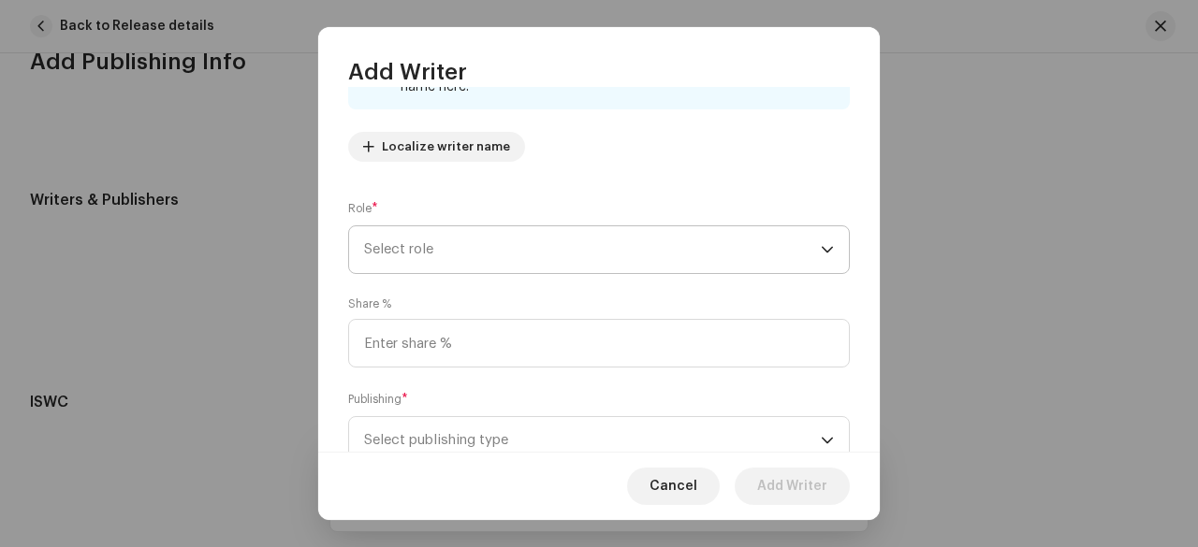
click at [494, 255] on span "Select role" at bounding box center [592, 249] width 457 height 47
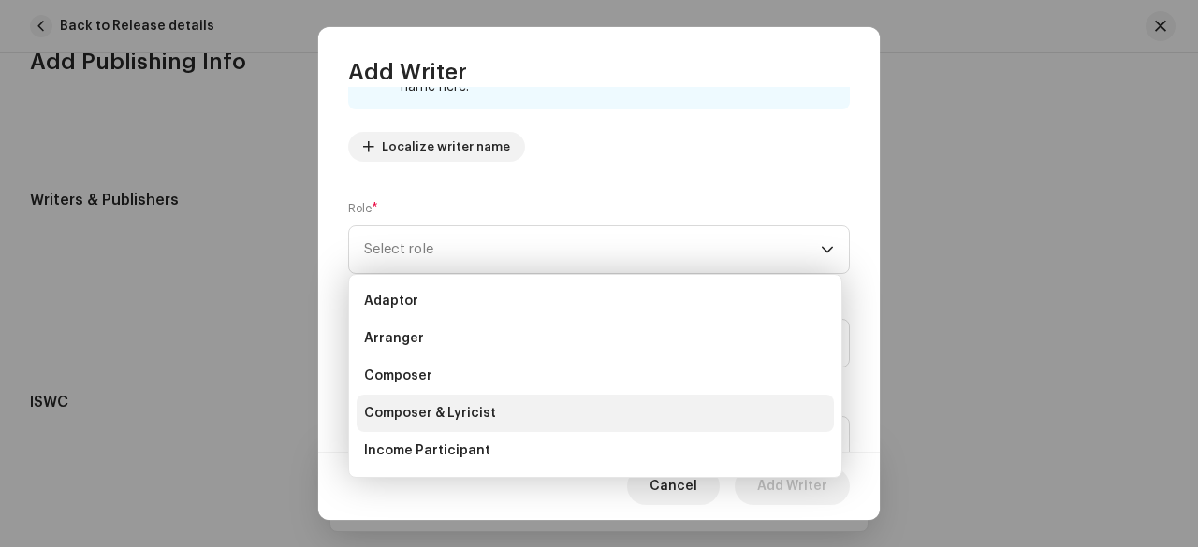
click at [459, 401] on li "Composer & Lyricist" at bounding box center [595, 413] width 477 height 37
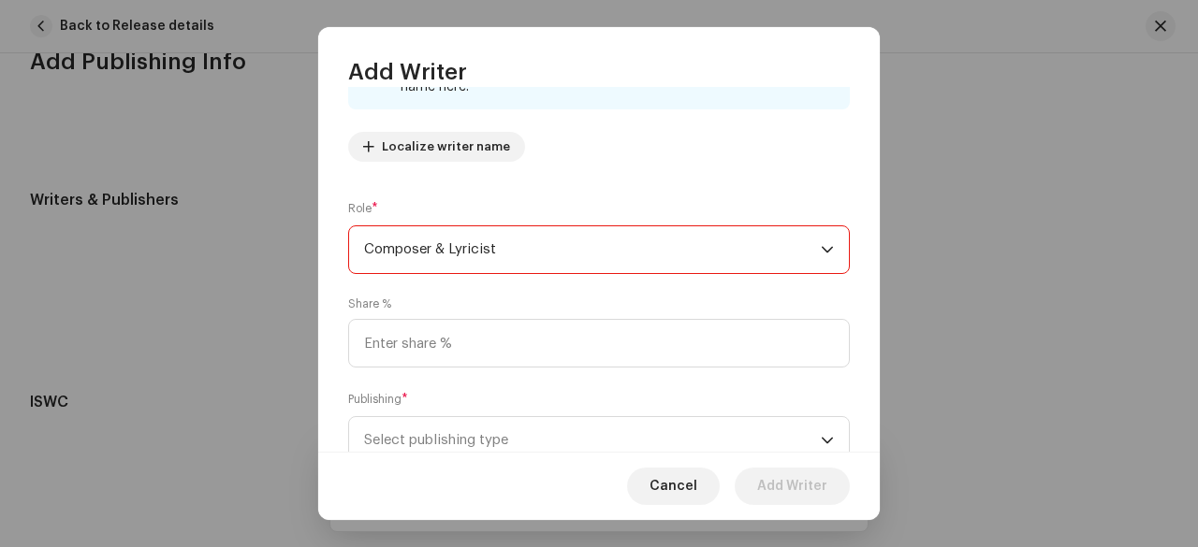
scroll to position [253, 0]
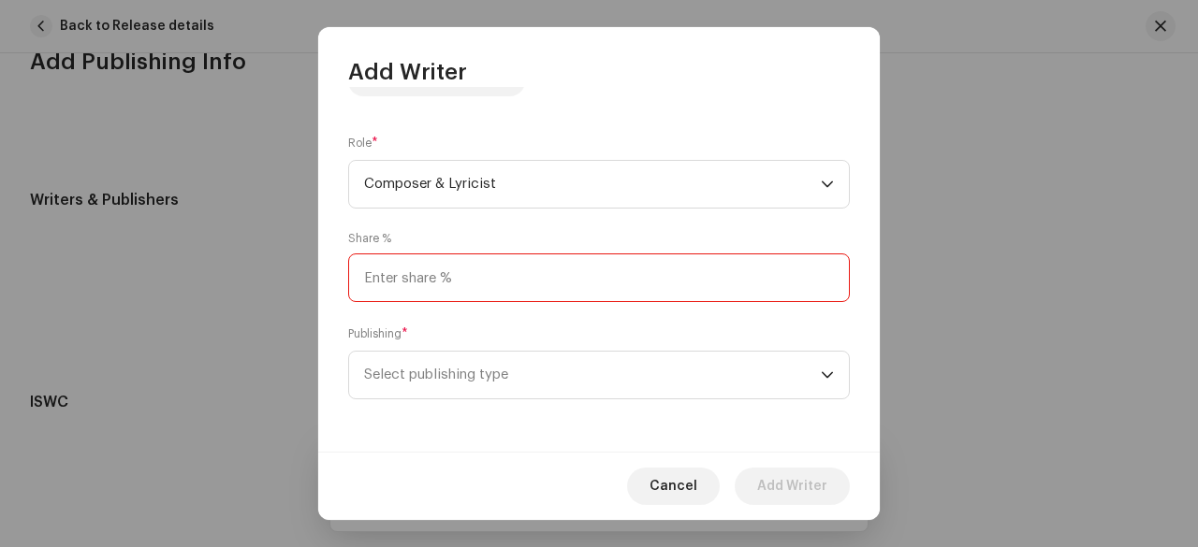
click at [480, 276] on input at bounding box center [599, 278] width 502 height 49
type input "50.00"
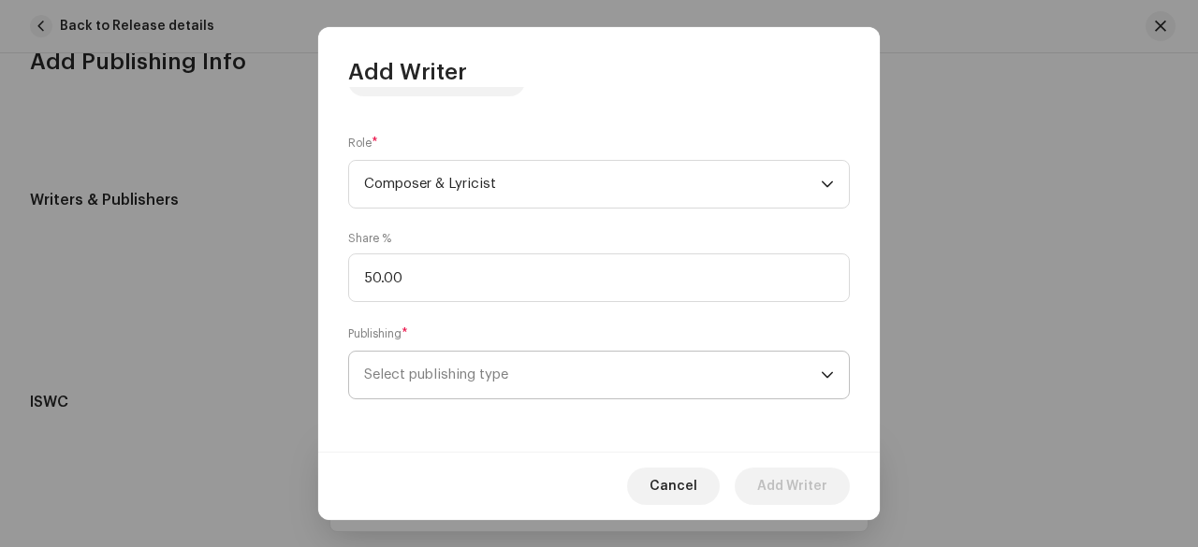
click at [404, 373] on span "Select publishing type" at bounding box center [592, 375] width 457 height 47
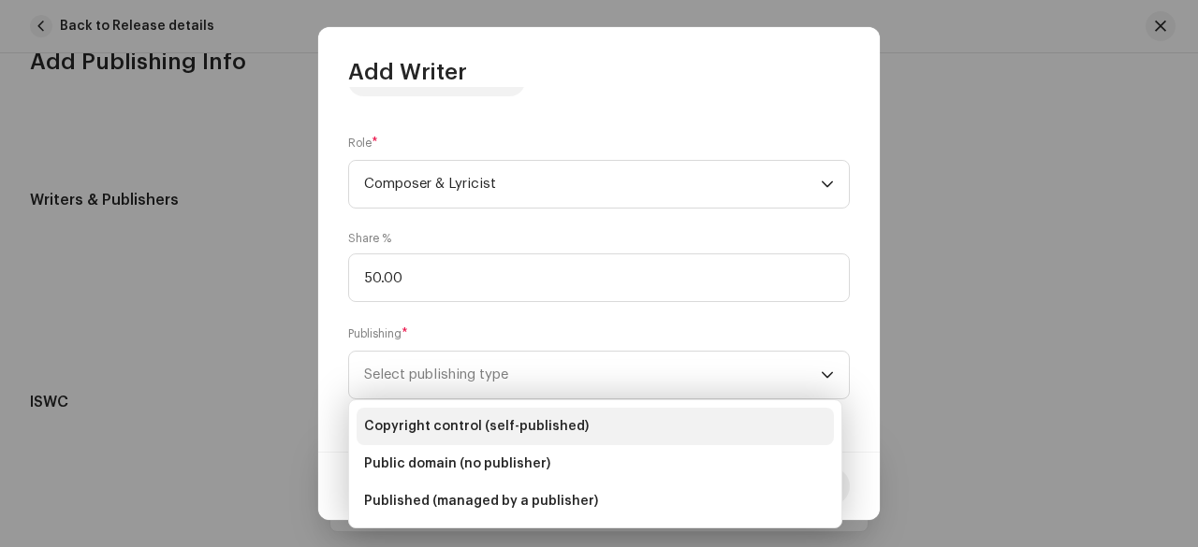
click at [451, 422] on span "Copyright control (self-published)" at bounding box center [476, 426] width 225 height 19
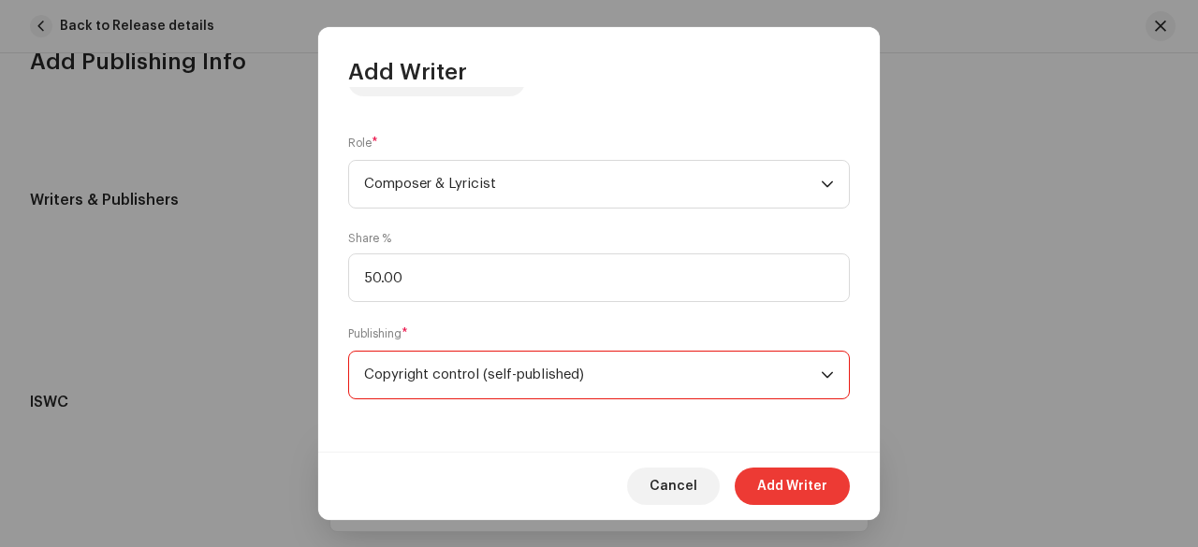
click at [794, 497] on span "Add Writer" at bounding box center [792, 486] width 70 height 37
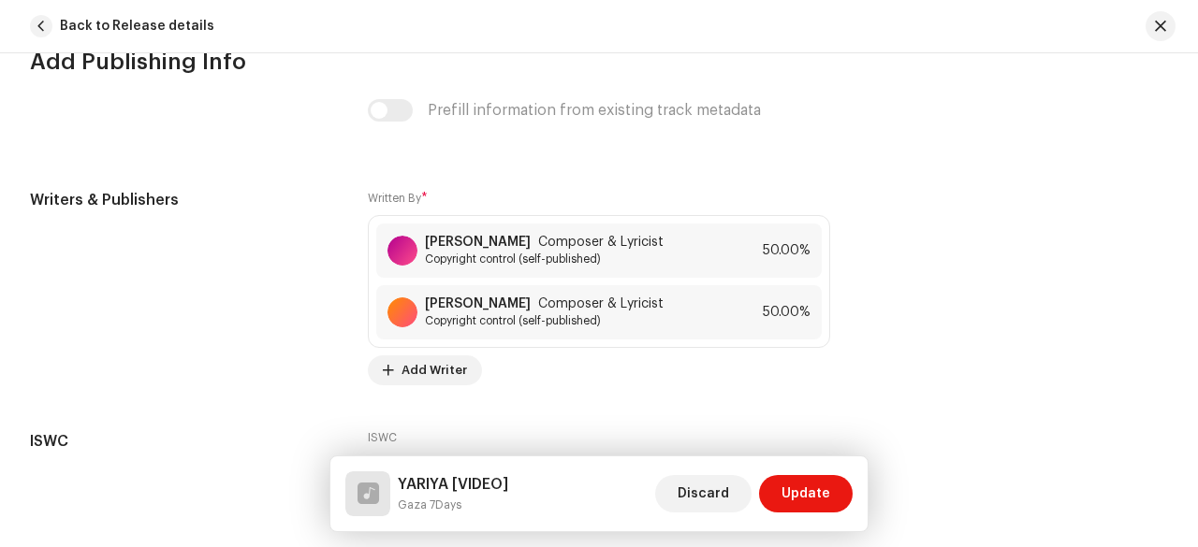
click at [794, 497] on span "Update" at bounding box center [805, 493] width 49 height 37
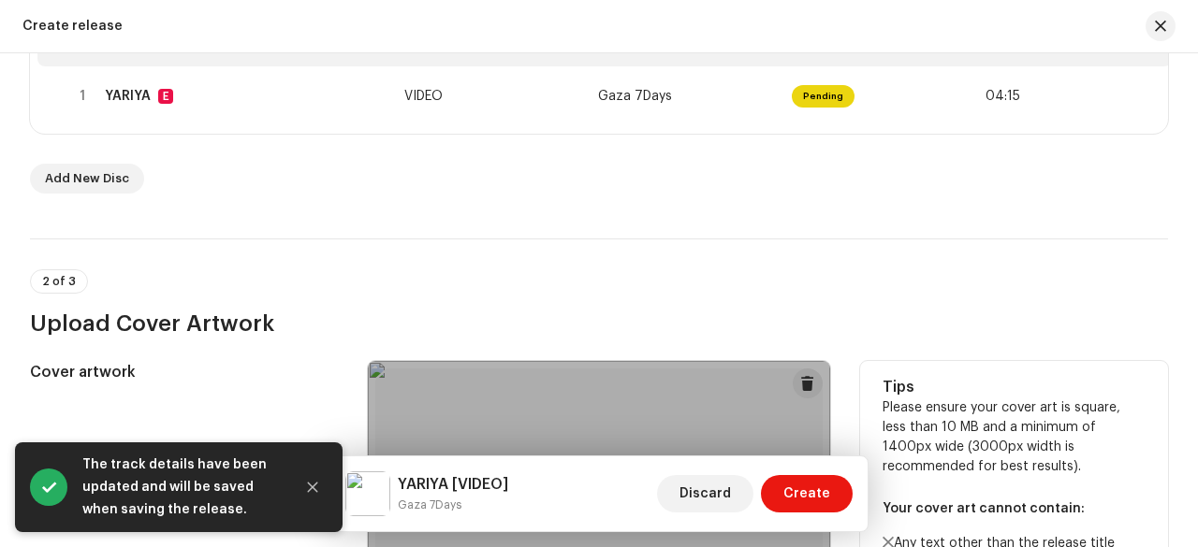
scroll to position [436, 0]
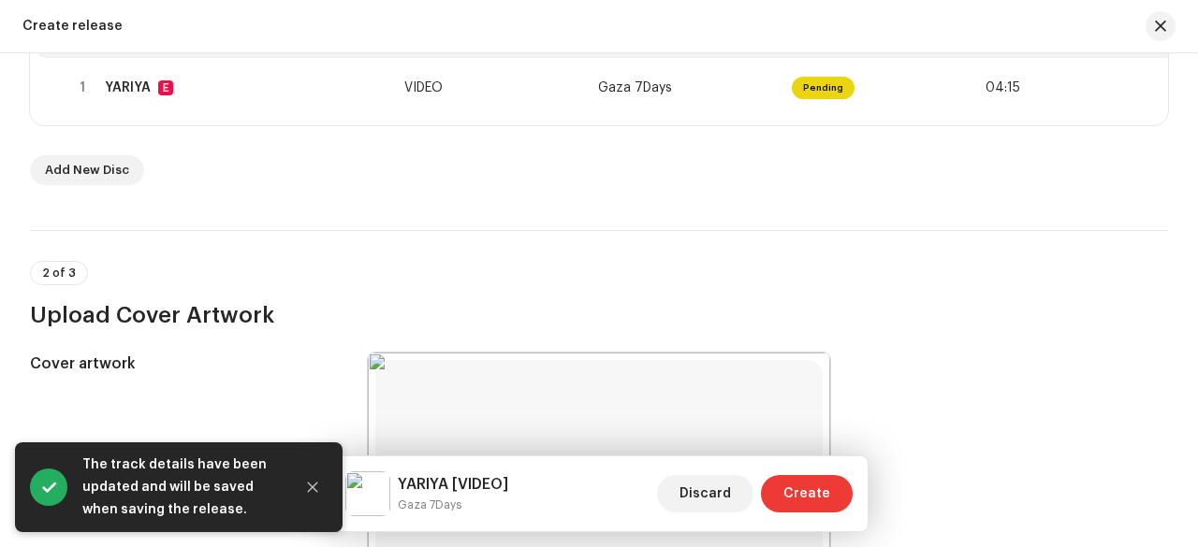
click at [809, 494] on span "Create" at bounding box center [806, 493] width 47 height 37
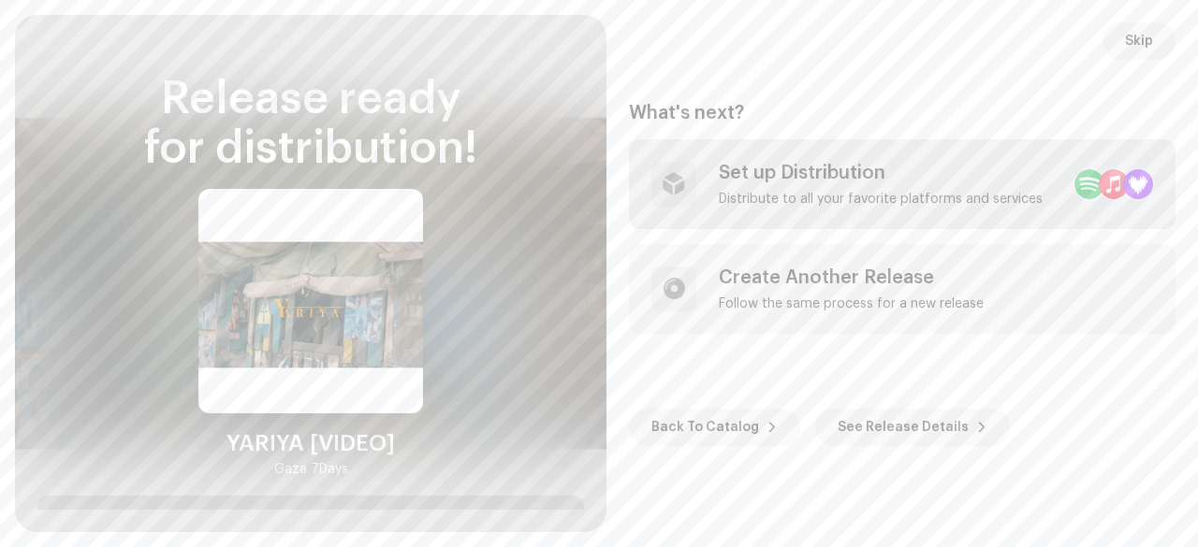
click at [846, 171] on div "Set up Distribution" at bounding box center [881, 173] width 324 height 22
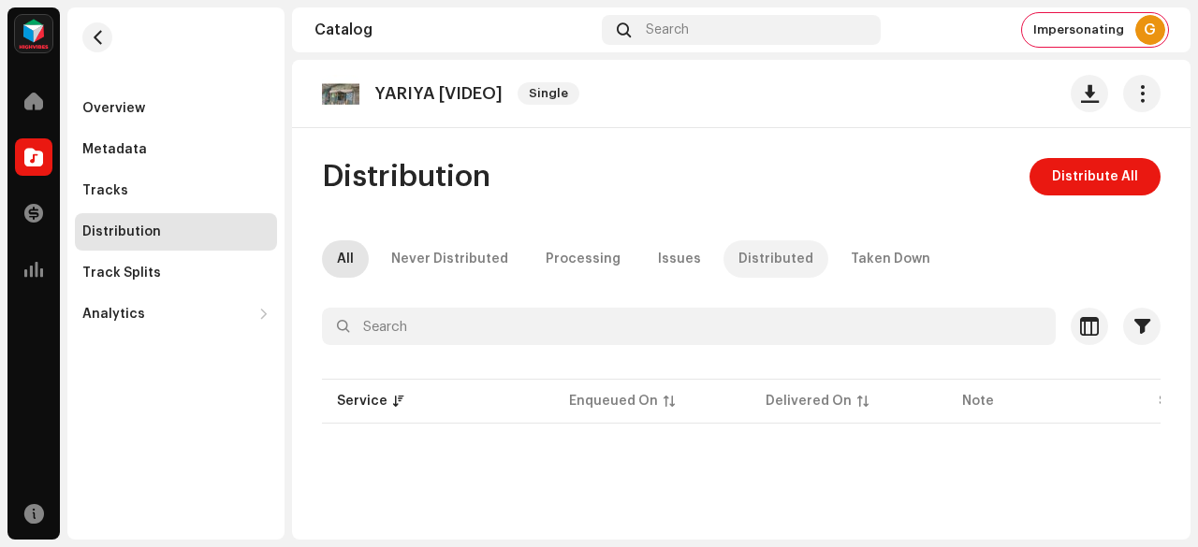
click at [779, 259] on div "Distributed" at bounding box center [775, 258] width 75 height 37
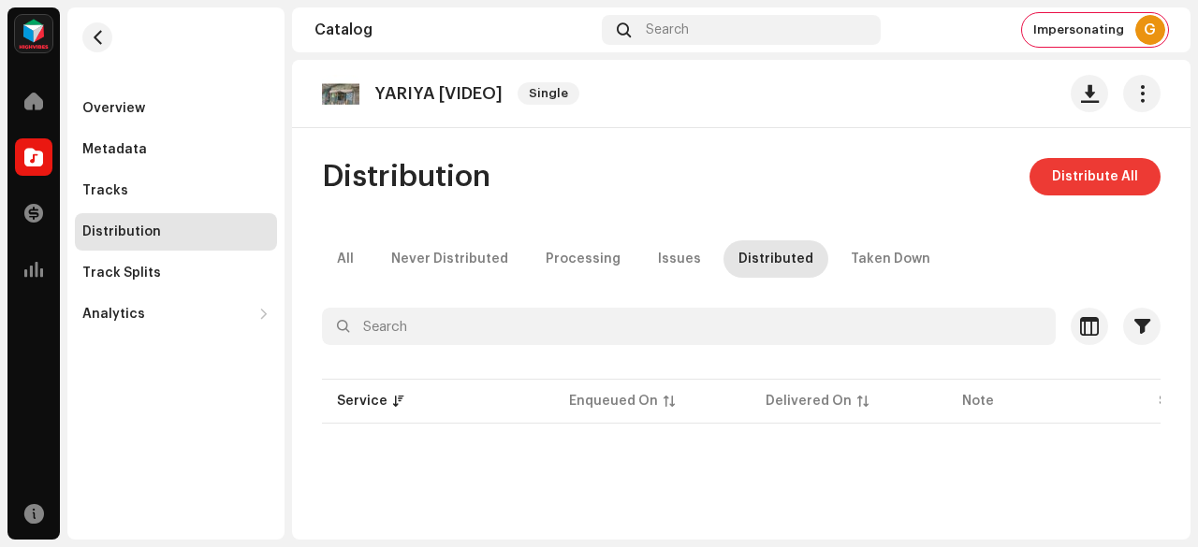
click at [1055, 178] on span "Distribute All" at bounding box center [1095, 176] width 86 height 37
click at [995, 209] on div "Not Eligible For Distribution The selected services are not eligible for distri…" at bounding box center [599, 273] width 1198 height 547
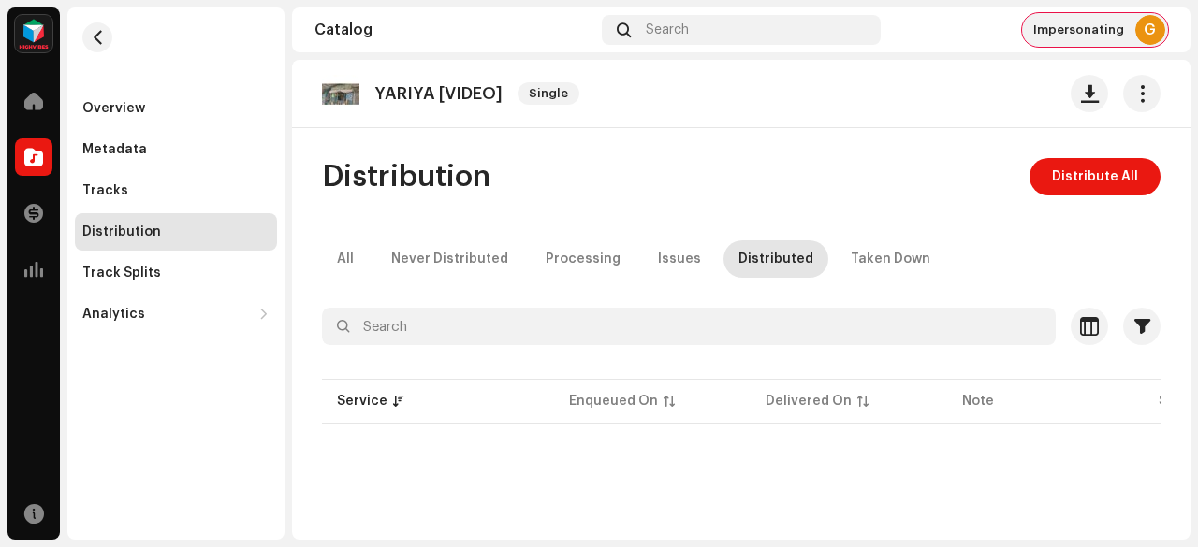
click at [1110, 34] on span "Impersonating" at bounding box center [1078, 29] width 91 height 15
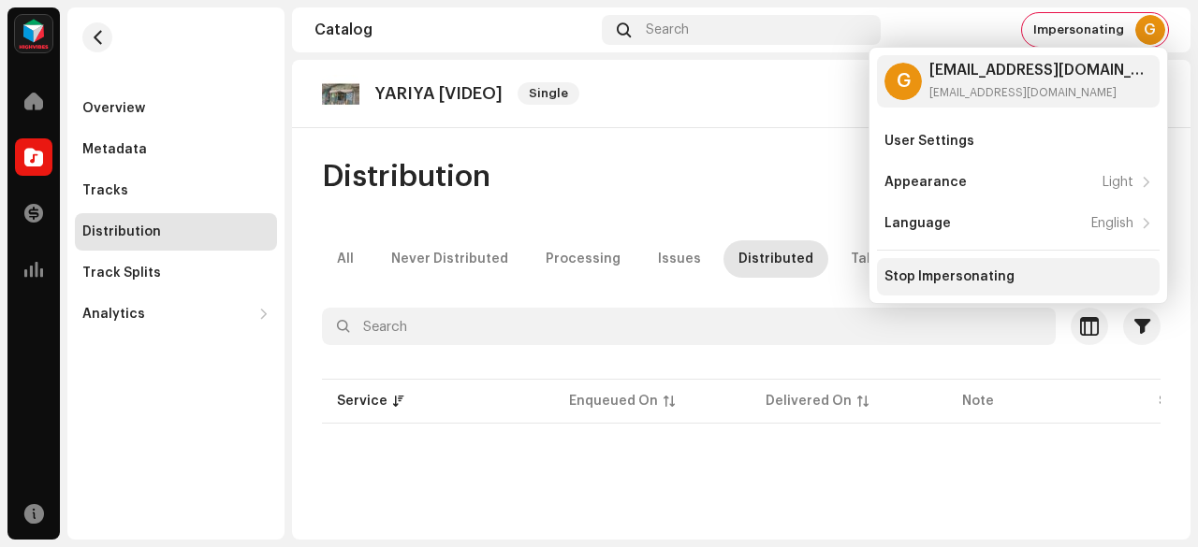
click at [939, 270] on div "Stop Impersonating" at bounding box center [949, 277] width 130 height 15
